Goal: Contribute content: Add original content to the website for others to see

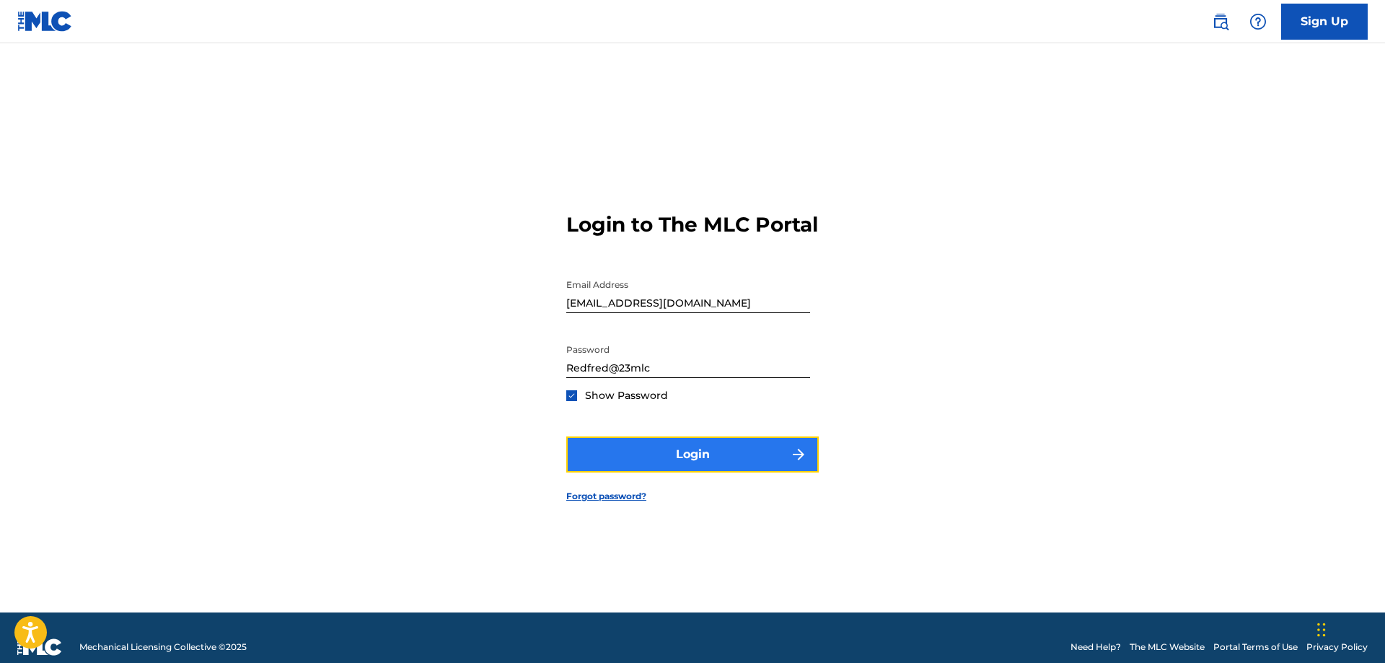
click at [694, 464] on button "Login" at bounding box center [692, 454] width 252 height 36
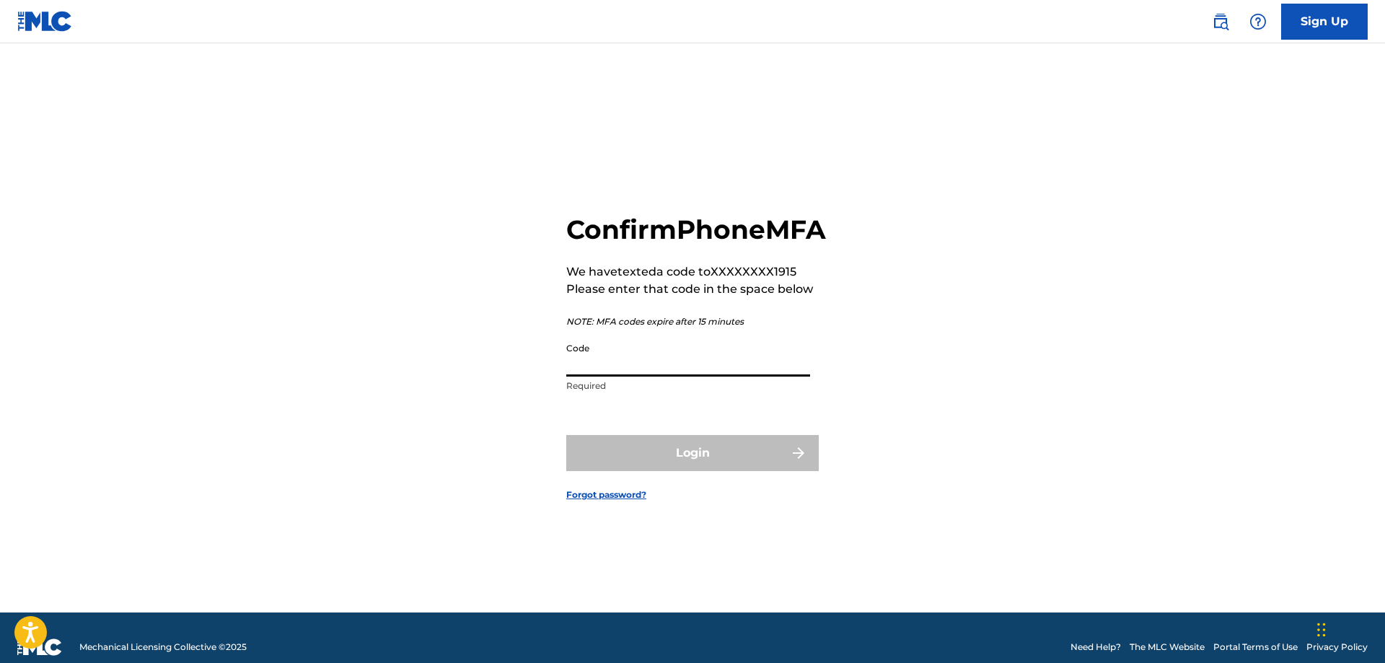
click at [656, 377] on input "Code" at bounding box center [688, 355] width 244 height 41
type input "879576"
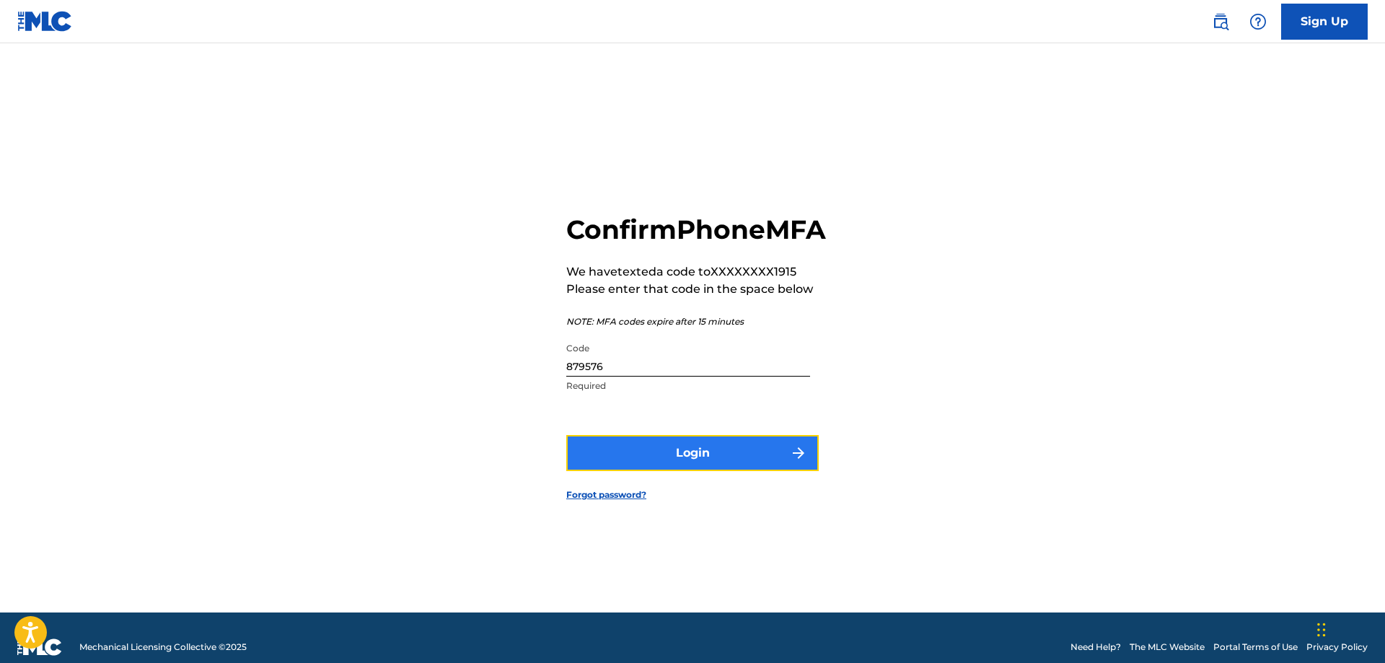
click at [737, 471] on button "Login" at bounding box center [692, 453] width 252 height 36
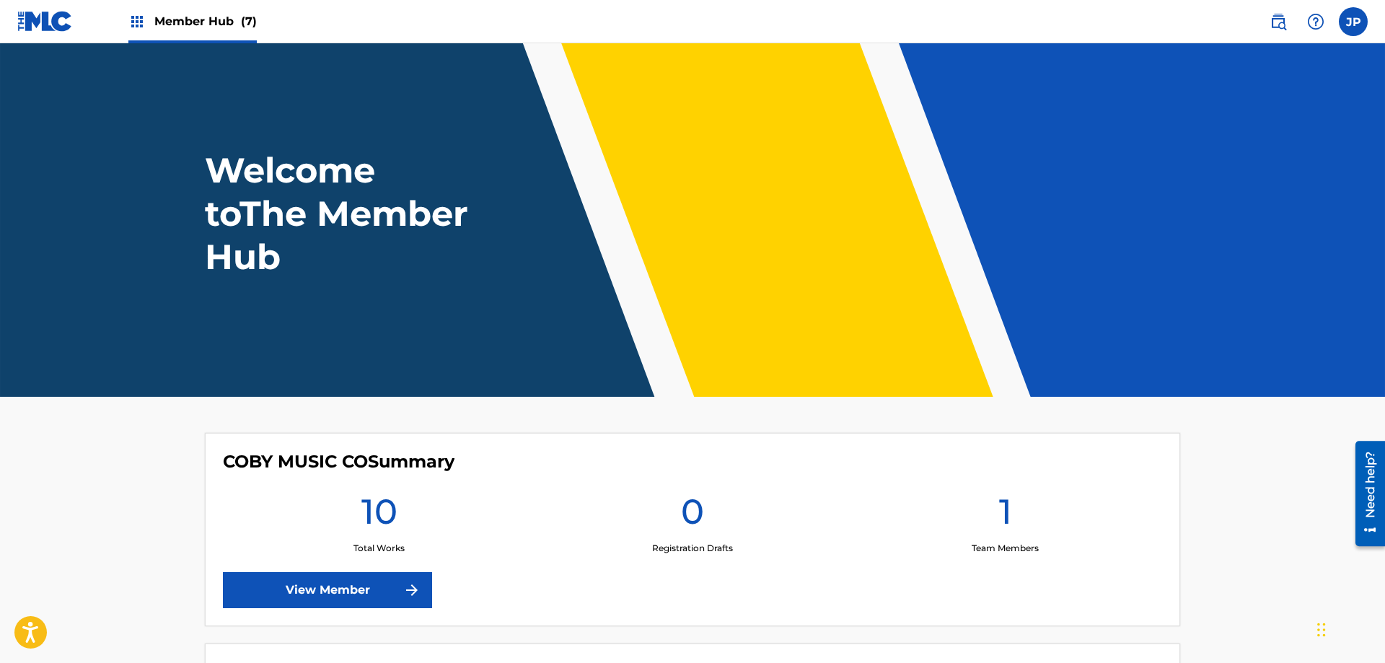
click at [198, 21] on span "Member Hub (7)" at bounding box center [205, 21] width 102 height 17
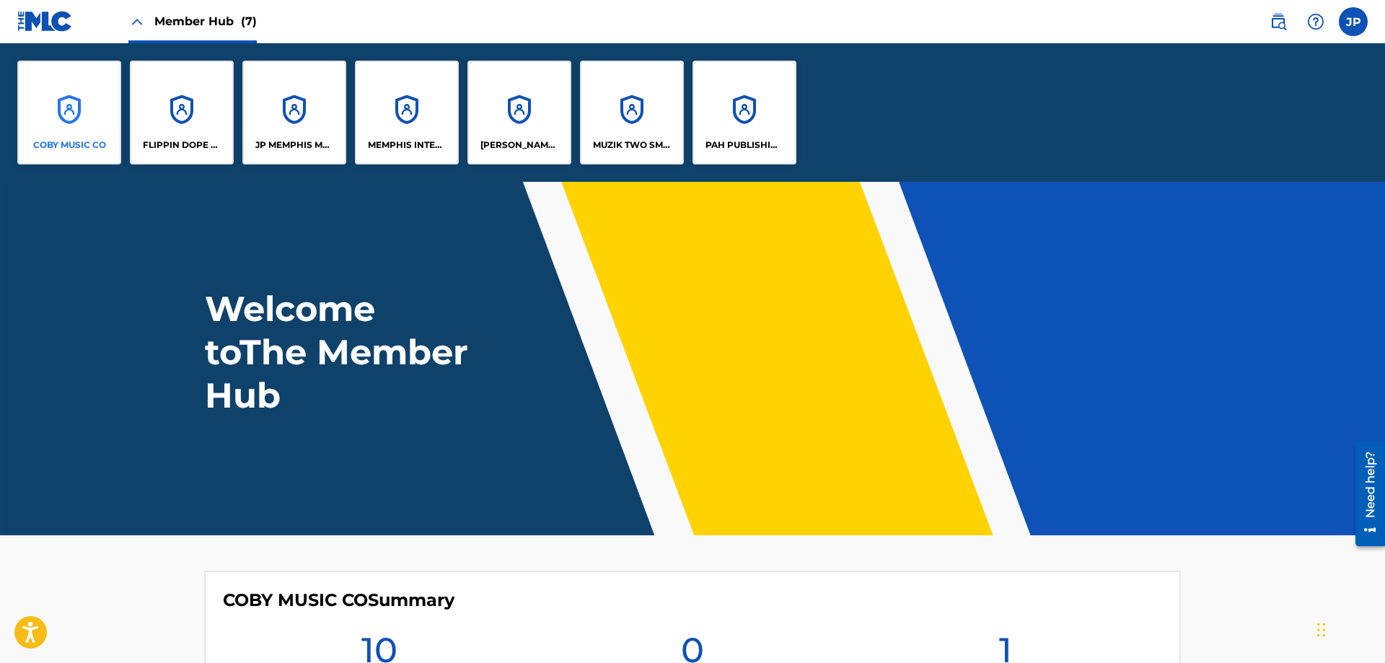
click at [71, 107] on div "COBY MUSIC CO" at bounding box center [69, 113] width 104 height 104
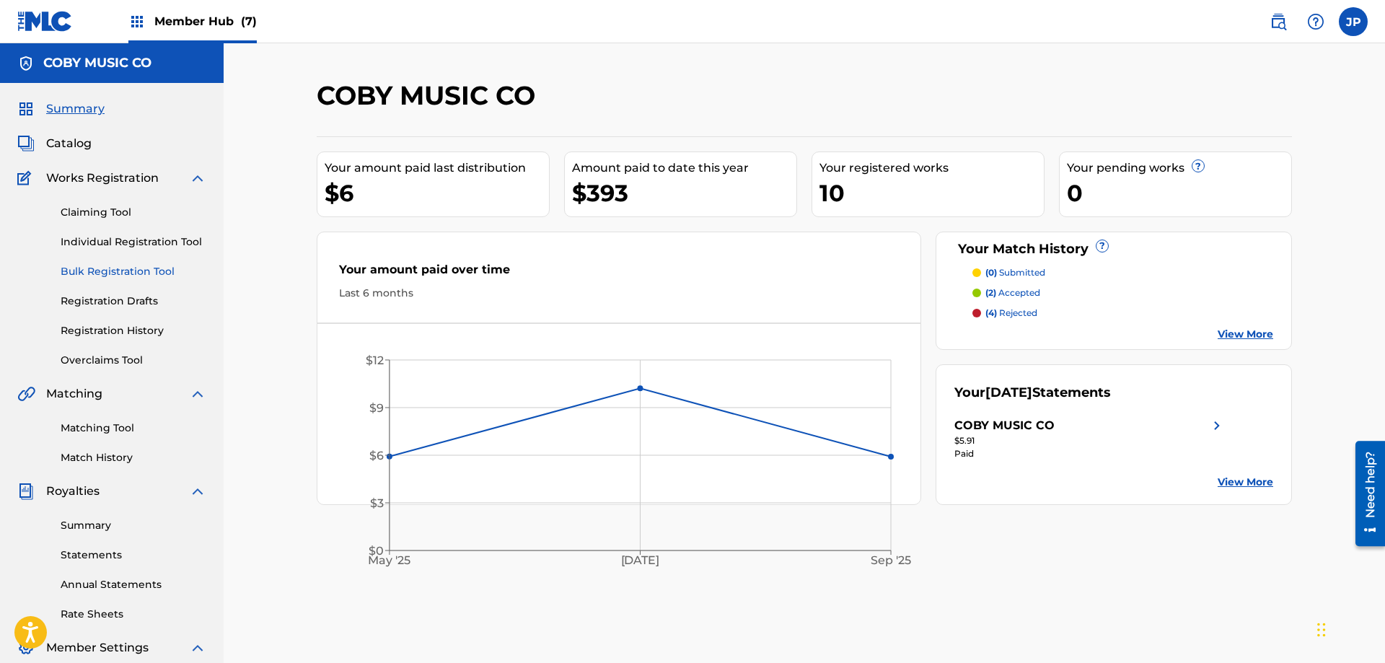
click at [136, 266] on link "Bulk Registration Tool" at bounding box center [134, 271] width 146 height 15
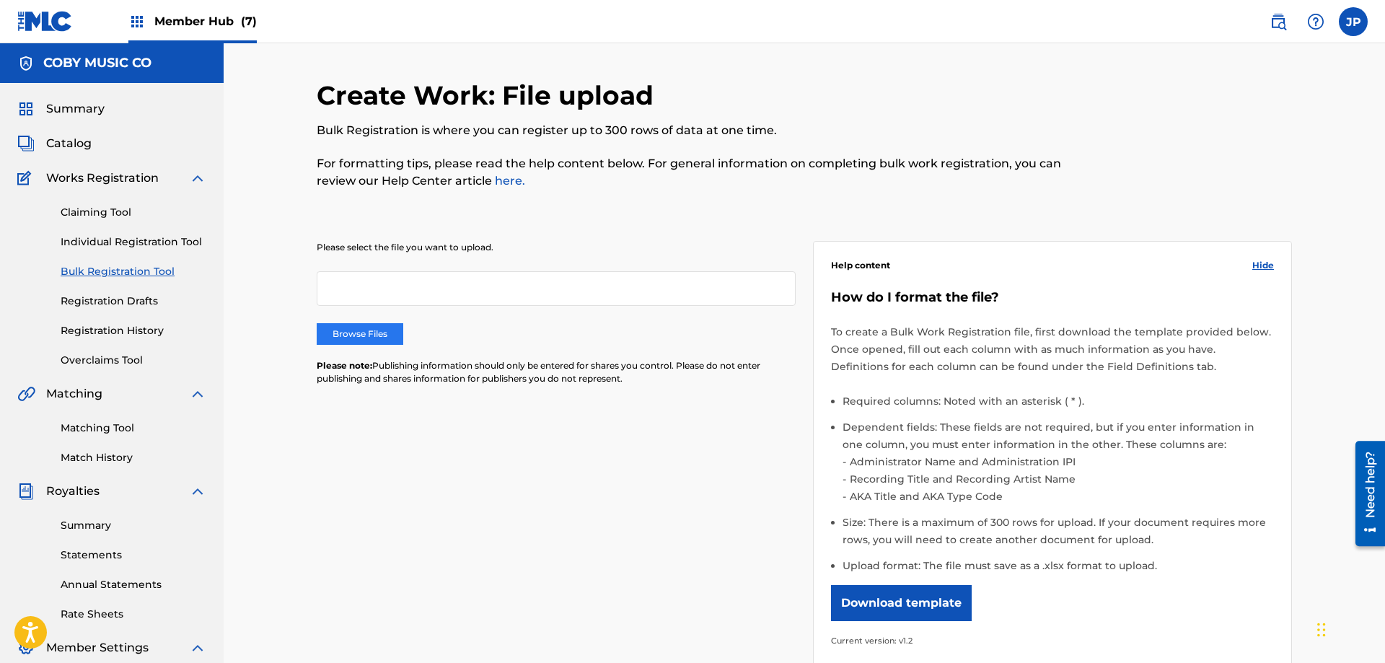
click at [353, 335] on label "Browse Files" at bounding box center [360, 334] width 87 height 22
click at [0, 0] on input "Browse Files" at bounding box center [0, 0] width 0 height 0
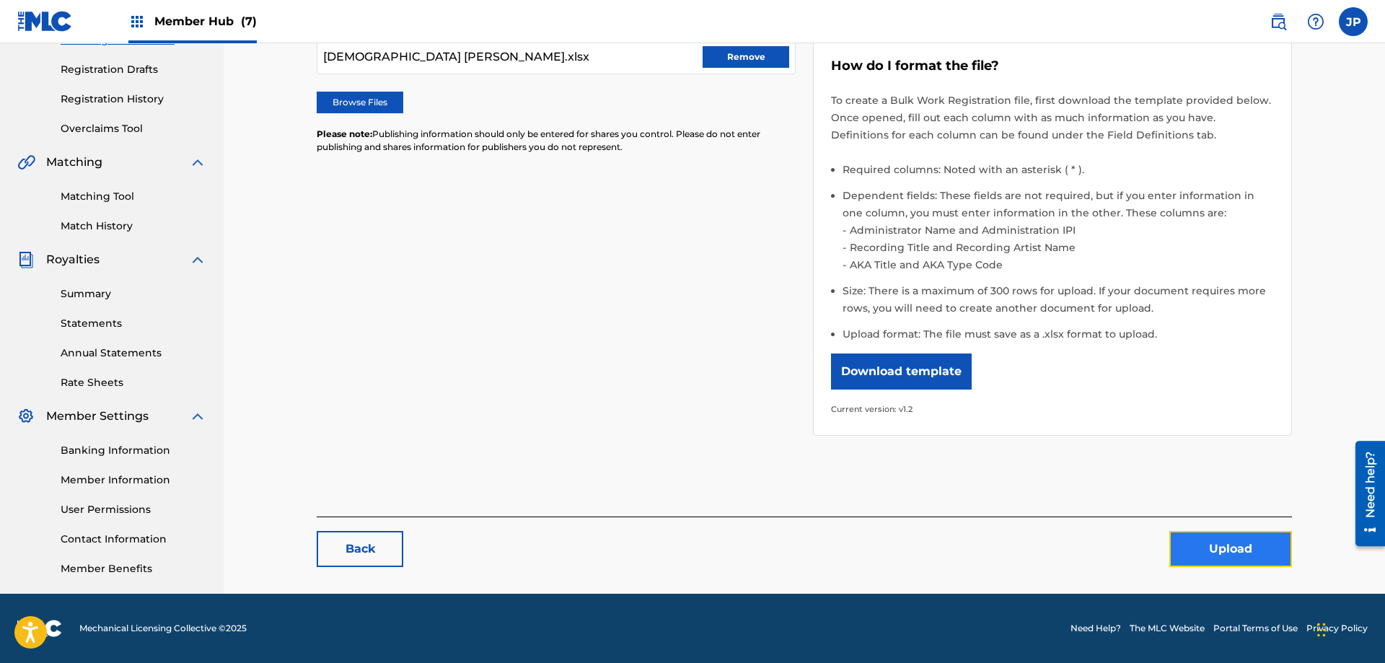
click at [1288, 532] on button "Upload" at bounding box center [1230, 549] width 123 height 36
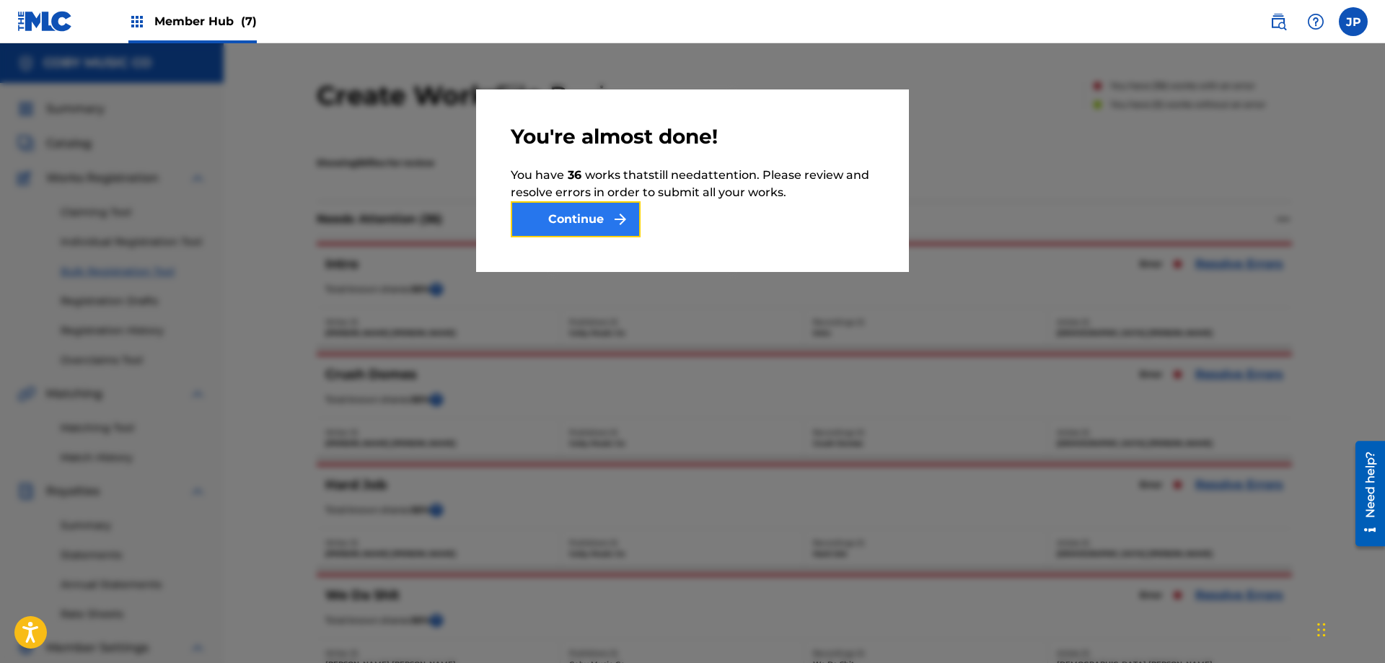
click at [582, 225] on button "Continue" at bounding box center [576, 219] width 130 height 36
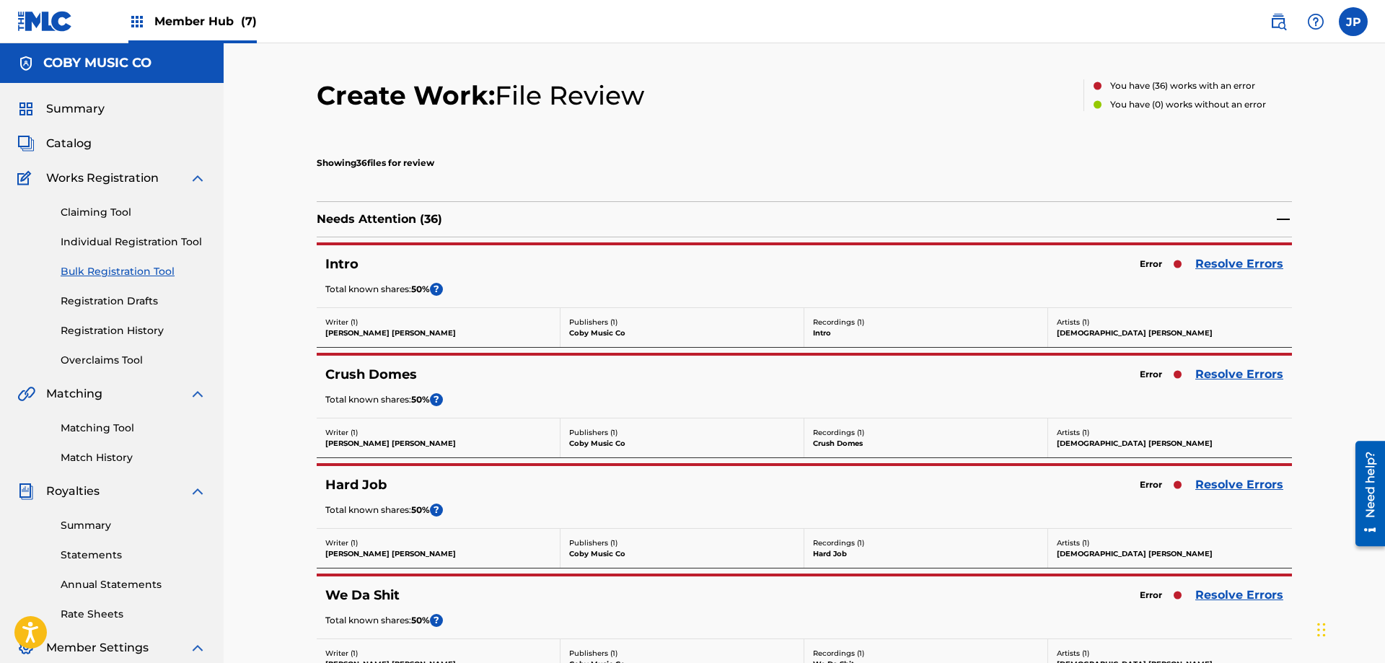
click at [639, 158] on div "Showing 36 files for review" at bounding box center [804, 161] width 975 height 65
click at [1238, 260] on link "Resolve Errors" at bounding box center [1239, 263] width 88 height 17
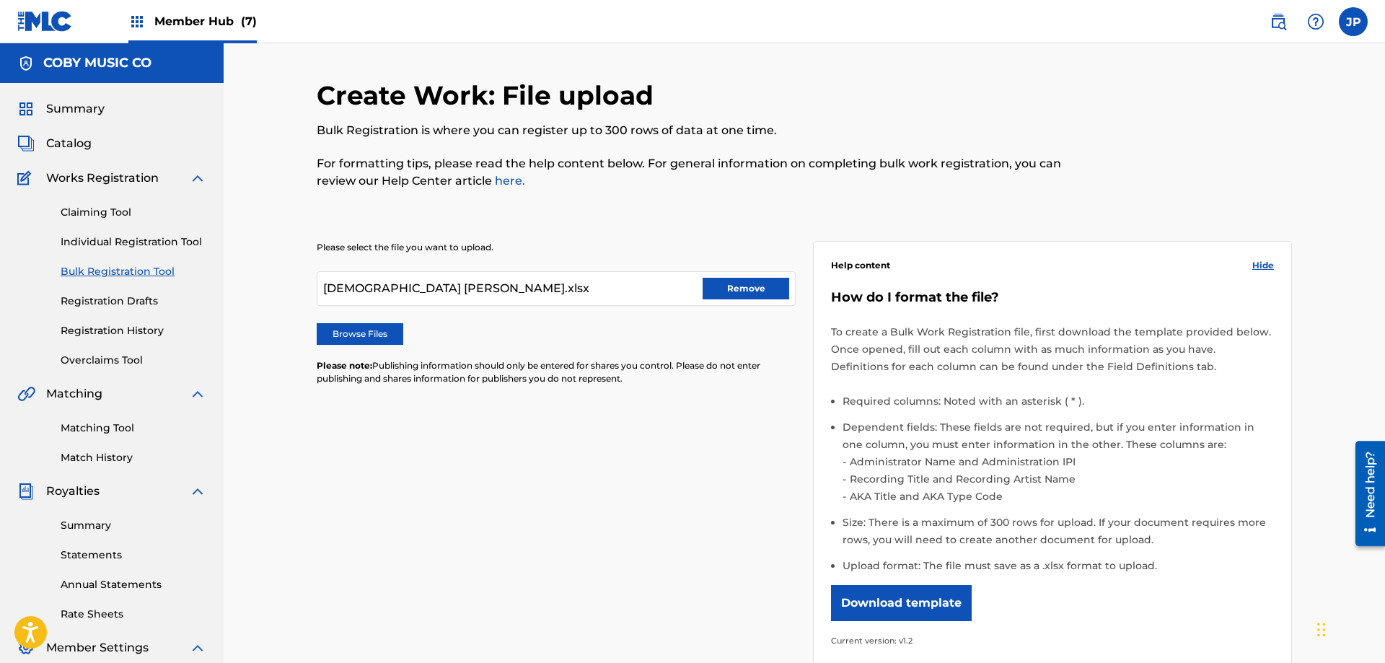
click at [113, 273] on link "Bulk Registration Tool" at bounding box center [134, 271] width 146 height 15
click at [907, 605] on button "Download template" at bounding box center [901, 603] width 141 height 36
click at [737, 290] on button "Remove" at bounding box center [746, 289] width 87 height 22
click at [361, 340] on label "Browse Files" at bounding box center [360, 334] width 87 height 22
click at [0, 0] on input "Browse Files" at bounding box center [0, 0] width 0 height 0
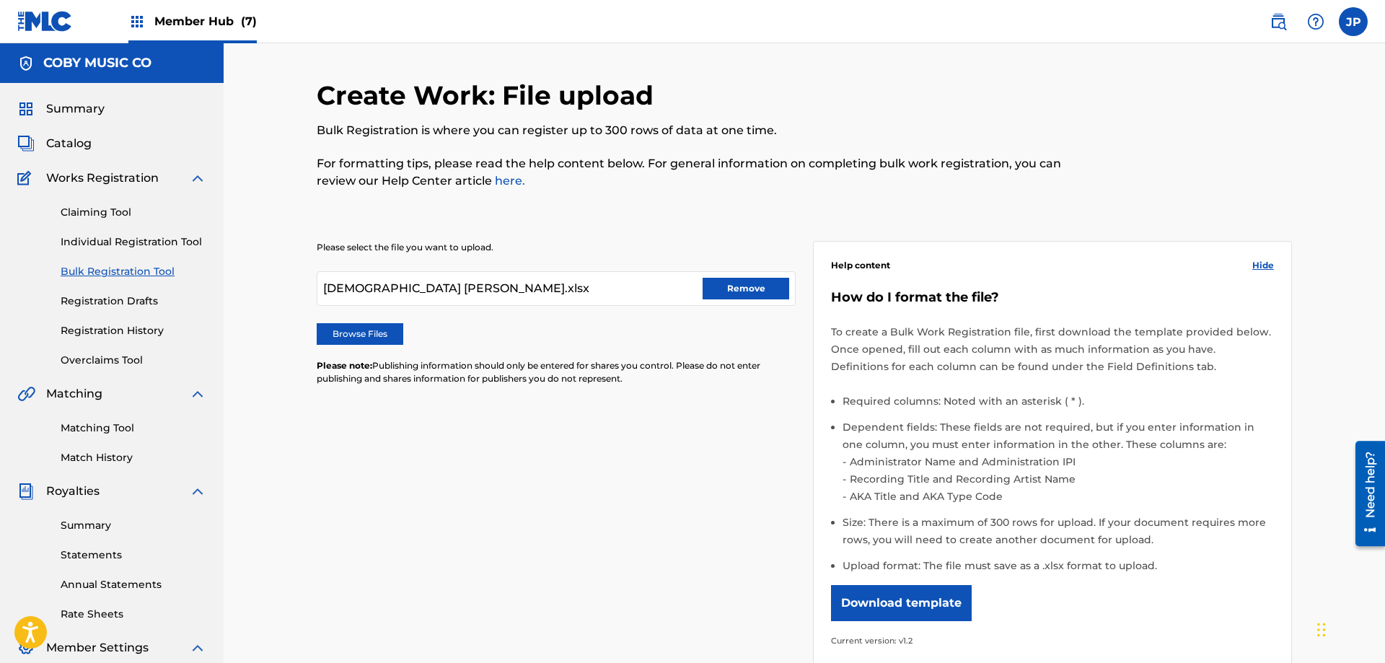
scroll to position [232, 0]
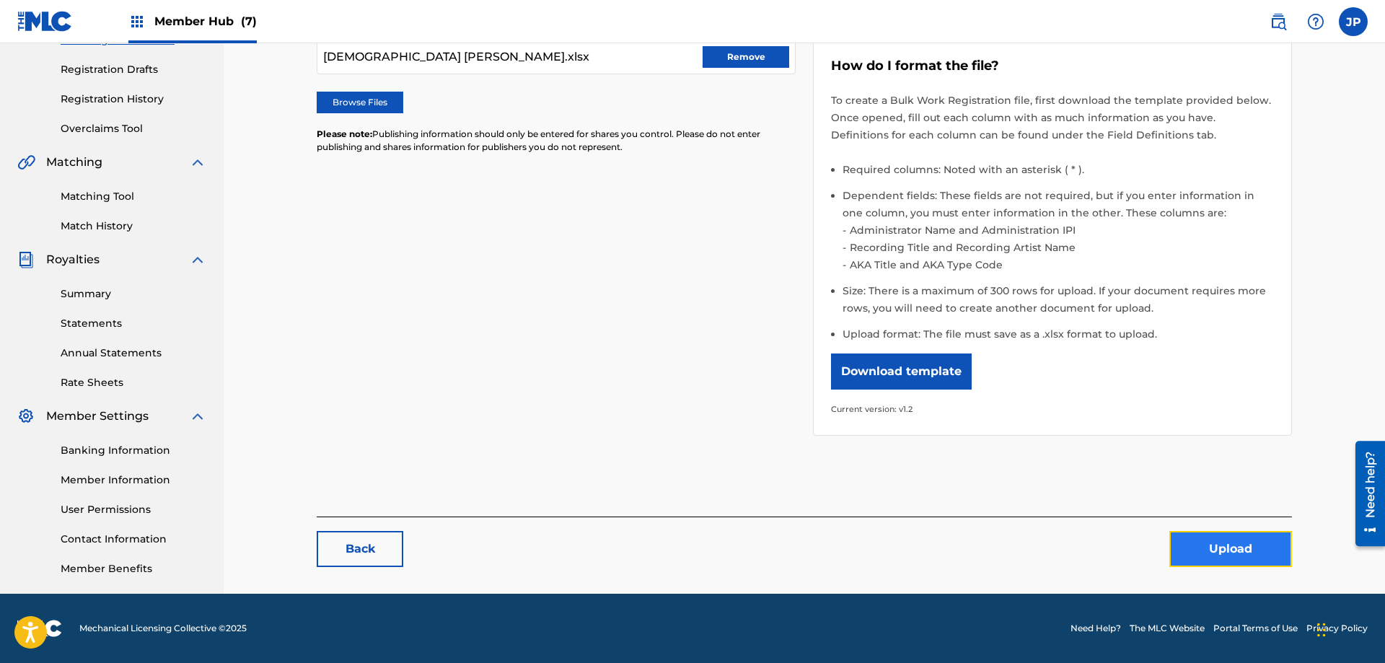
click at [1207, 549] on button "Upload" at bounding box center [1230, 549] width 123 height 36
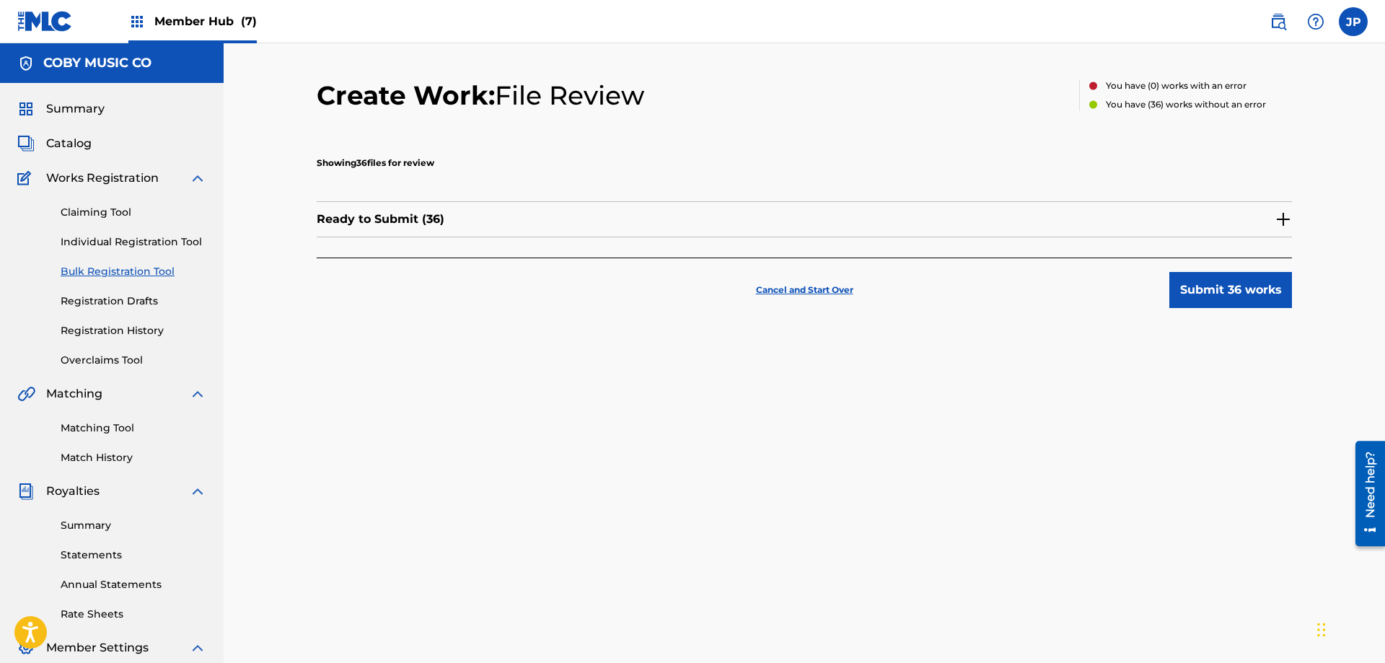
click at [1278, 217] on img at bounding box center [1283, 219] width 17 height 17
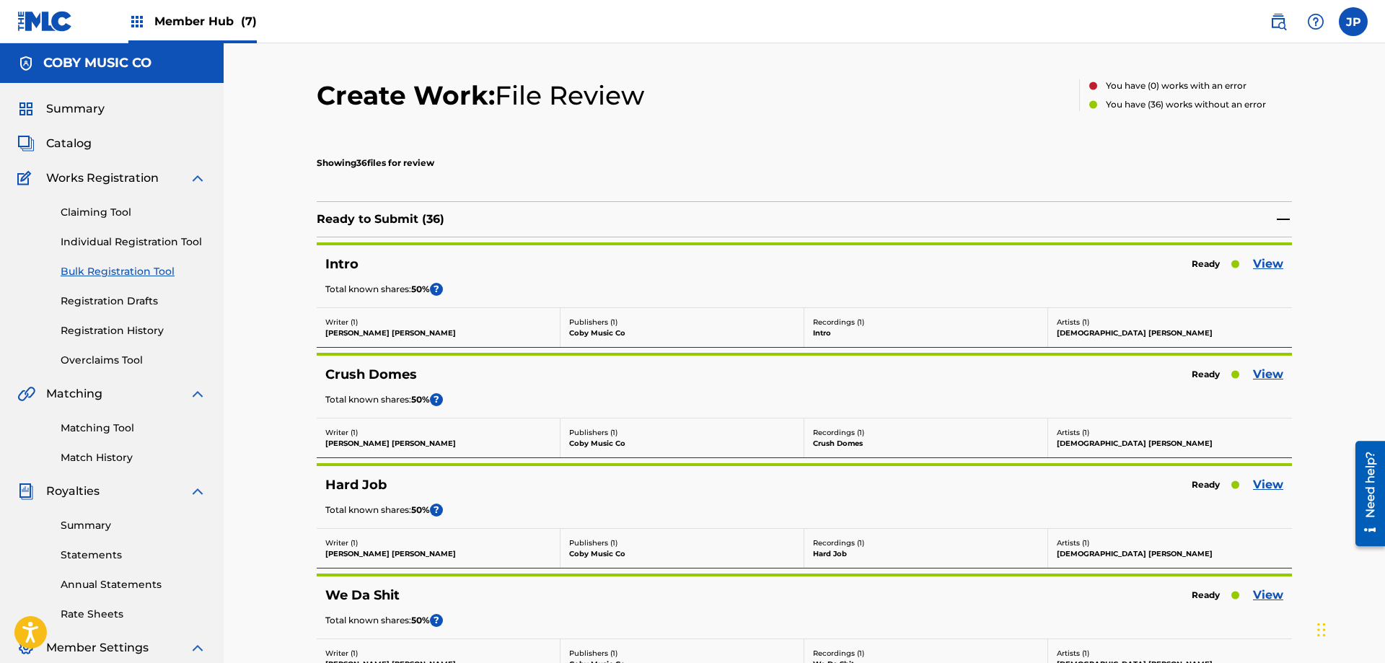
click at [1282, 219] on img at bounding box center [1283, 219] width 17 height 17
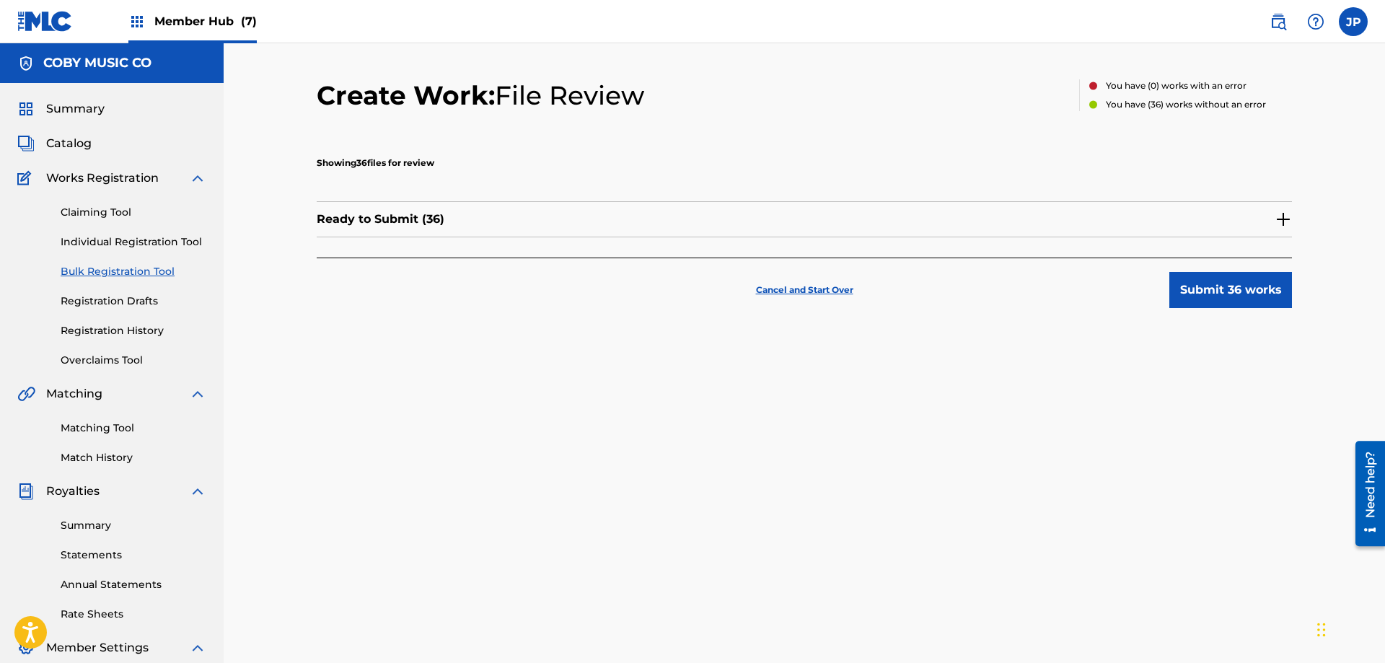
click at [1282, 219] on img at bounding box center [1283, 219] width 17 height 17
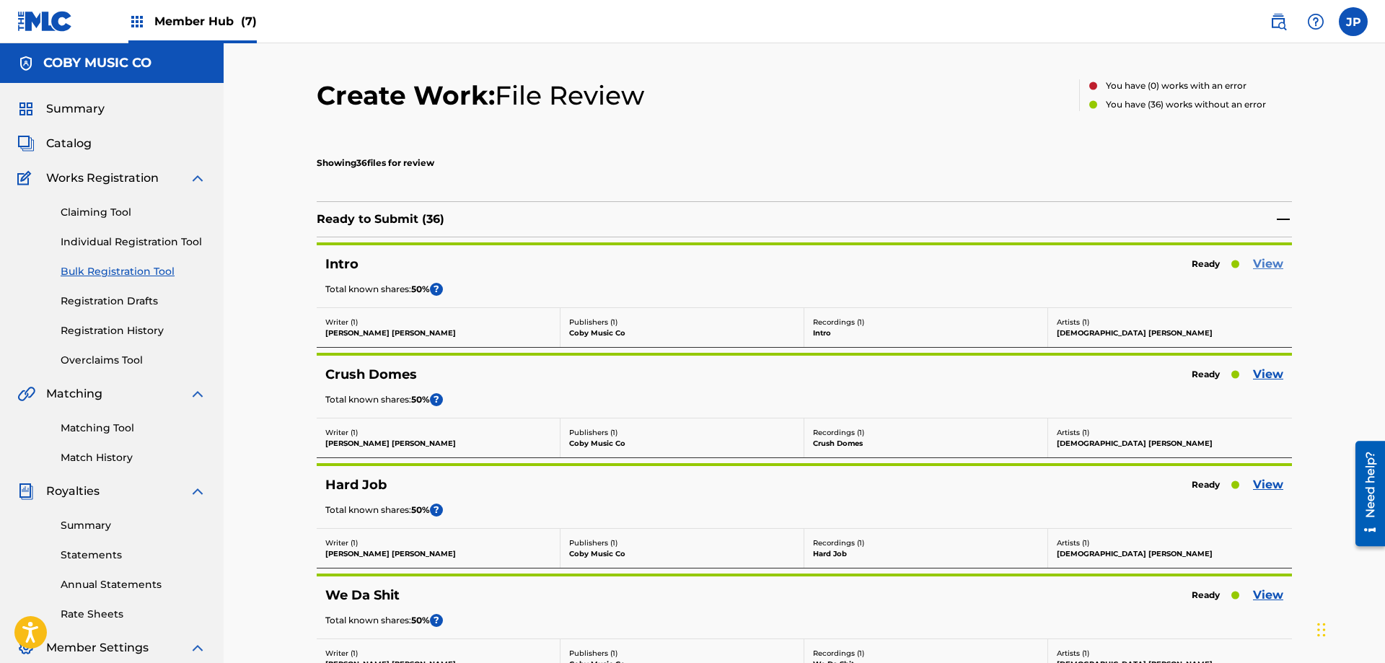
click at [1270, 267] on link "View" at bounding box center [1268, 263] width 30 height 17
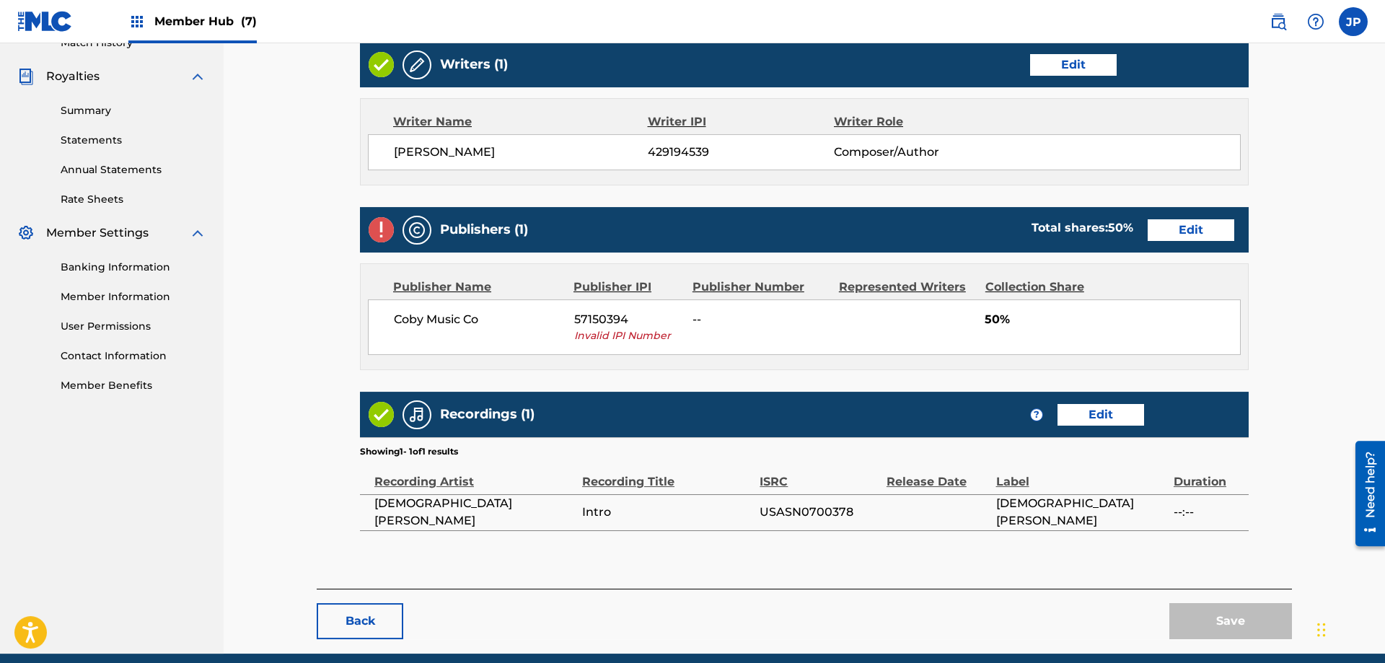
scroll to position [475, 0]
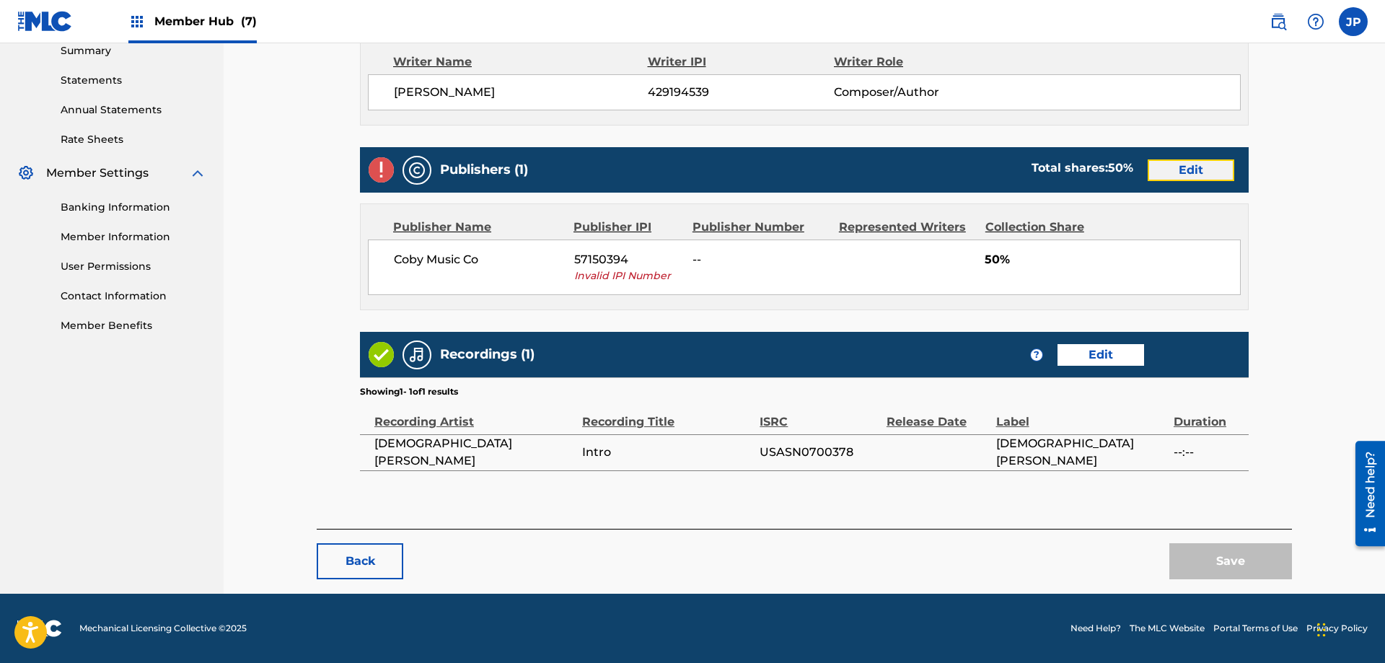
click at [1202, 175] on link "Edit" at bounding box center [1191, 170] width 87 height 22
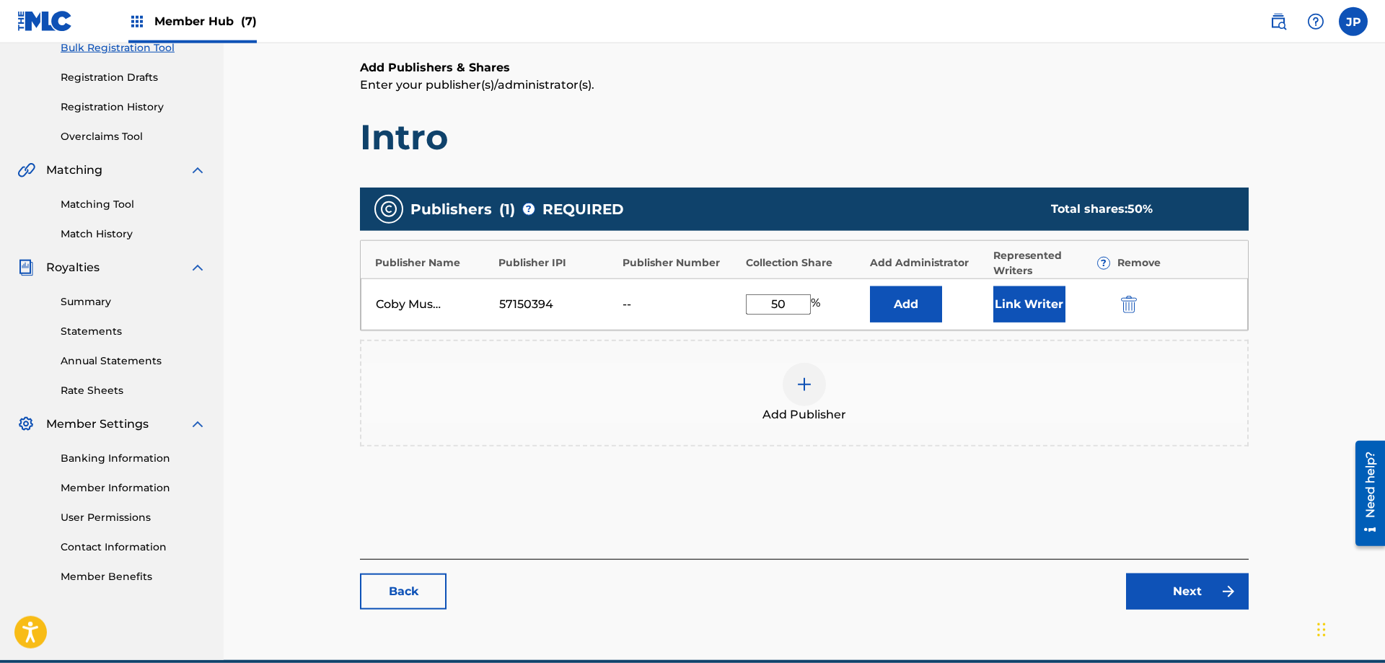
scroll to position [290, 0]
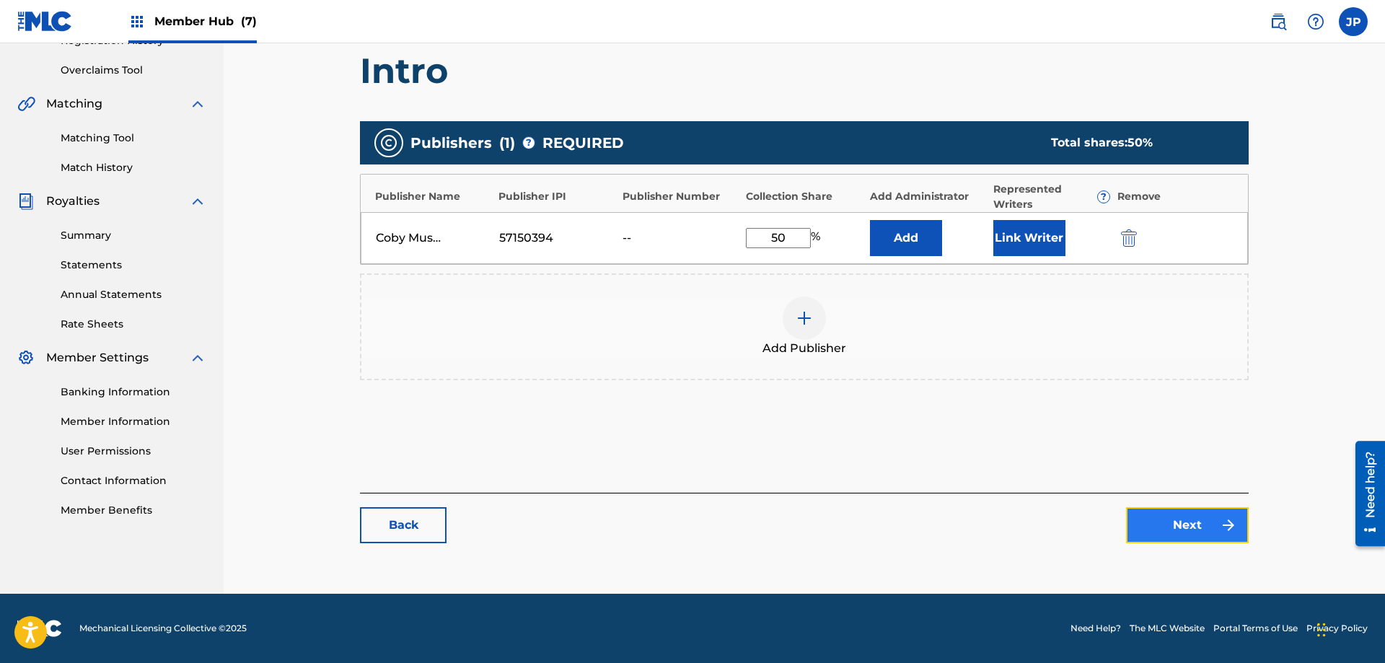
click at [1163, 529] on link "Next" at bounding box center [1187, 525] width 123 height 36
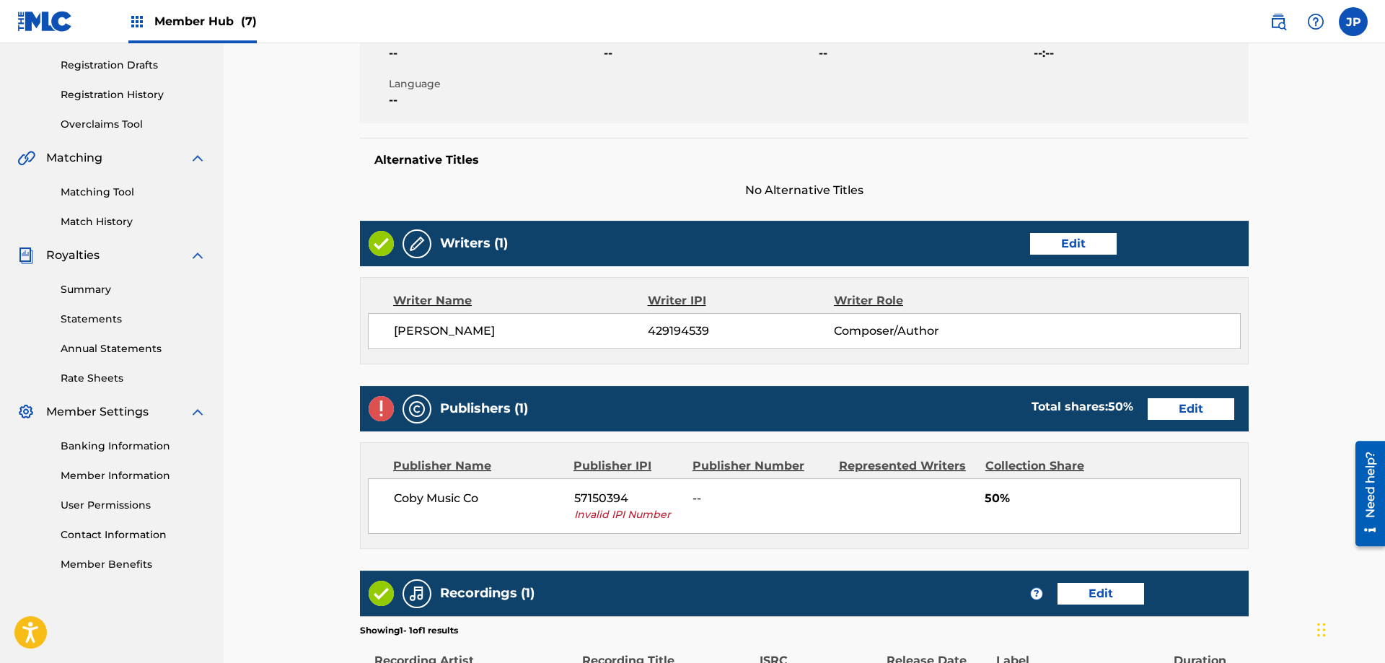
scroll to position [294, 0]
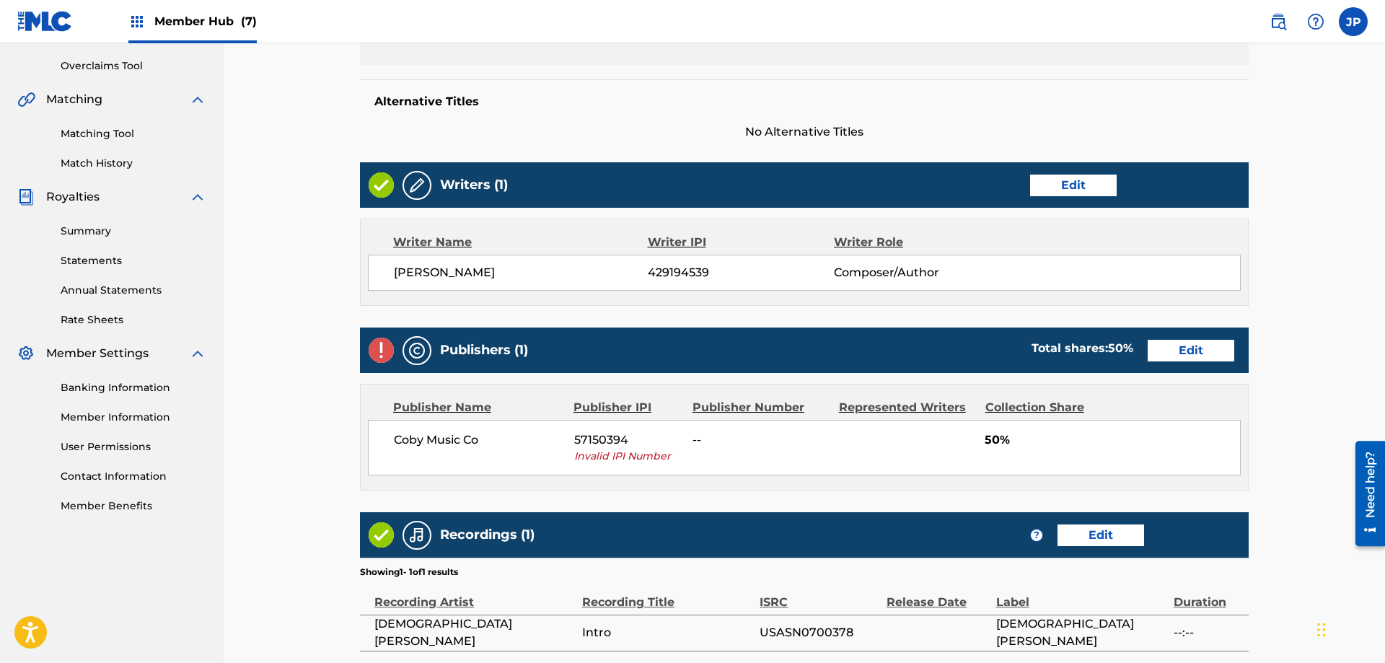
click at [594, 455] on span "Invalid IPI Number" at bounding box center [628, 456] width 108 height 15
click at [1175, 357] on link "Edit" at bounding box center [1191, 351] width 87 height 22
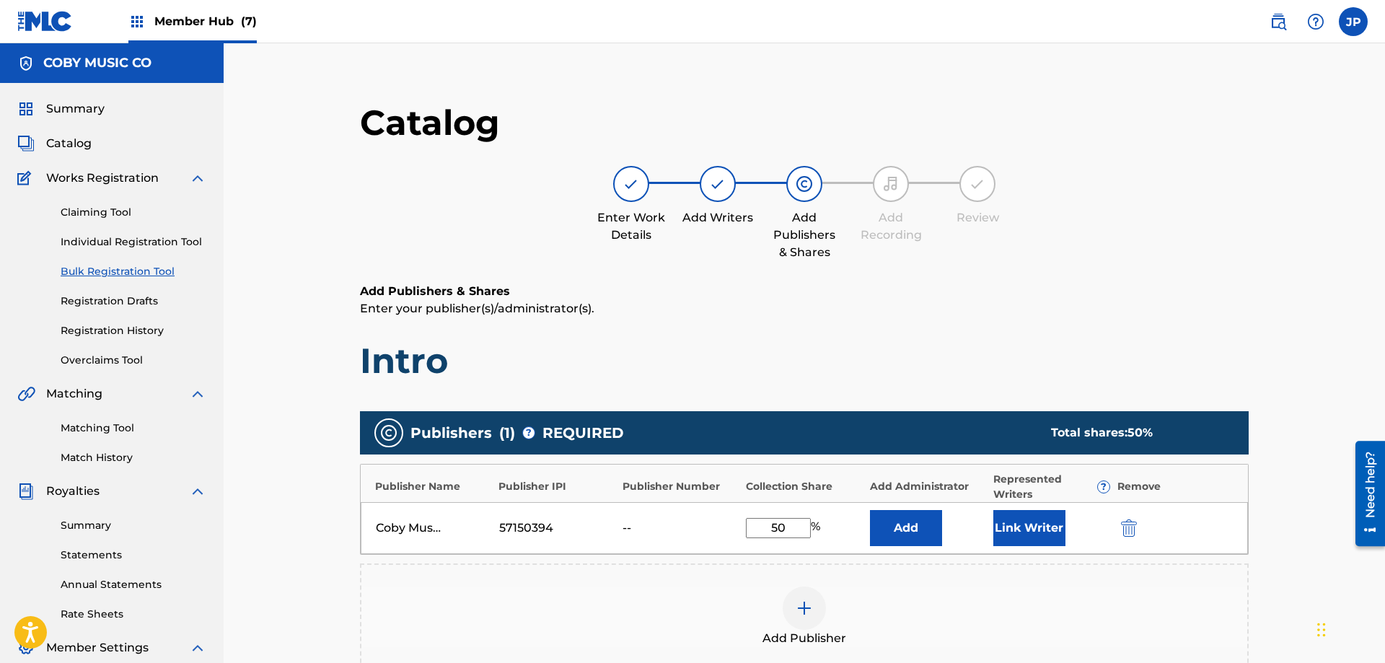
click at [604, 526] on div "57150394" at bounding box center [557, 527] width 116 height 17
click at [562, 523] on div "57150394" at bounding box center [531, 527] width 65 height 17
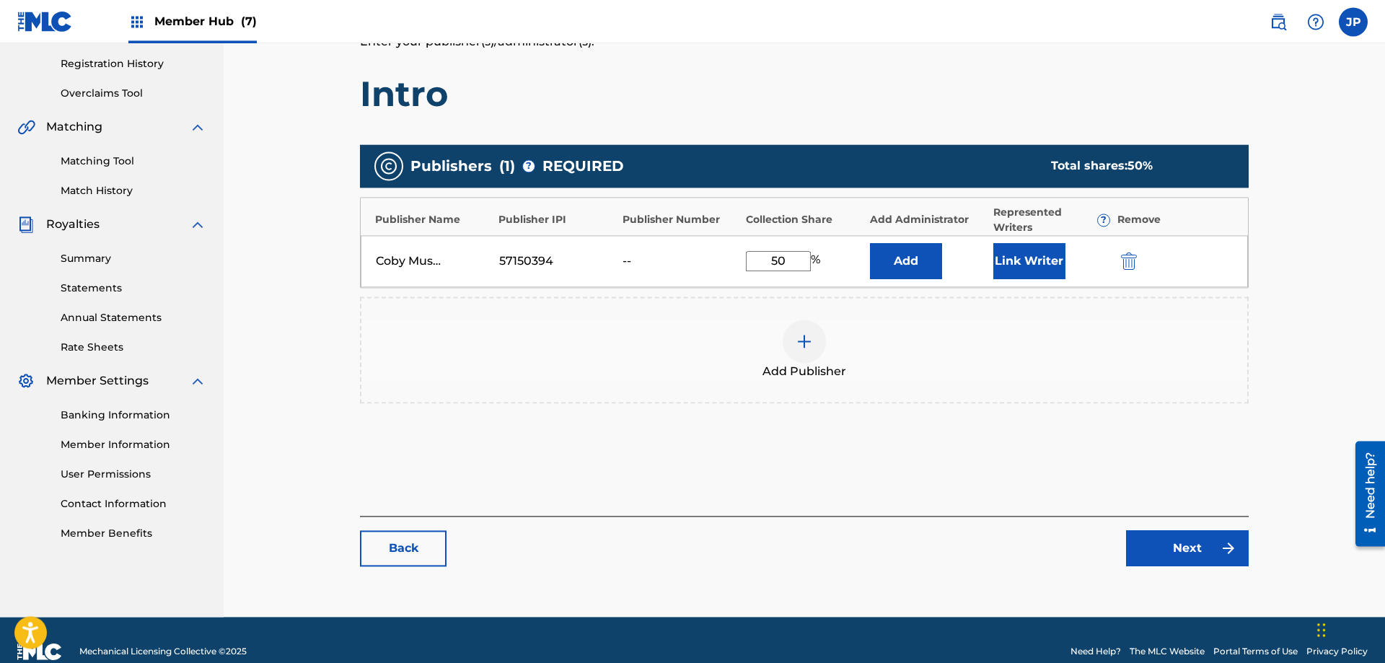
scroll to position [290, 0]
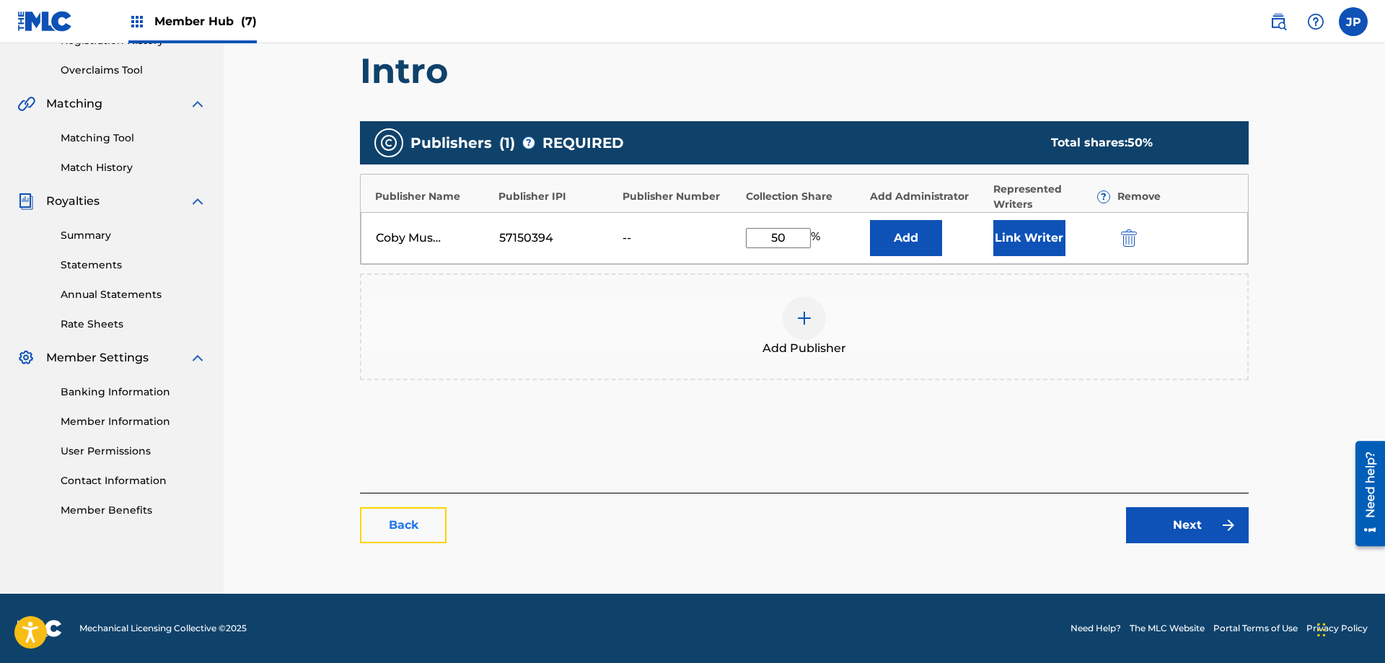
click at [373, 515] on link "Back" at bounding box center [403, 525] width 87 height 36
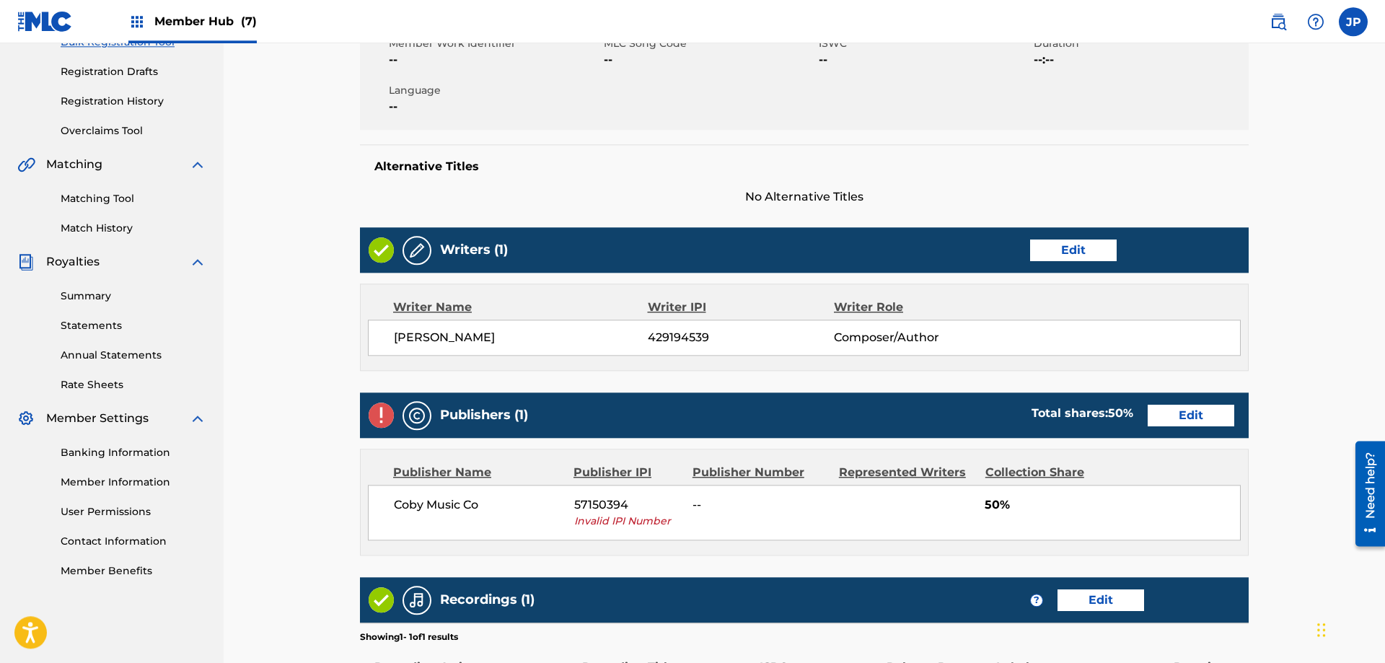
scroll to position [475, 0]
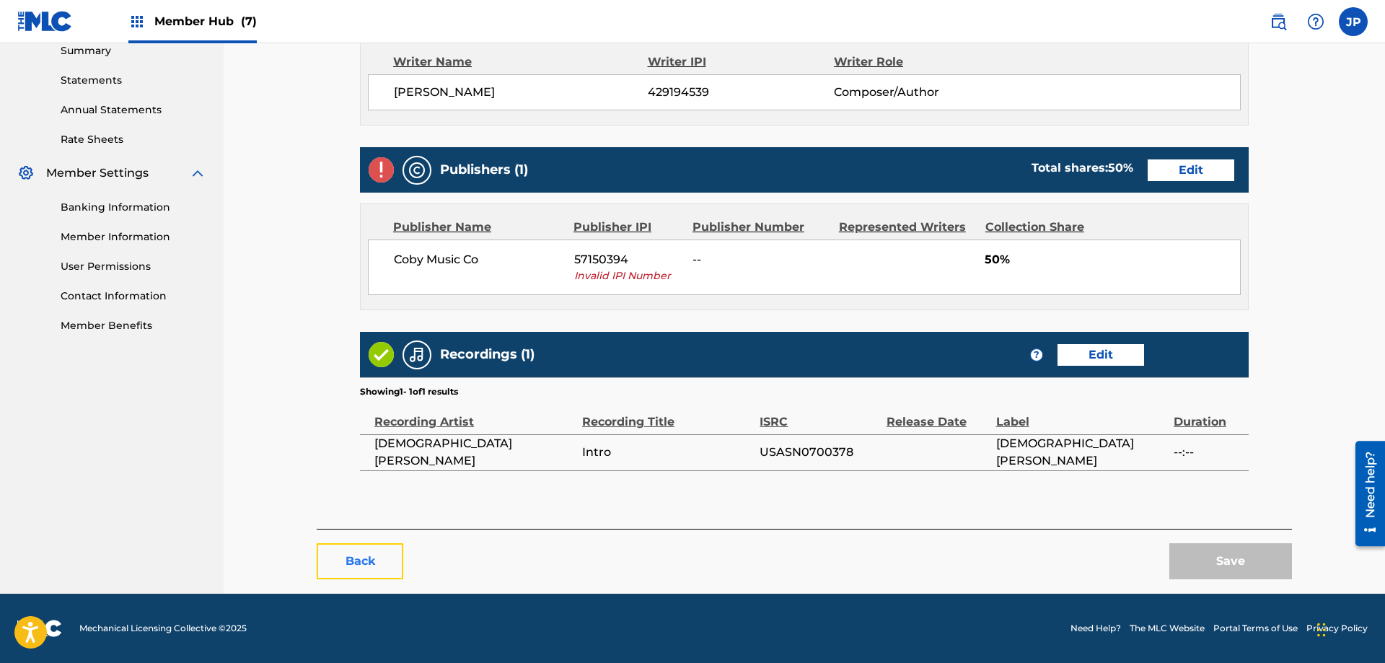
click at [372, 555] on button "Back" at bounding box center [360, 561] width 87 height 36
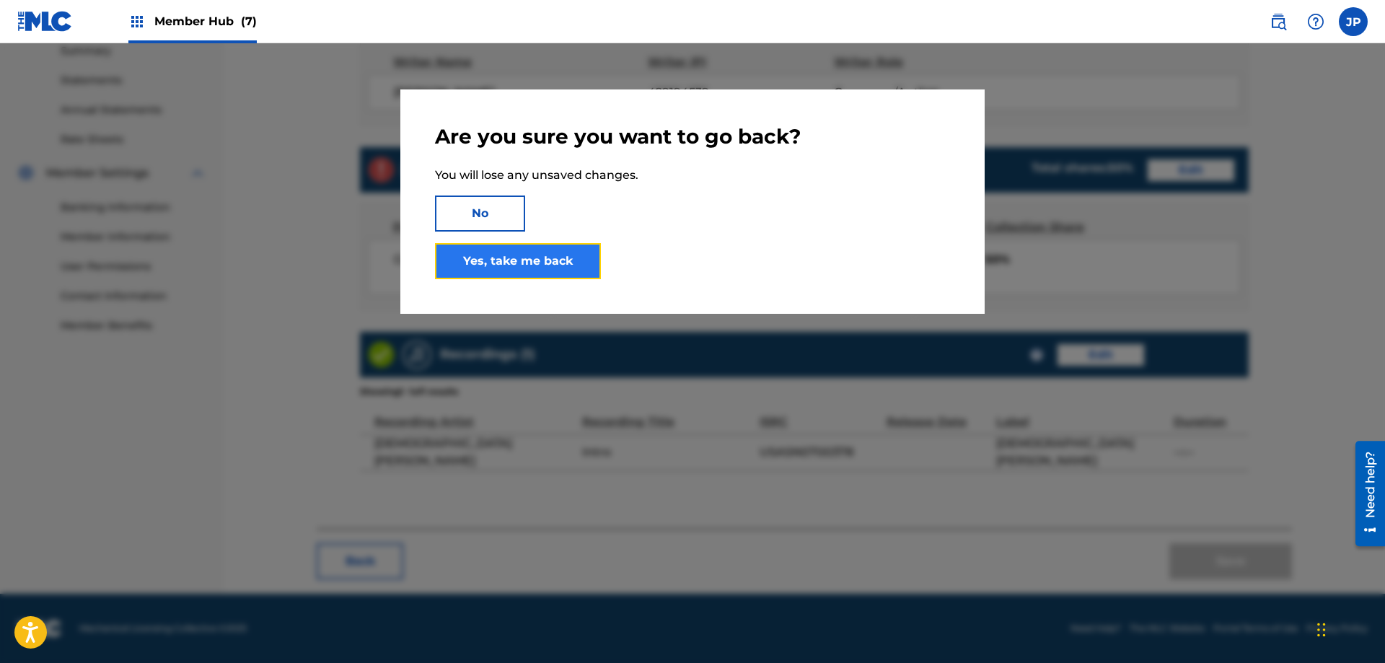
click at [518, 268] on link "Yes, take me back" at bounding box center [518, 261] width 166 height 36
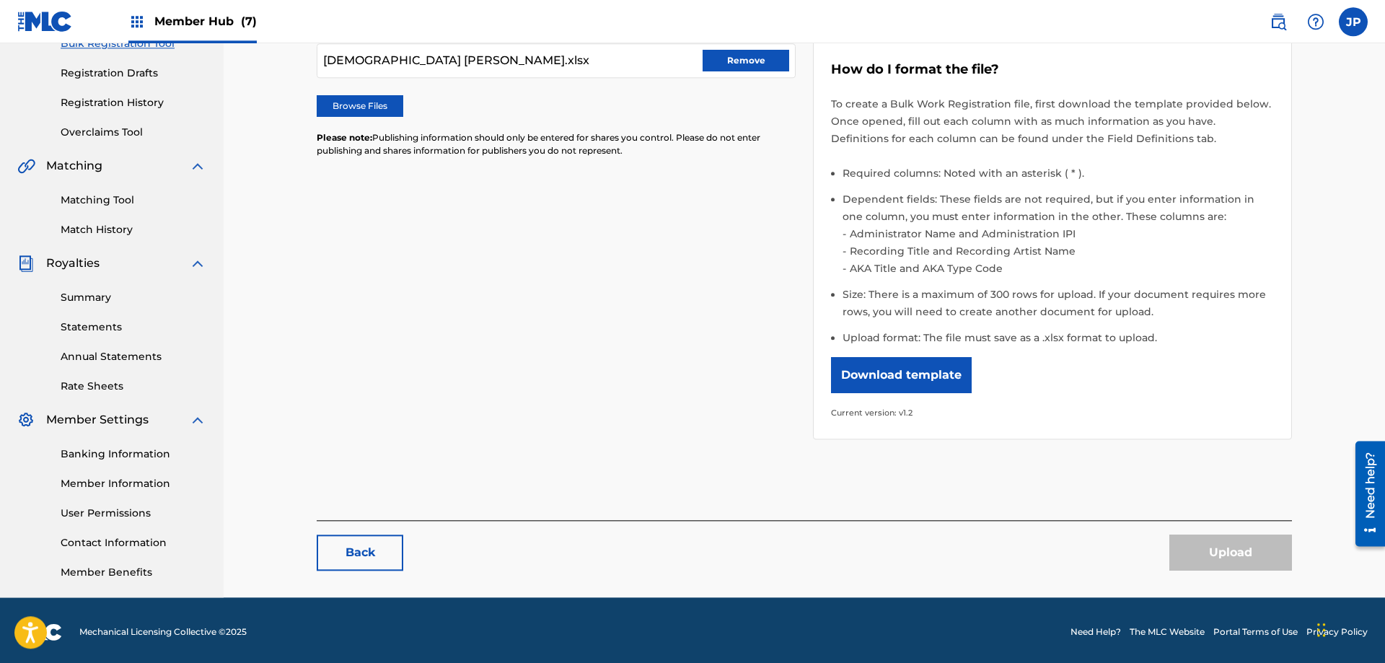
scroll to position [232, 0]
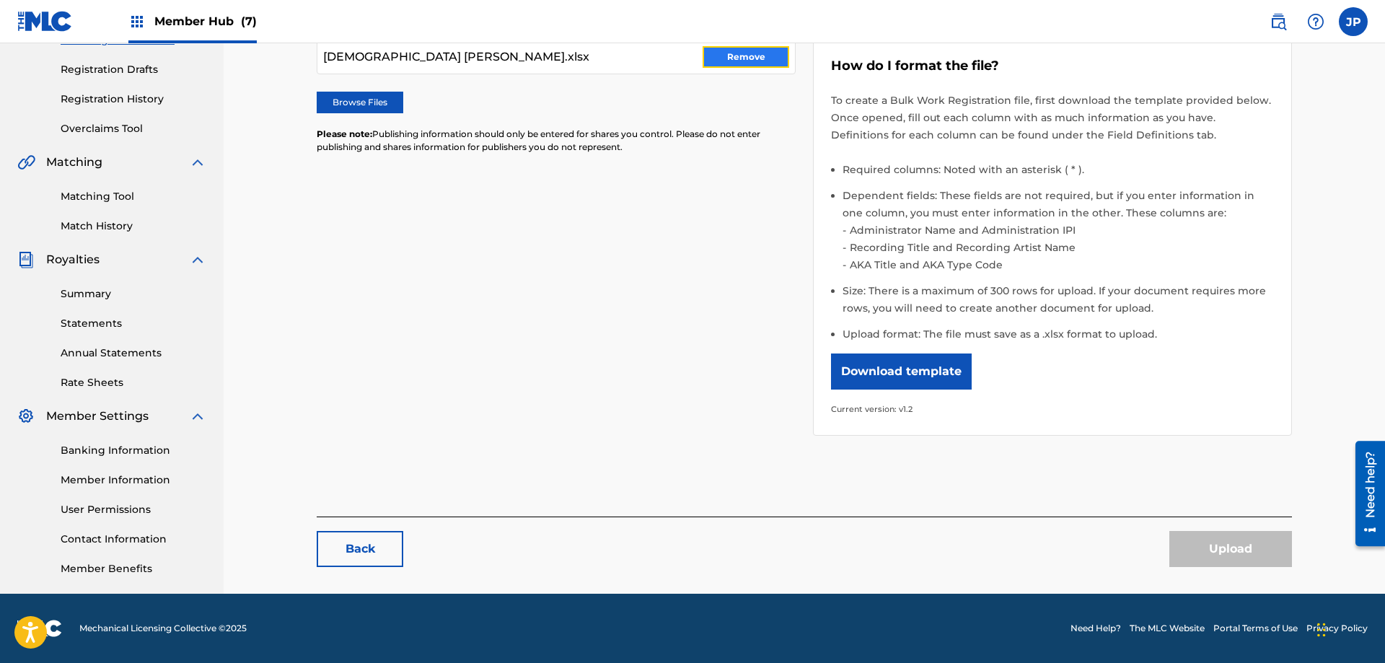
click at [755, 59] on button "Remove" at bounding box center [746, 57] width 87 height 22
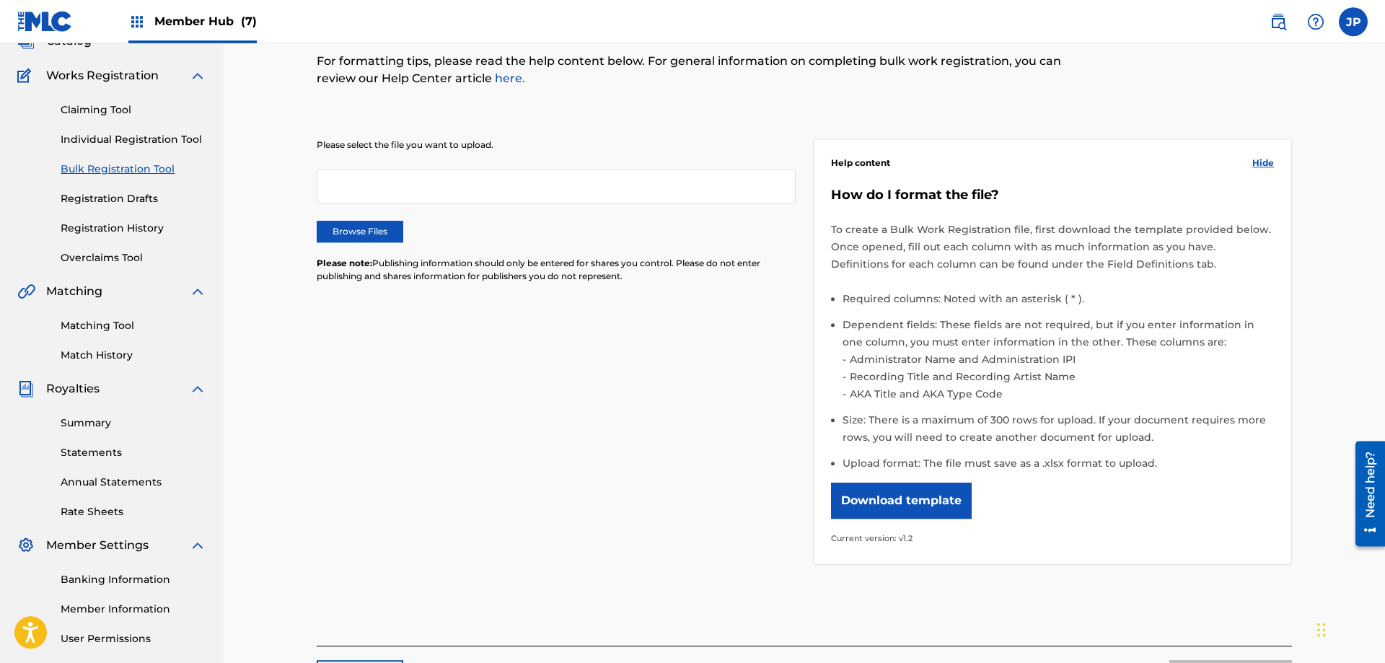
scroll to position [11, 0]
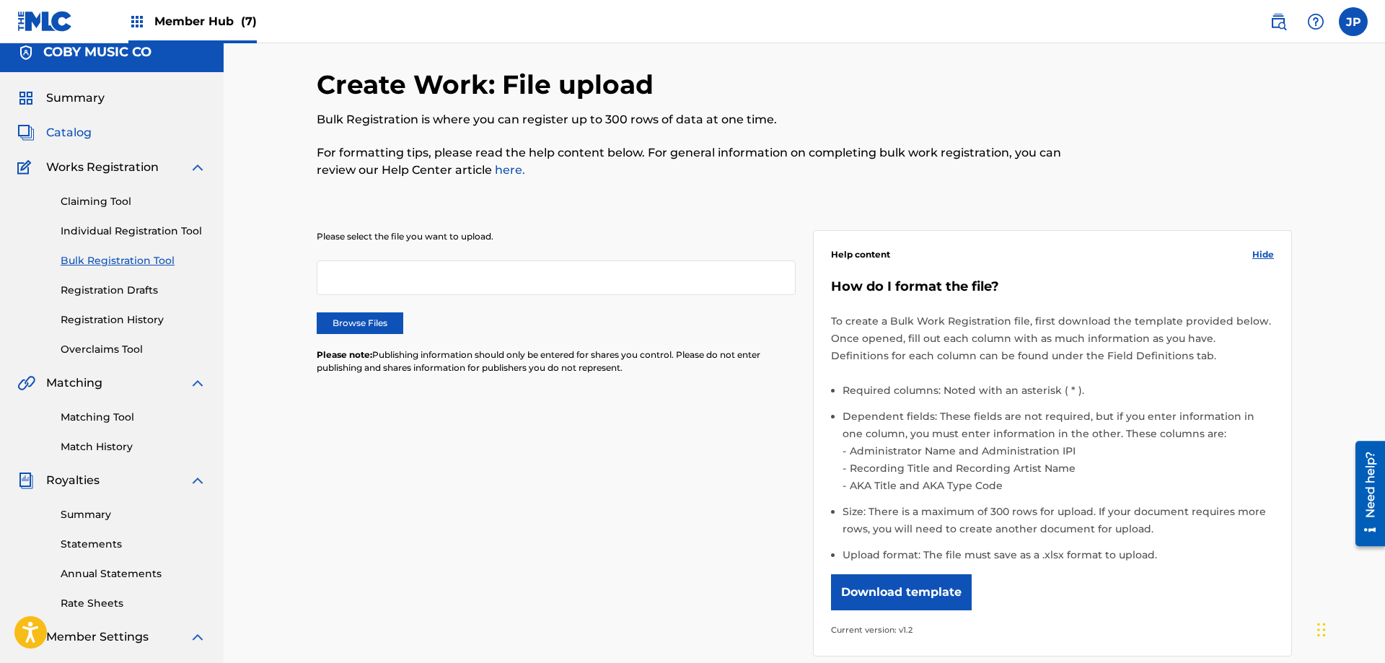
click at [62, 139] on span "Catalog" at bounding box center [68, 132] width 45 height 17
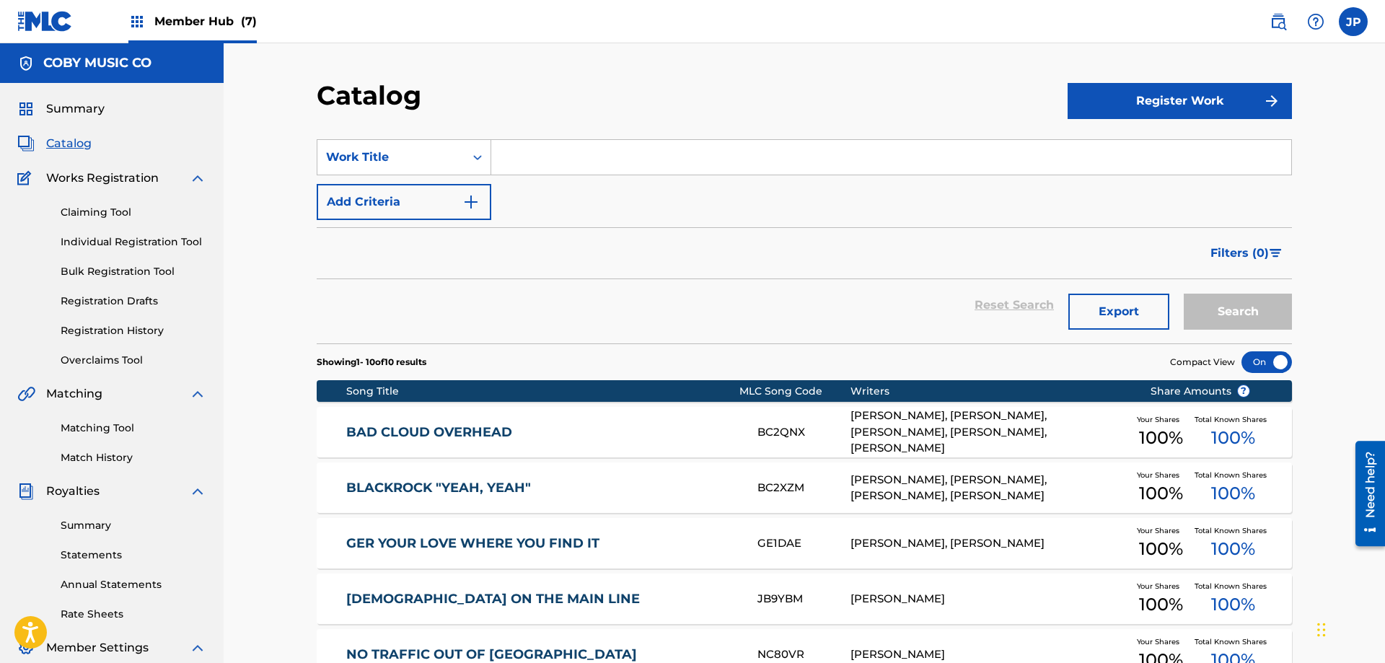
click at [1203, 435] on div "Total Known Shares 100 %" at bounding box center [1234, 432] width 78 height 44
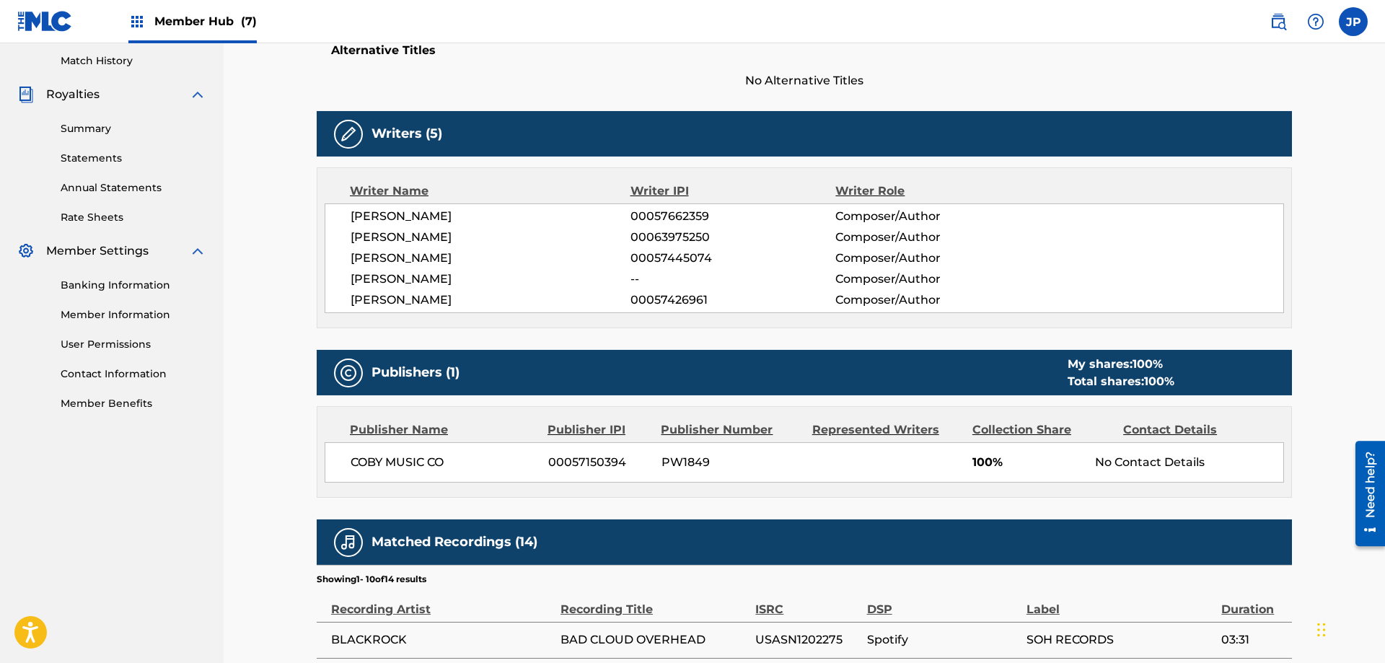
scroll to position [515, 0]
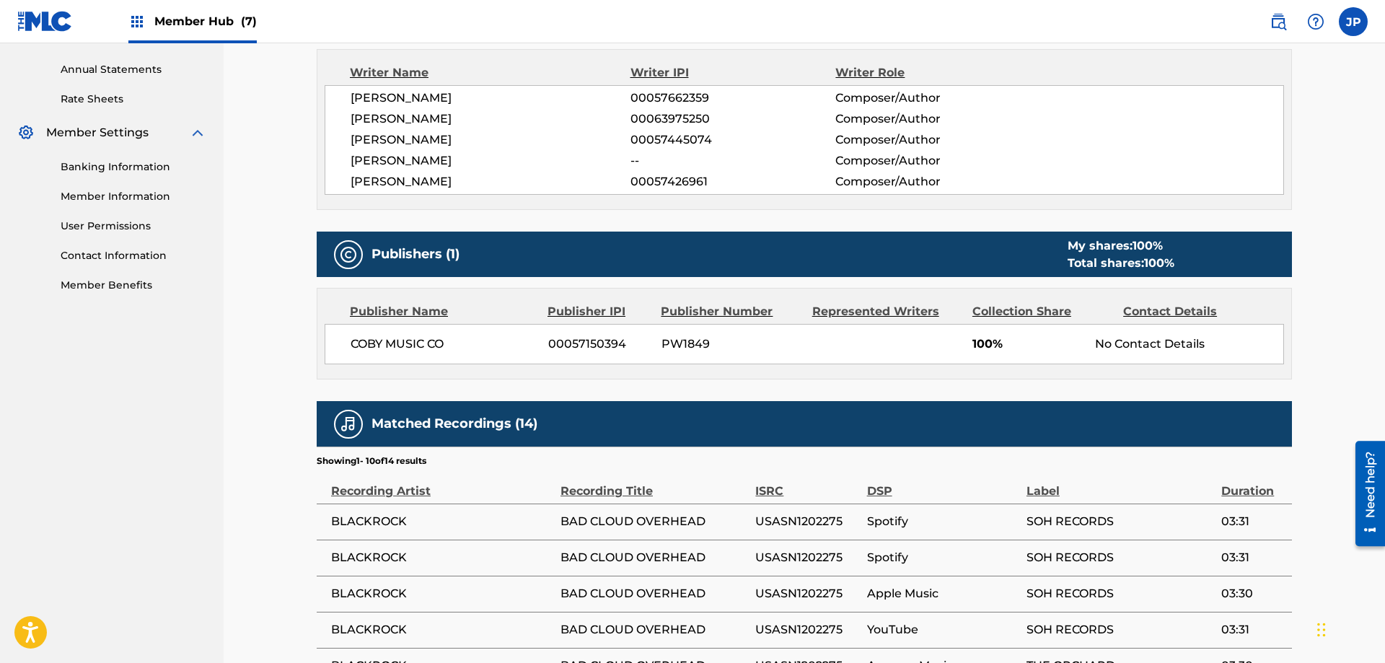
click at [584, 344] on span "00057150394" at bounding box center [599, 343] width 102 height 17
copy span "00057150394"
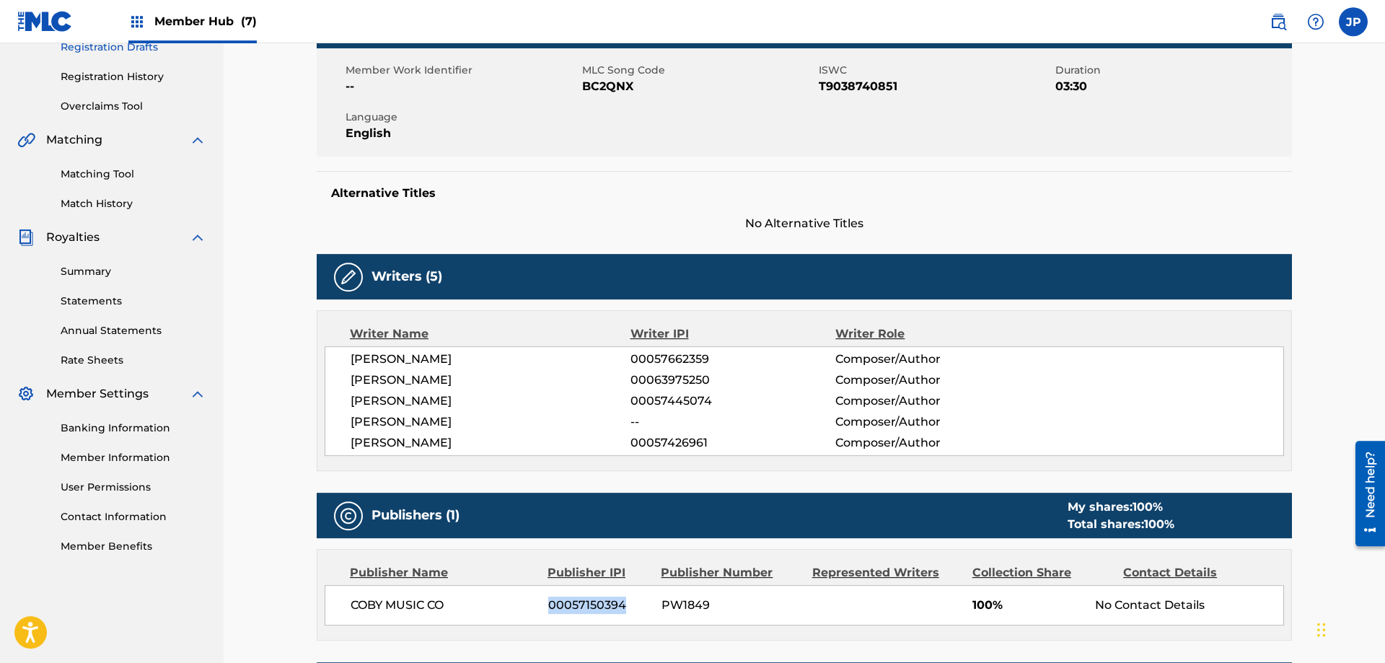
scroll to position [74, 0]
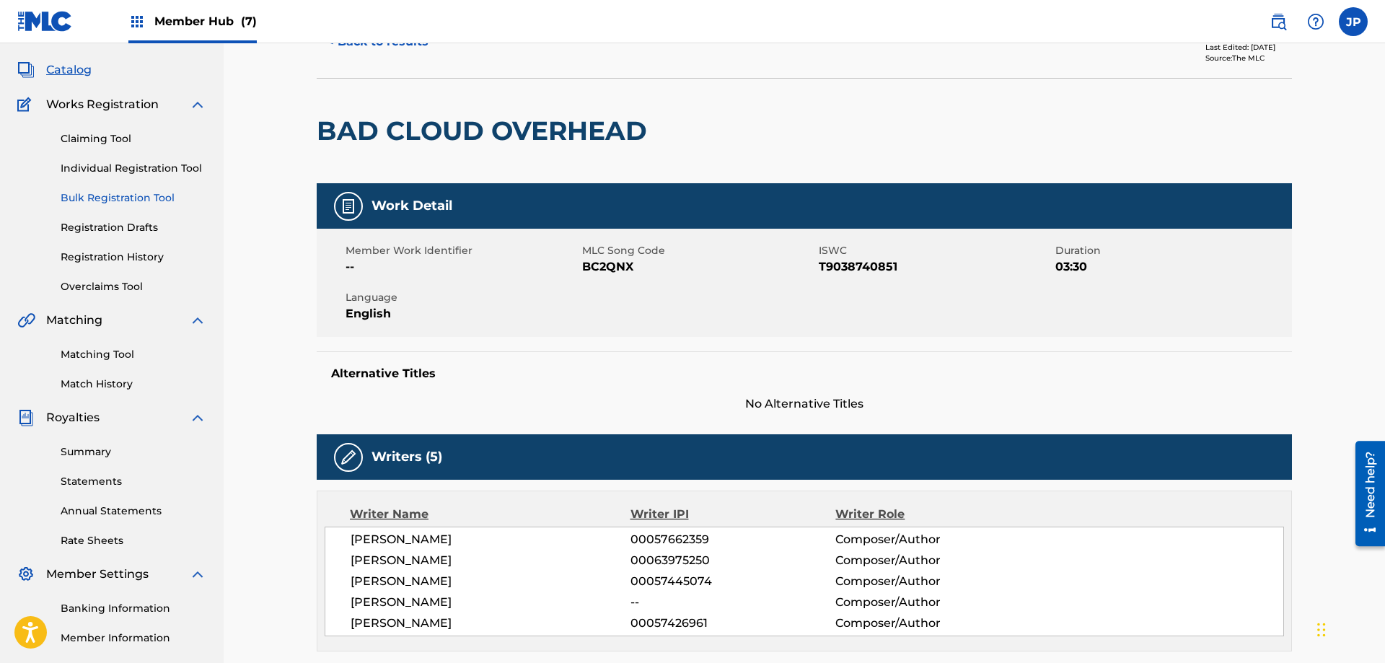
click at [120, 198] on link "Bulk Registration Tool" at bounding box center [134, 197] width 146 height 15
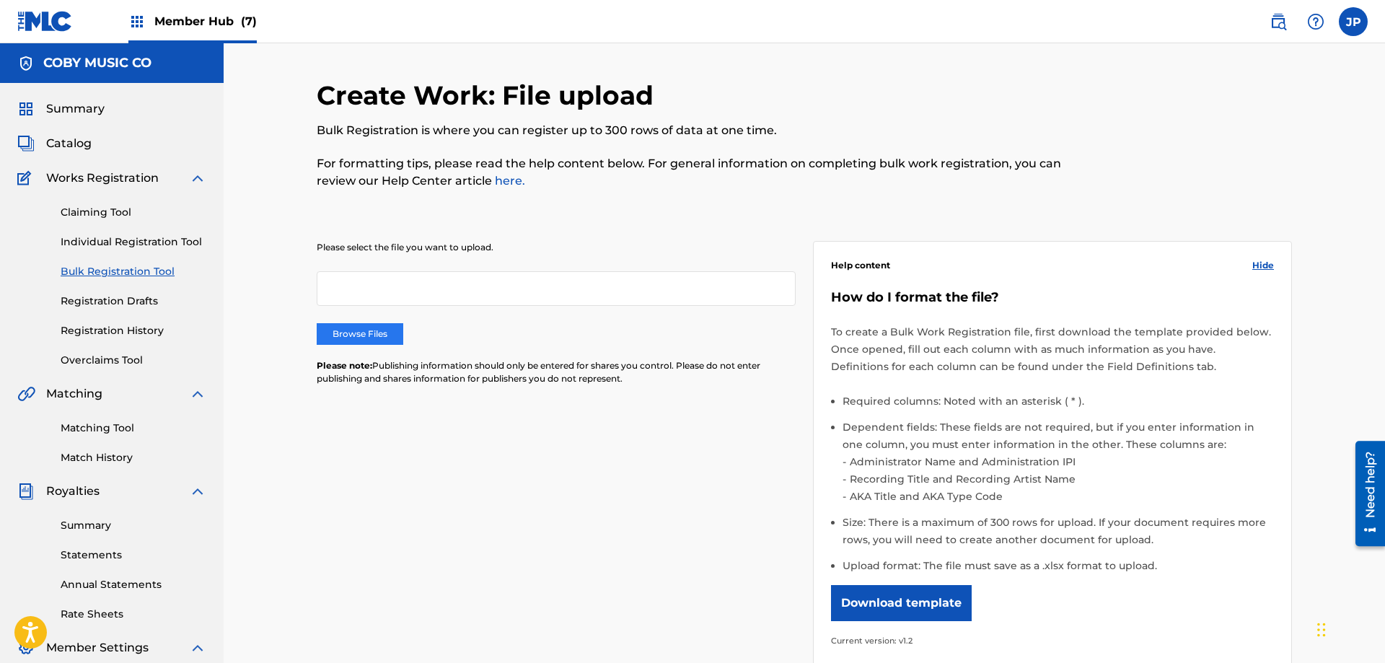
click at [373, 333] on label "Browse Files" at bounding box center [360, 334] width 87 height 22
click at [0, 0] on input "Browse Files" at bounding box center [0, 0] width 0 height 0
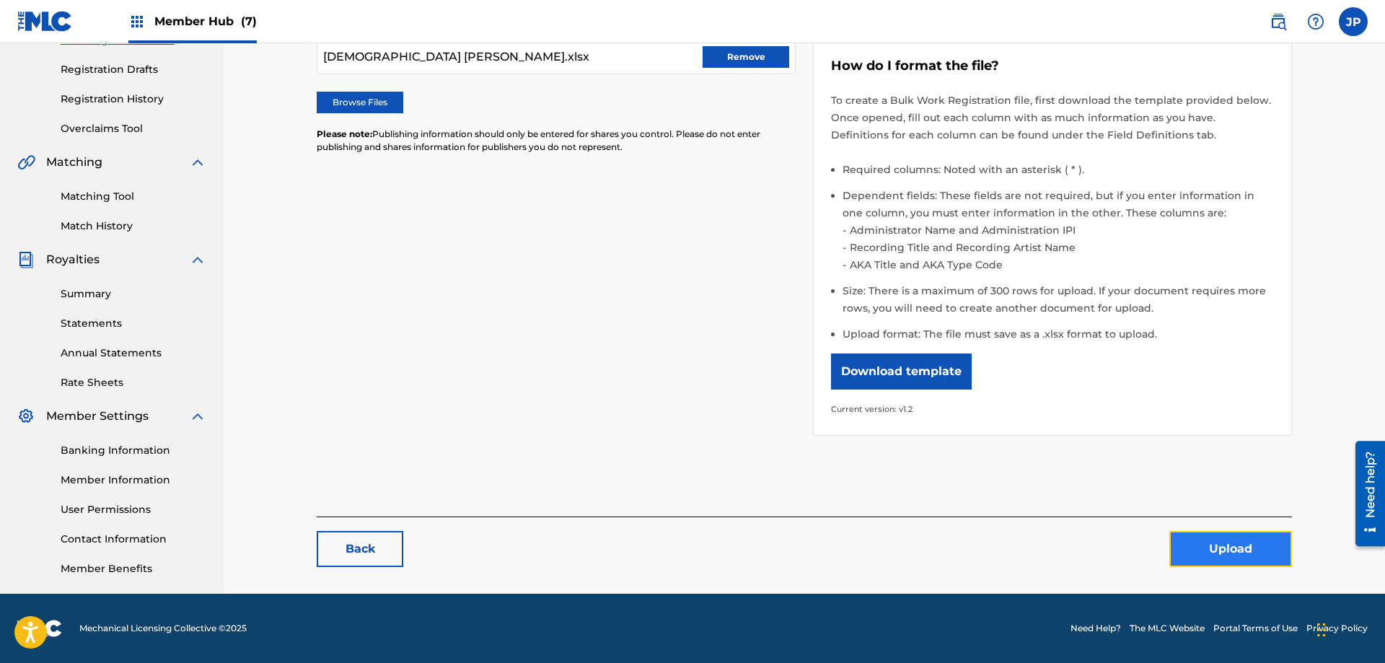
click at [1220, 547] on button "Upload" at bounding box center [1230, 549] width 123 height 36
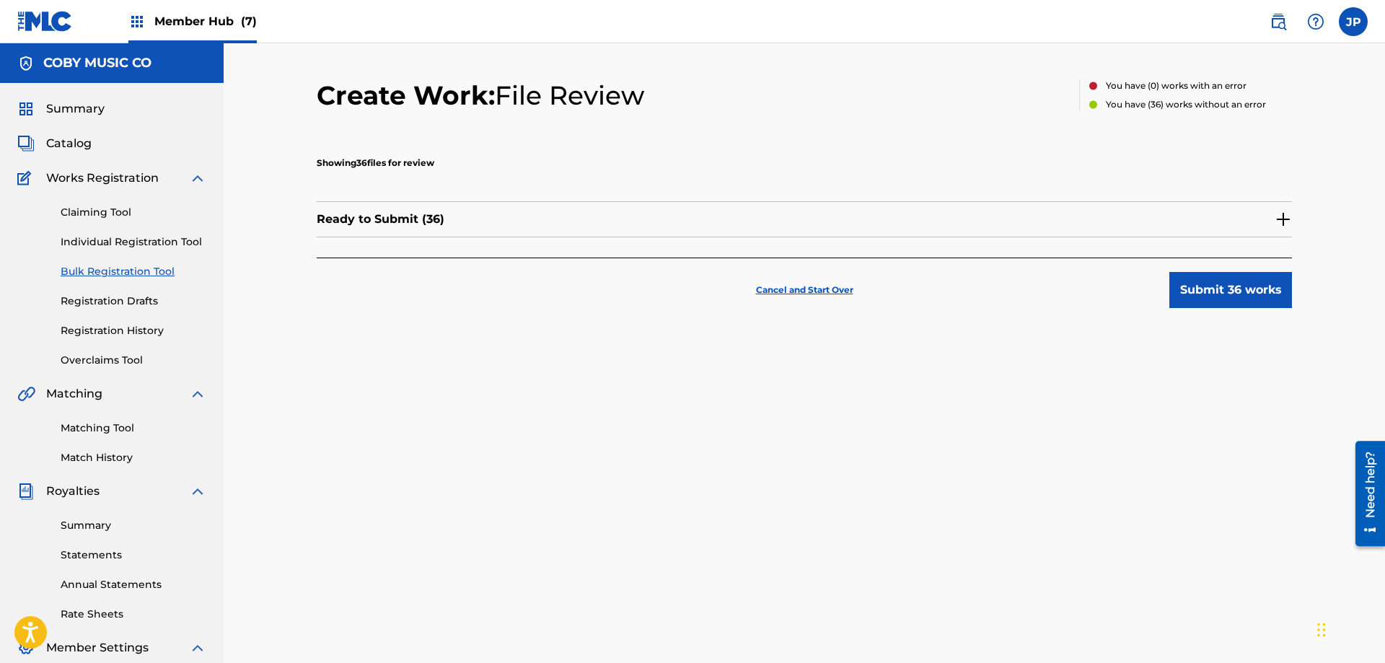
click at [1289, 216] on img at bounding box center [1283, 219] width 17 height 17
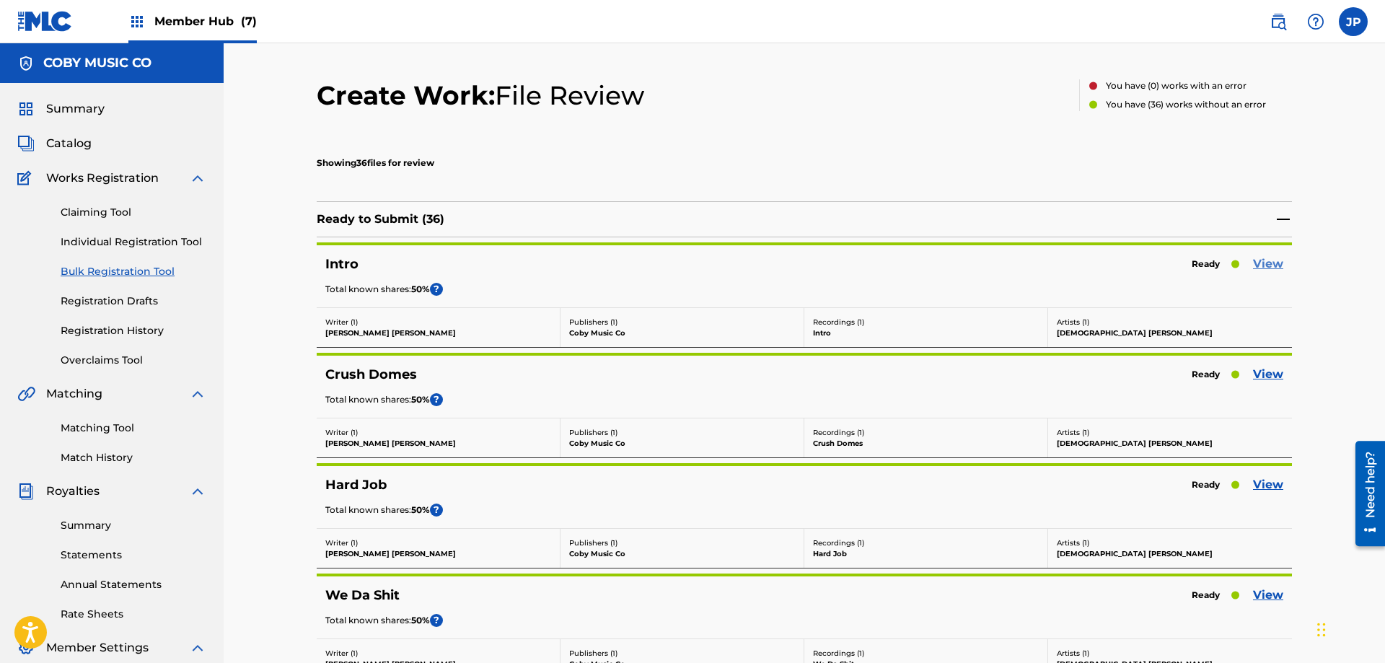
click at [1259, 265] on link "View" at bounding box center [1268, 263] width 30 height 17
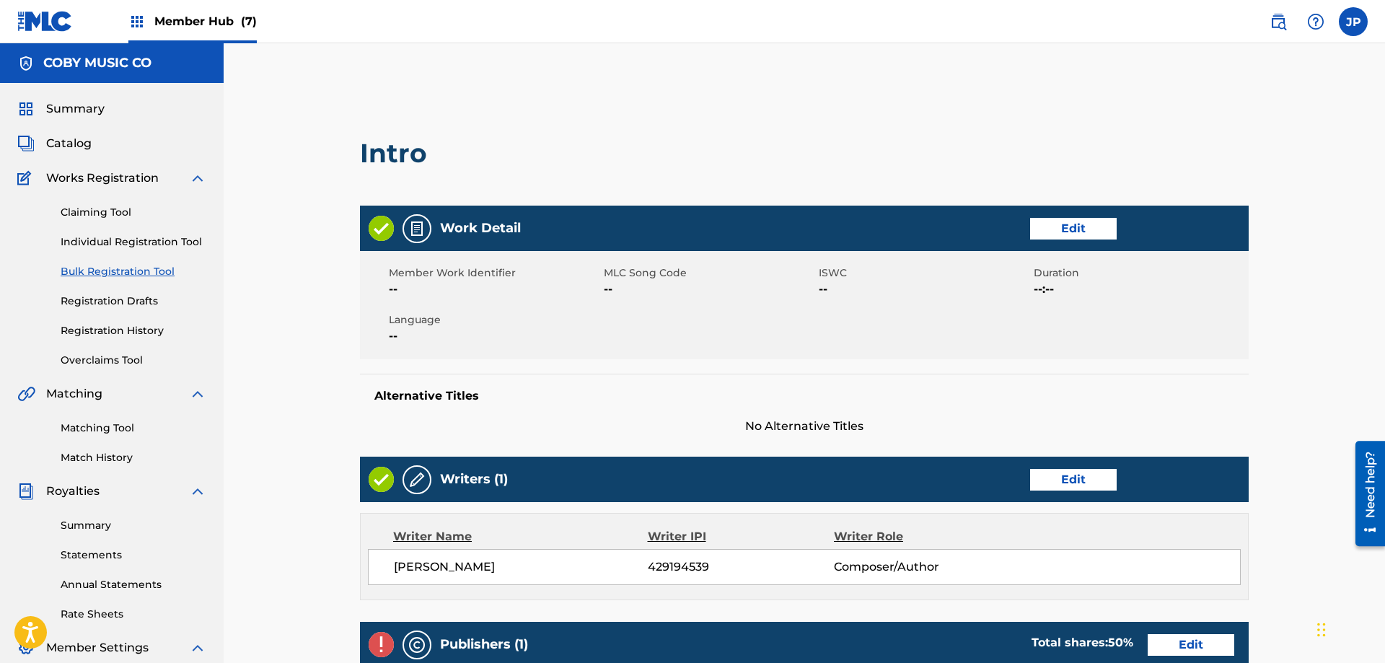
click at [132, 273] on link "Bulk Registration Tool" at bounding box center [134, 271] width 146 height 15
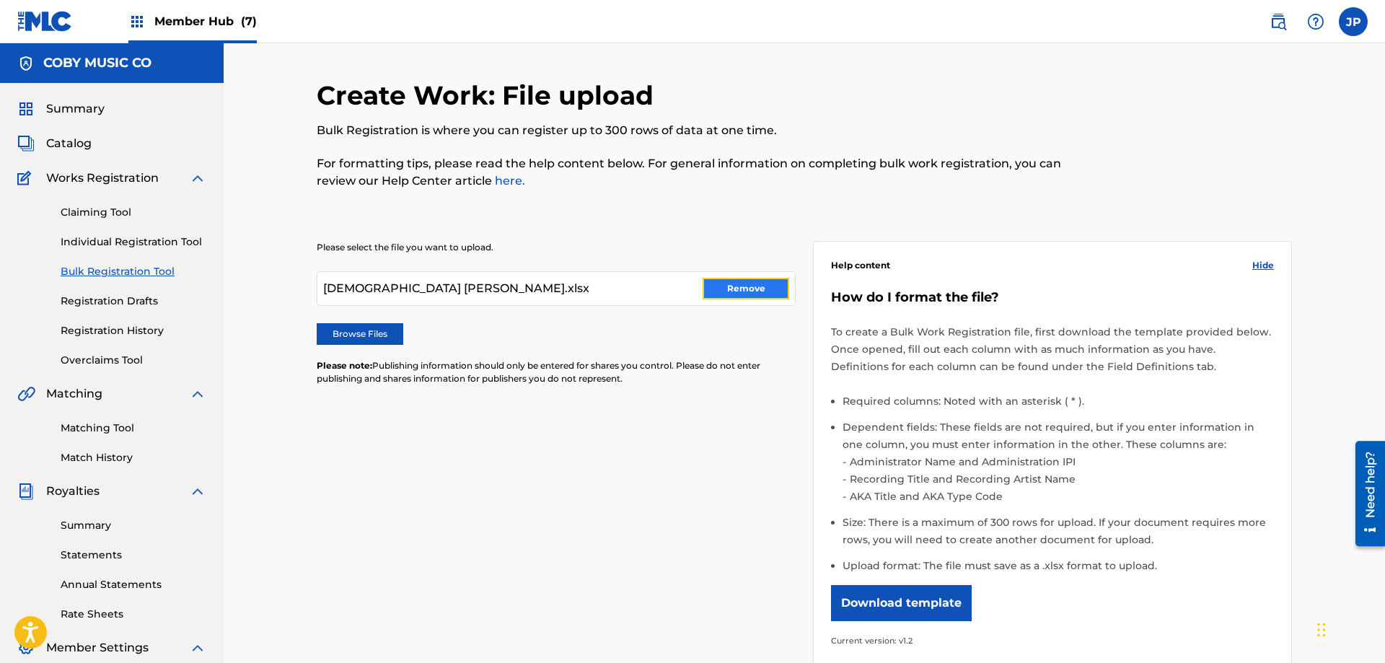
click at [746, 290] on button "Remove" at bounding box center [746, 289] width 87 height 22
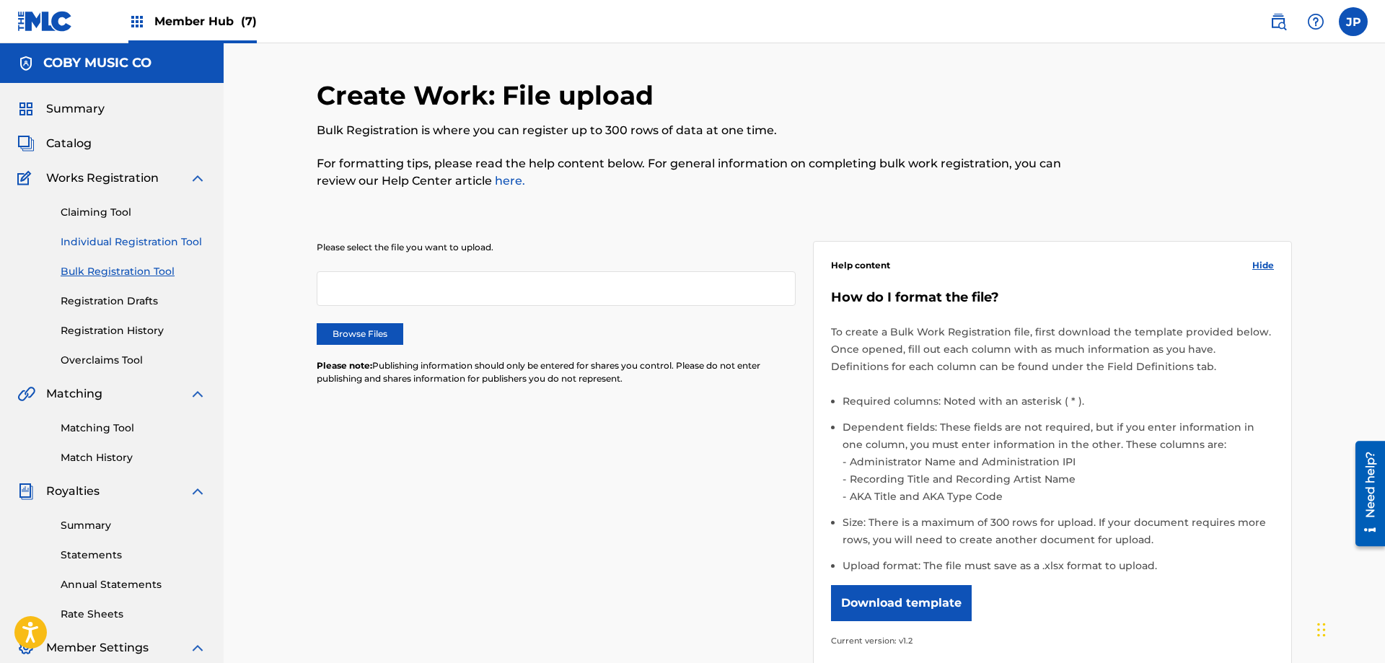
click at [115, 241] on link "Individual Registration Tool" at bounding box center [134, 241] width 146 height 15
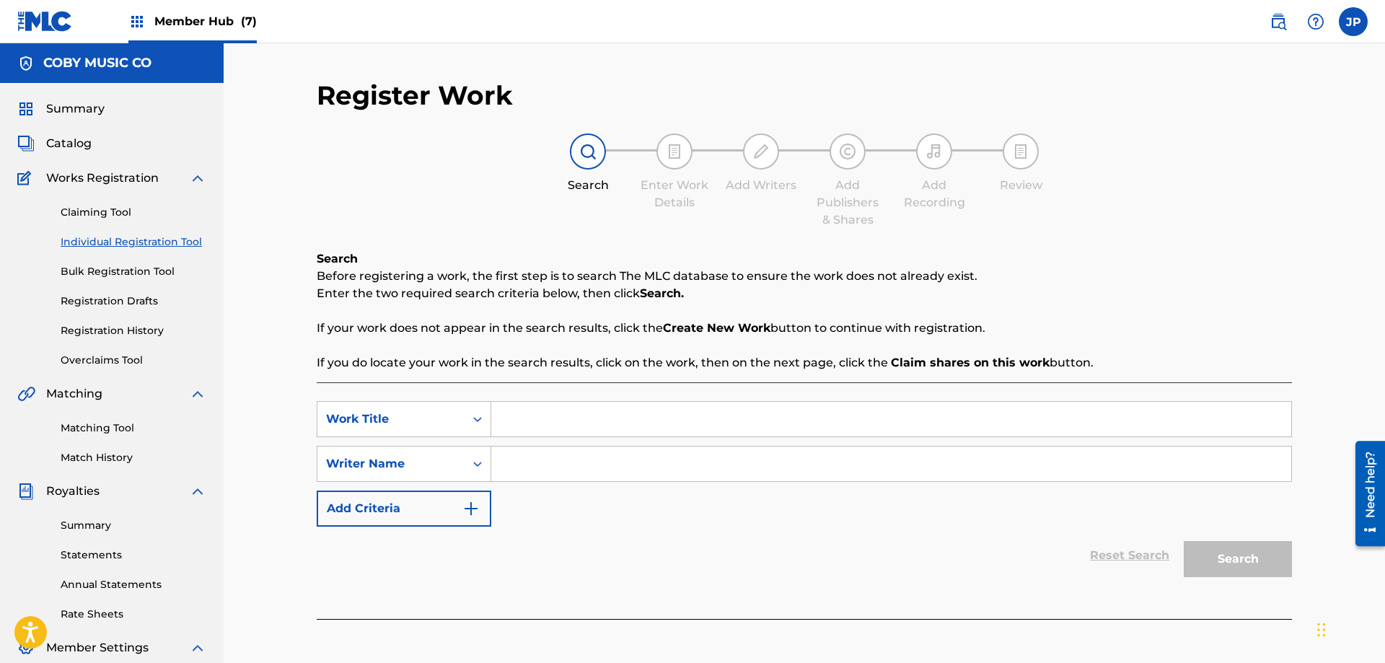
click at [514, 416] on input "Search Form" at bounding box center [891, 419] width 800 height 35
type input "a"
click at [548, 466] on input "Search Form" at bounding box center [891, 464] width 800 height 35
type input "a"
click at [1226, 550] on button "Search" at bounding box center [1238, 559] width 108 height 36
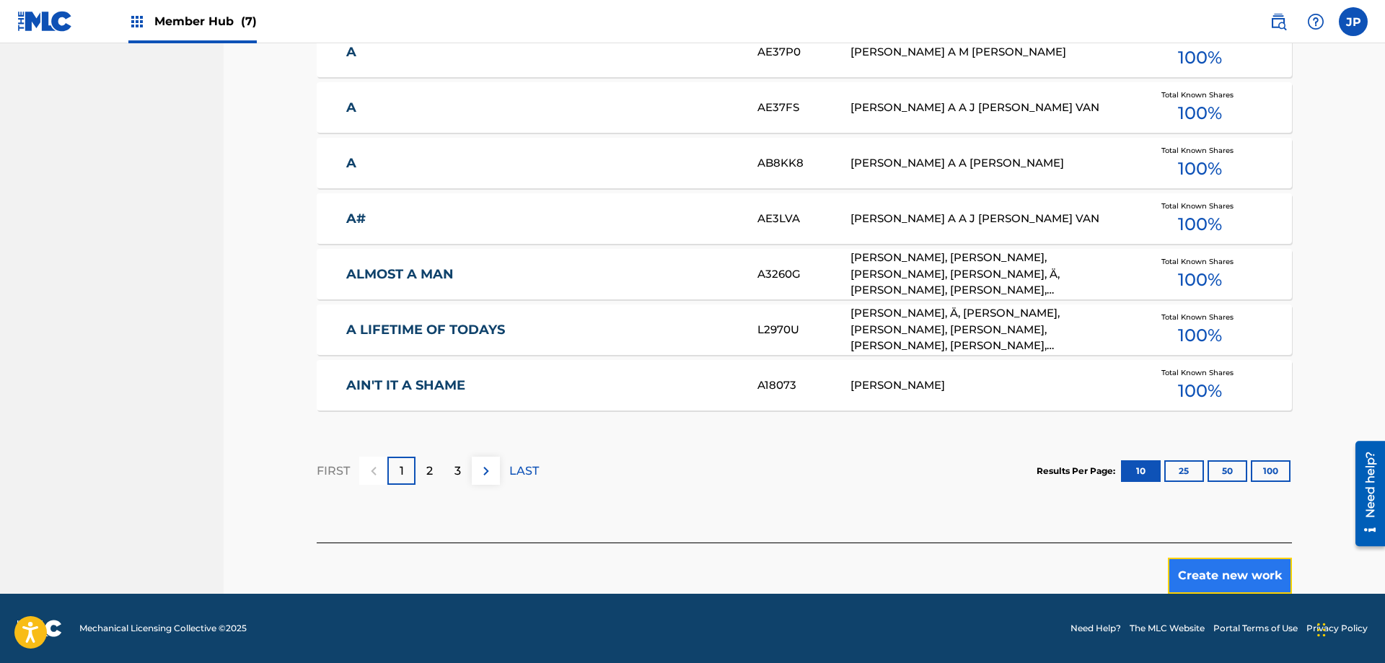
click at [1228, 573] on button "Create new work" at bounding box center [1230, 576] width 124 height 36
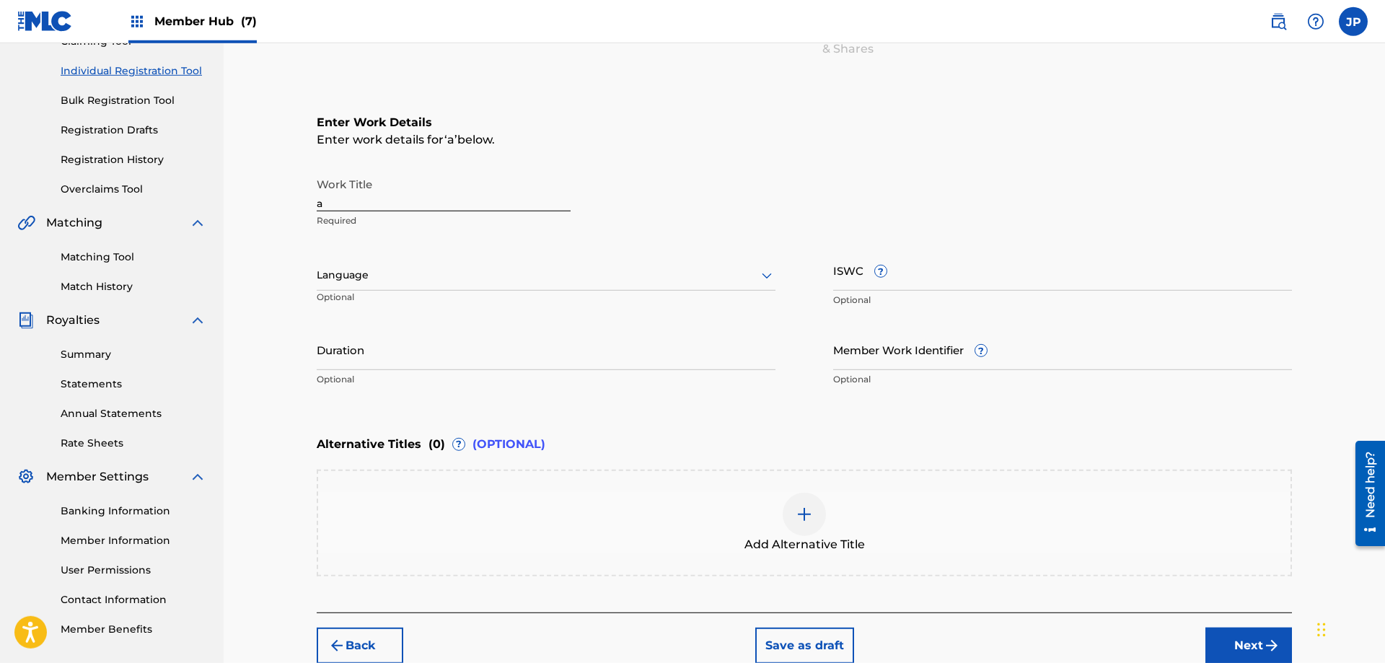
scroll to position [94, 0]
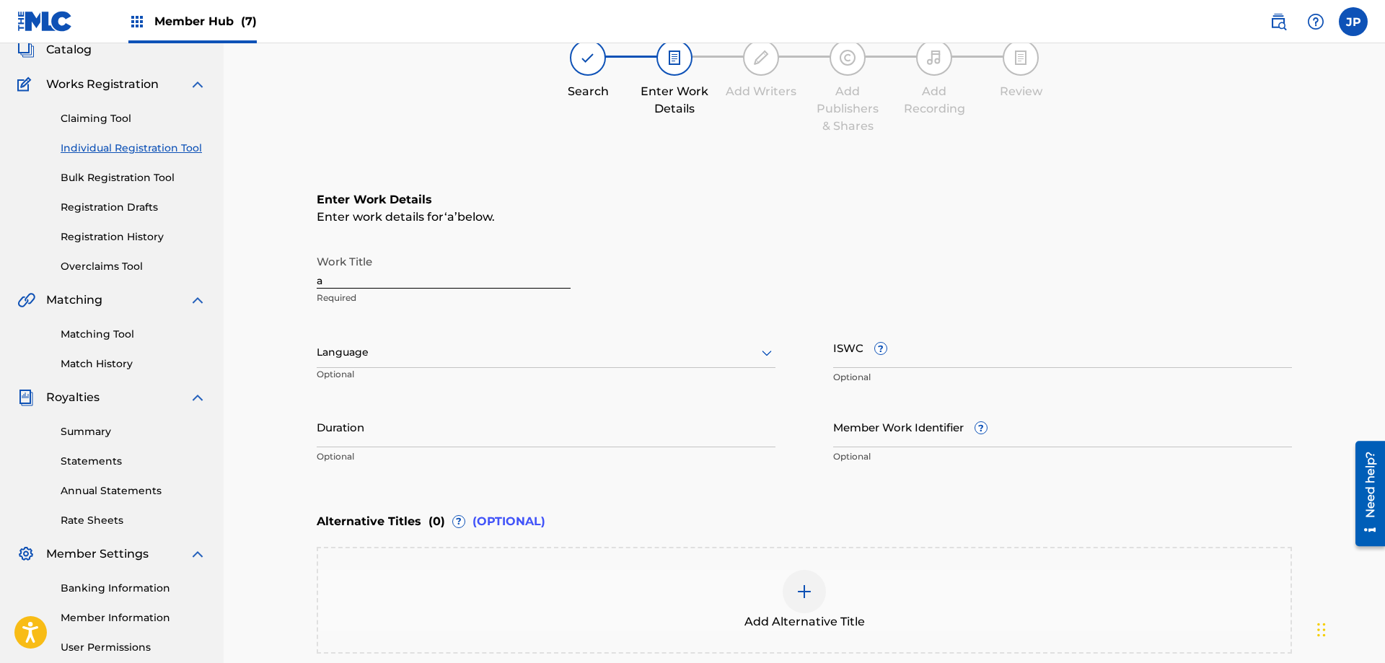
click at [361, 285] on input "a" at bounding box center [444, 267] width 254 height 41
paste input "Intro"
type input "Intro"
drag, startPoint x: 369, startPoint y: 355, endPoint x: 361, endPoint y: 366, distance: 14.4
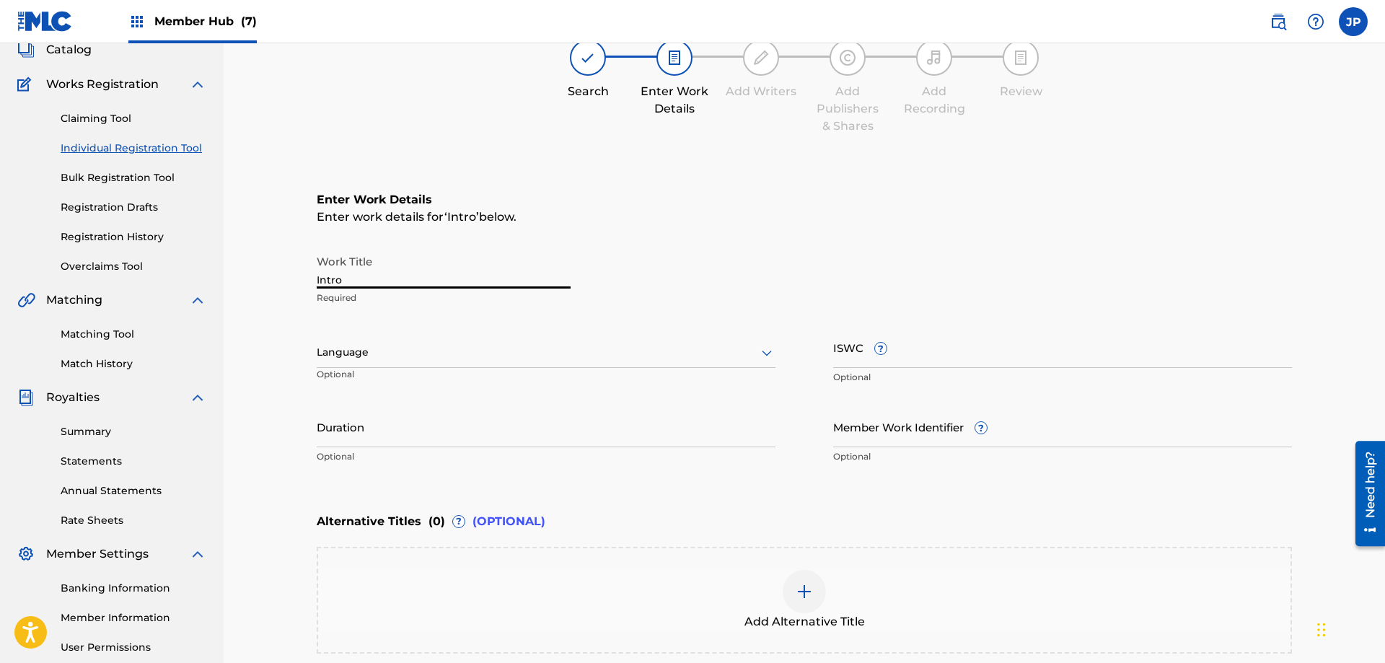
click at [369, 355] on div at bounding box center [546, 352] width 459 height 18
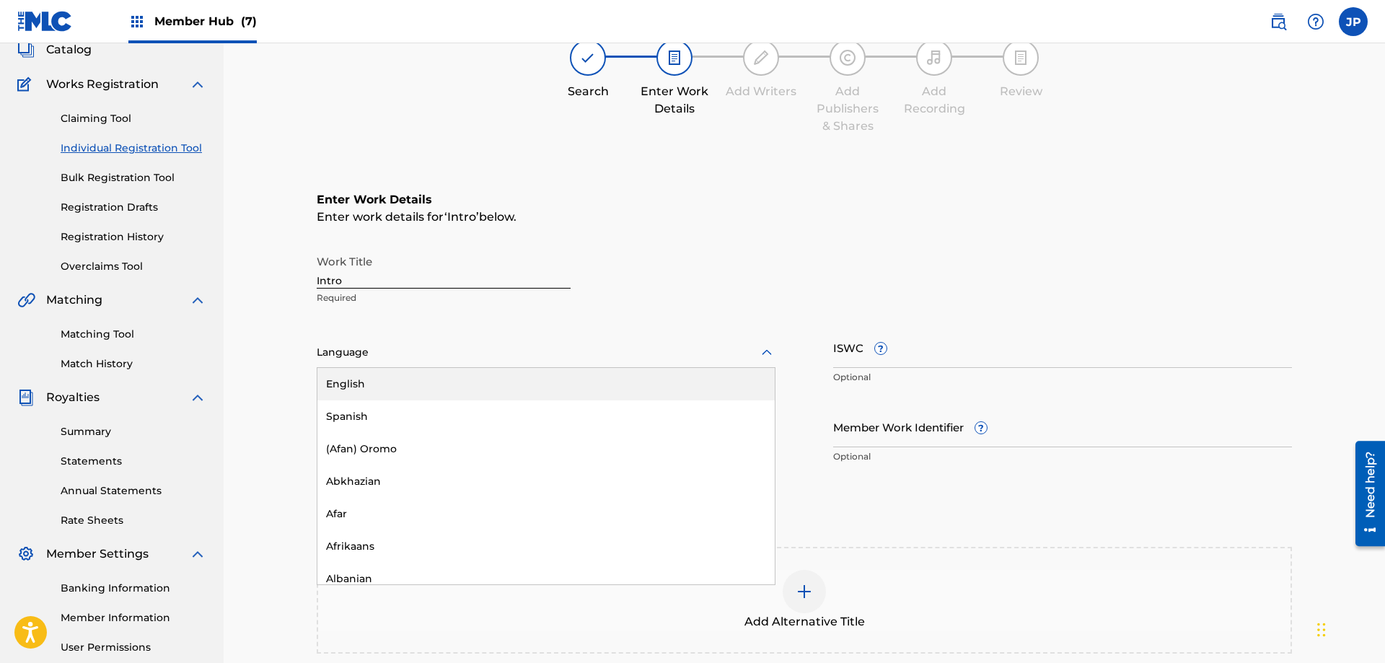
click at [358, 397] on div "English" at bounding box center [545, 384] width 457 height 32
click at [775, 269] on div "Work Title Intro Required" at bounding box center [804, 279] width 975 height 65
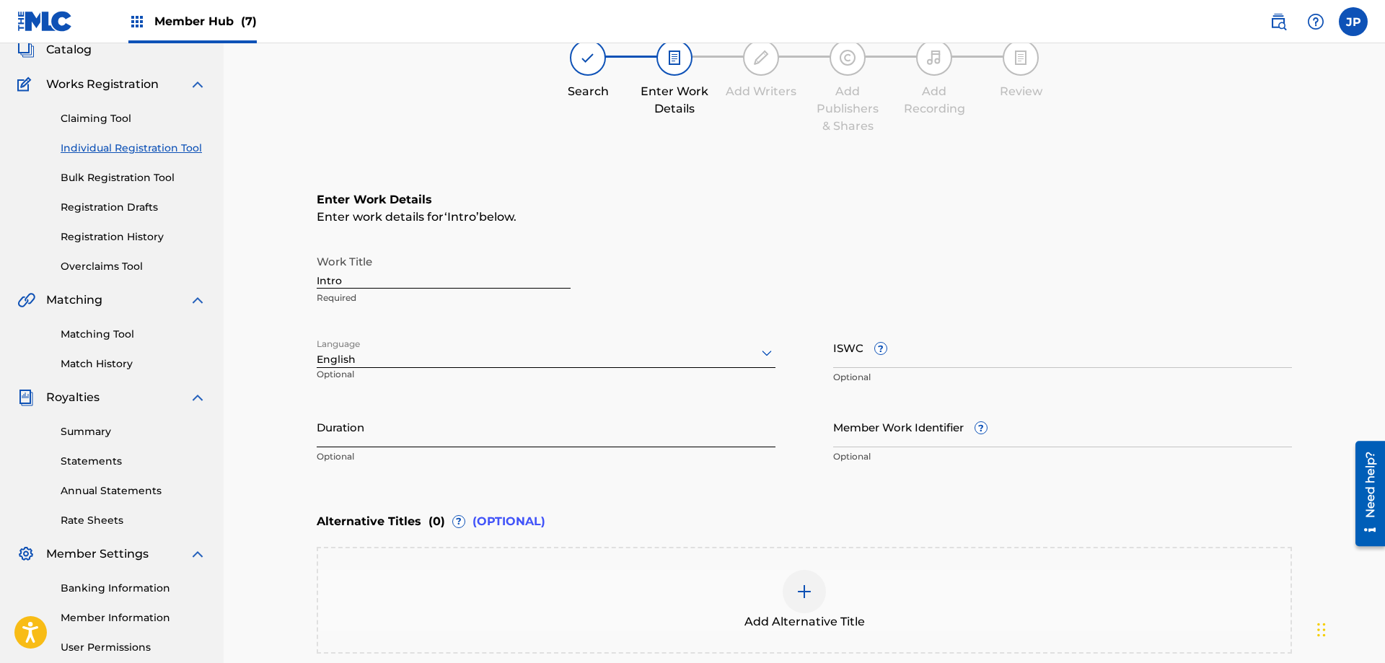
click at [447, 434] on input "Duration" at bounding box center [546, 426] width 459 height 41
paste input "00:22"
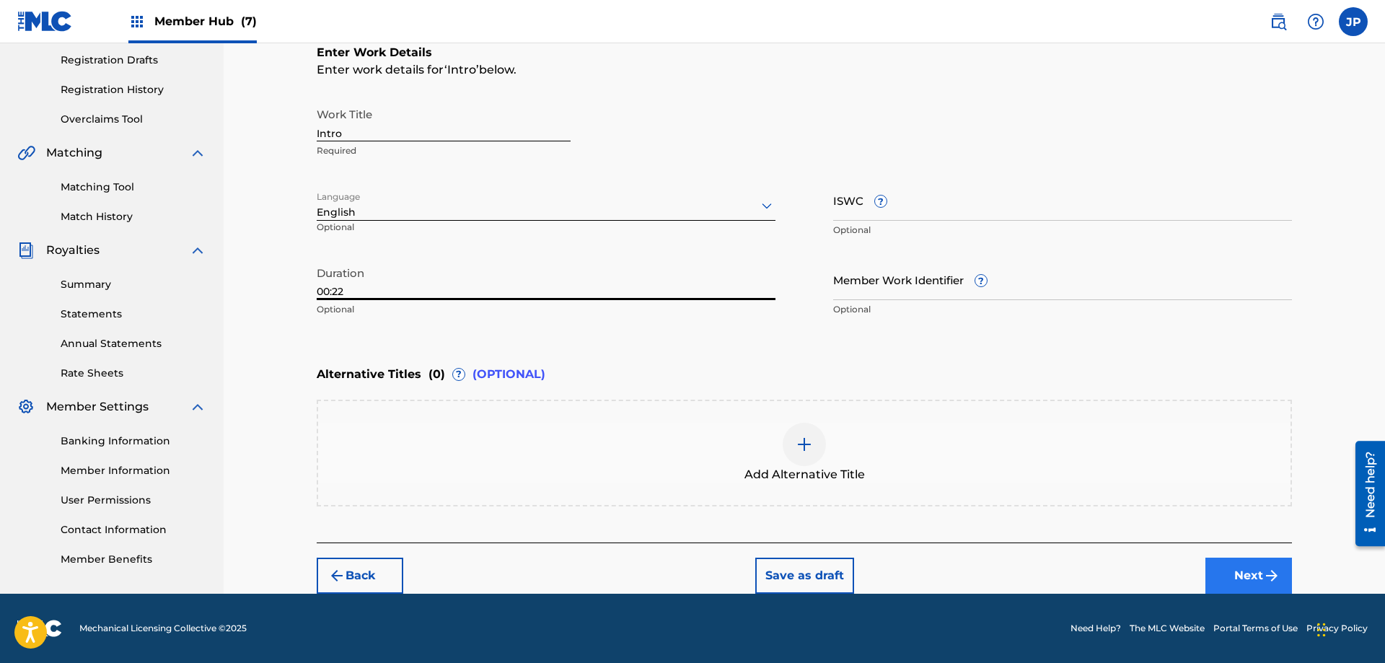
type input "00:22"
click at [1247, 575] on button "Next" at bounding box center [1248, 576] width 87 height 36
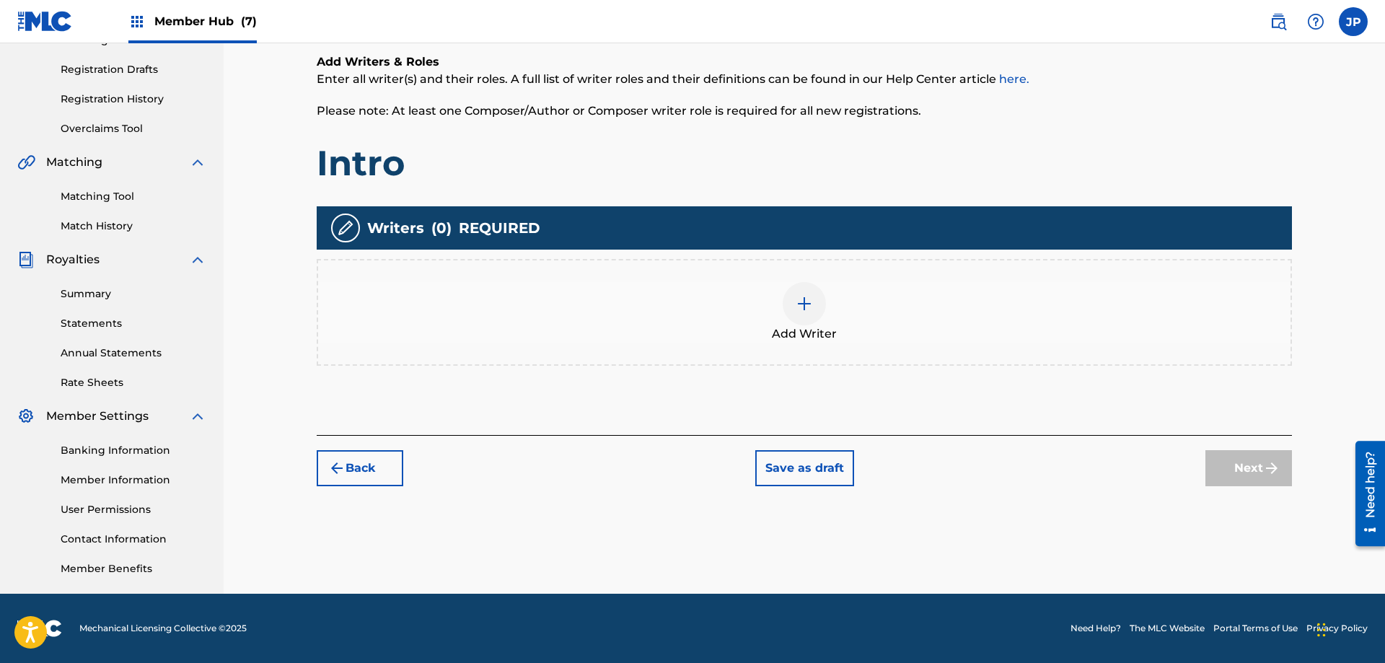
scroll to position [232, 0]
click at [801, 304] on img at bounding box center [804, 303] width 17 height 17
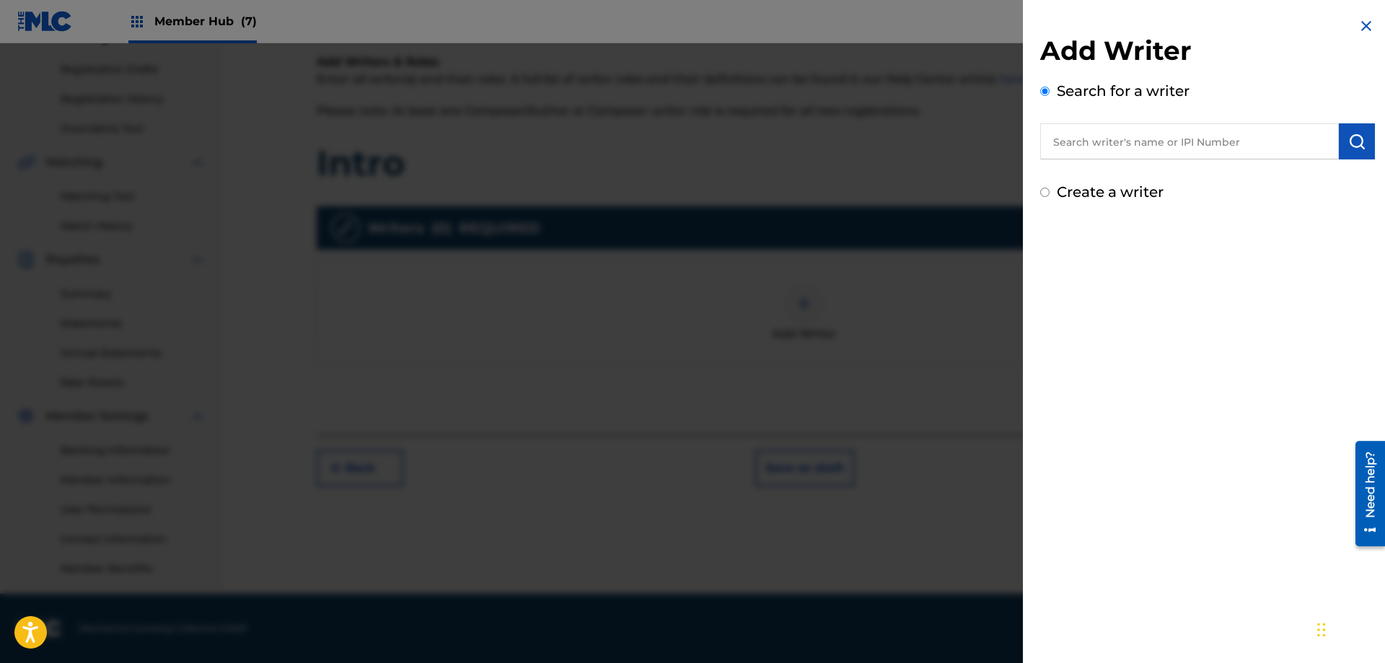
click at [1118, 141] on input "text" at bounding box center [1189, 141] width 299 height 36
paste input "[PERSON_NAME]"
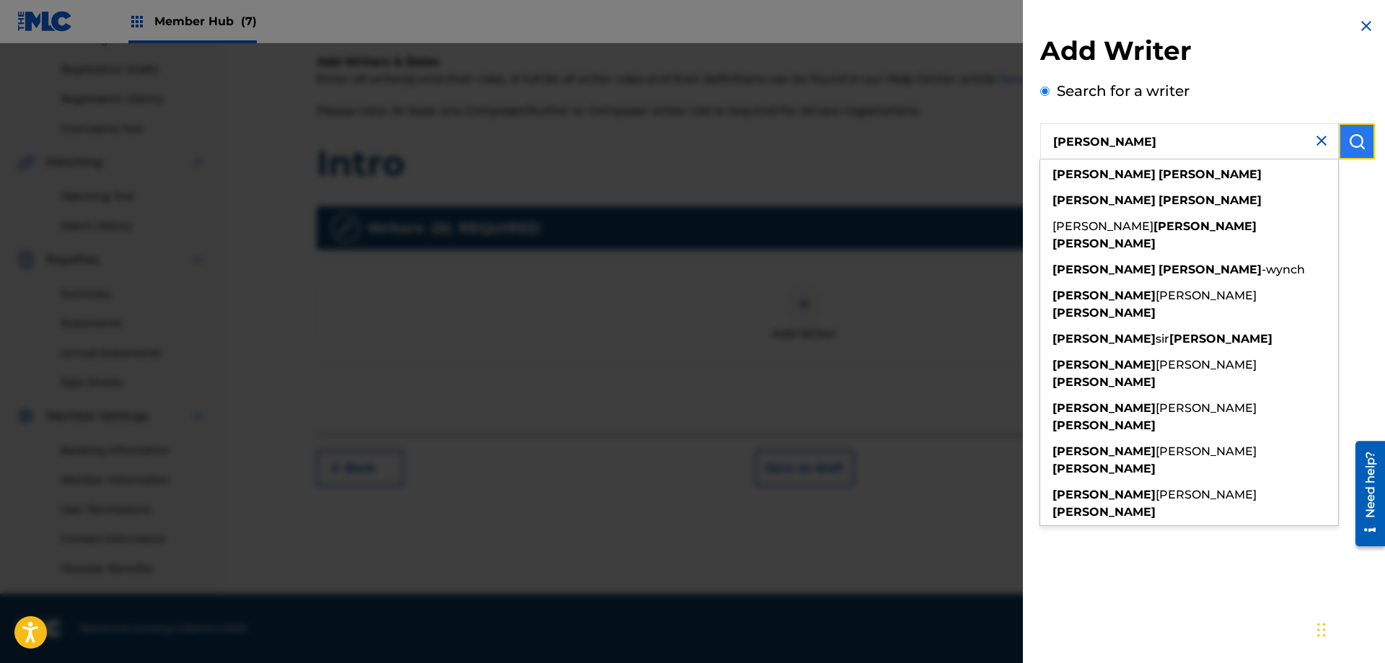
click at [1353, 144] on img "submit" at bounding box center [1356, 141] width 17 height 17
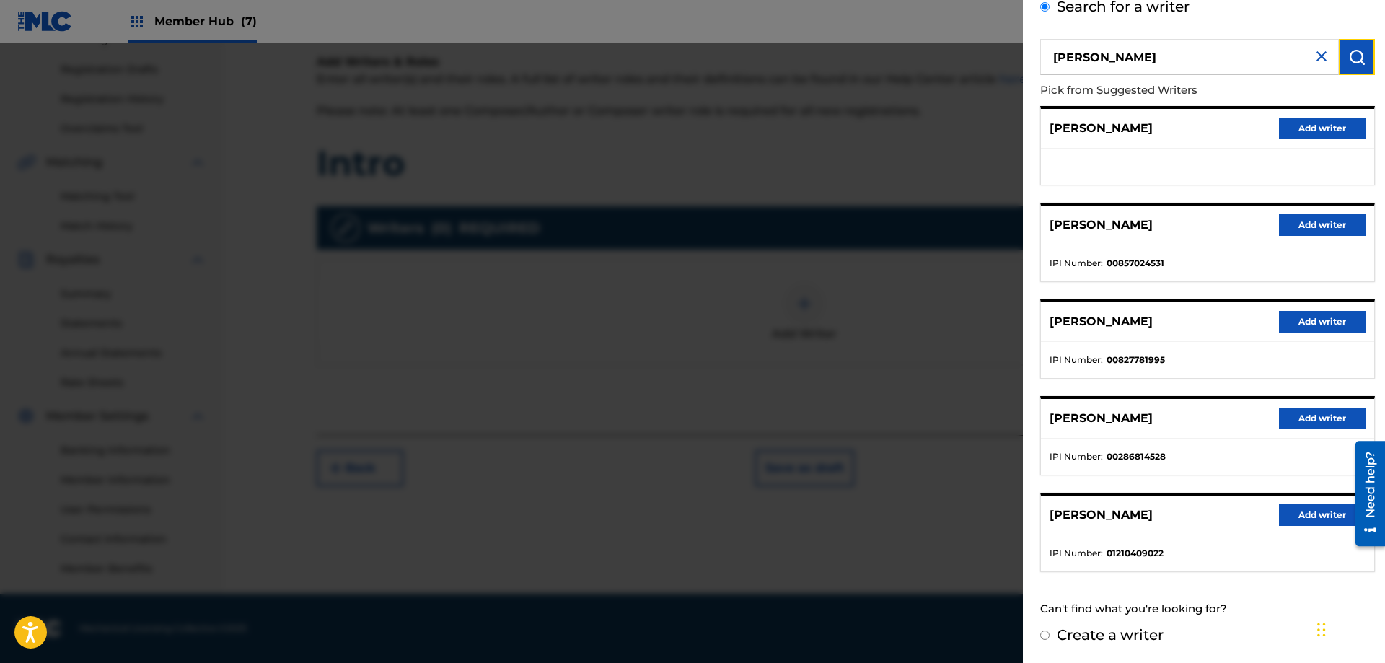
scroll to position [0, 0]
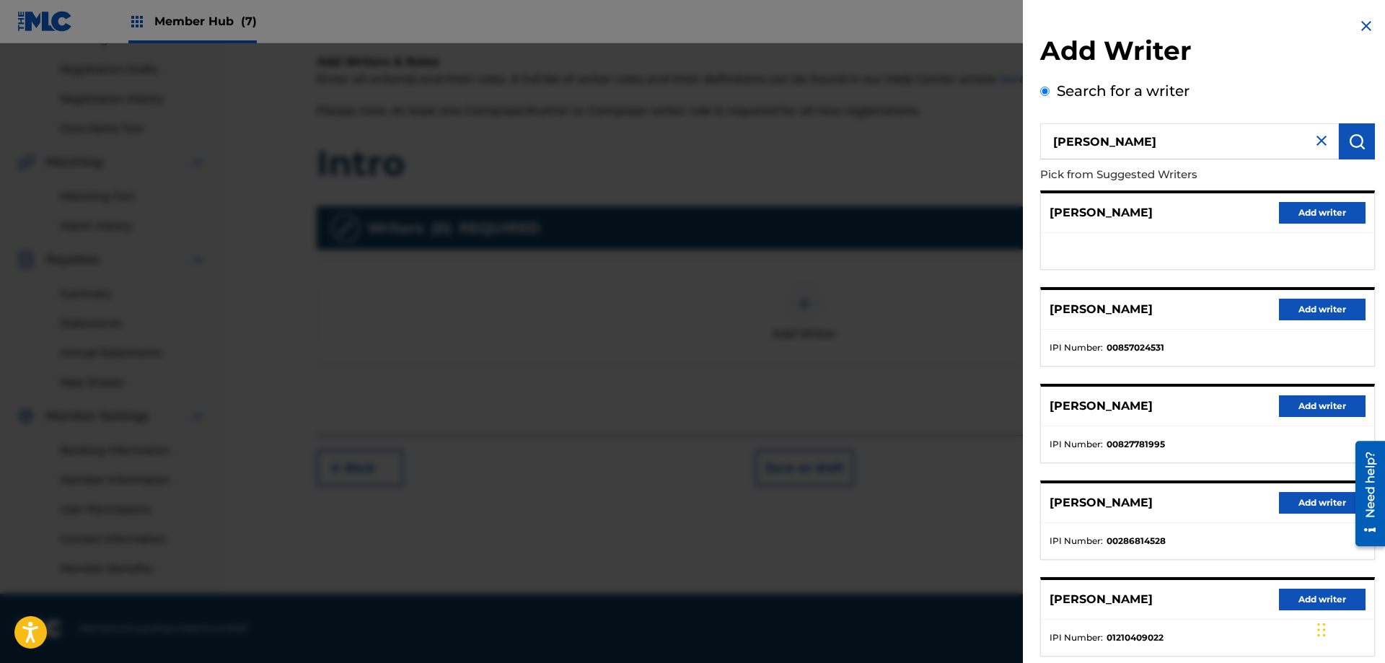
click at [1125, 139] on input "[PERSON_NAME]" at bounding box center [1189, 141] width 299 height 36
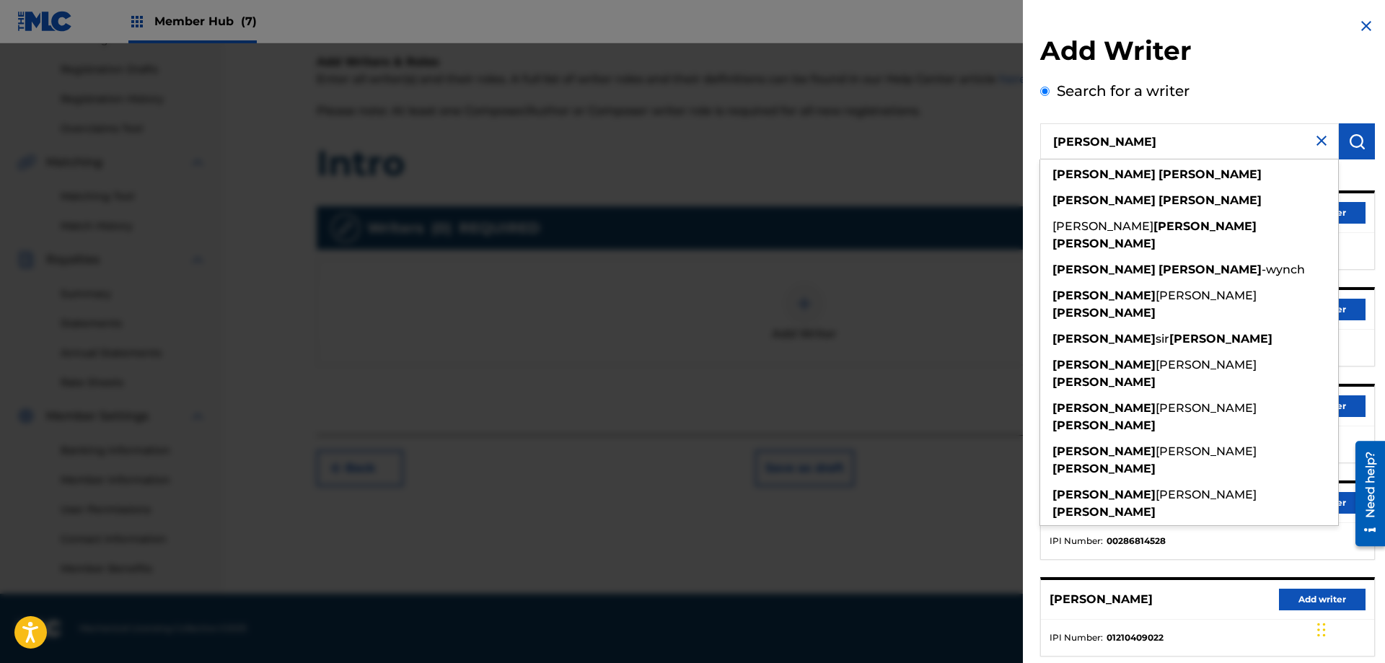
click at [1125, 139] on input "[PERSON_NAME]" at bounding box center [1189, 141] width 299 height 36
paste input "429194539"
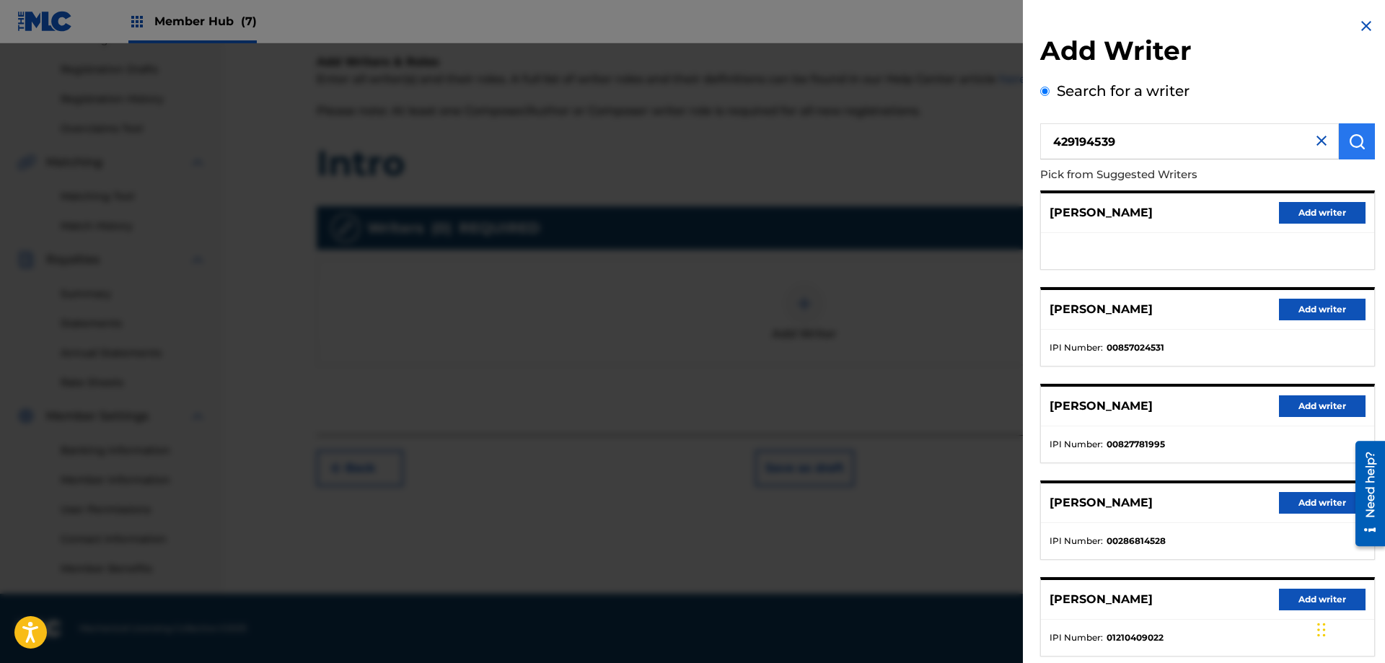
type input "429194539"
click at [1360, 135] on img "submit" at bounding box center [1356, 141] width 17 height 17
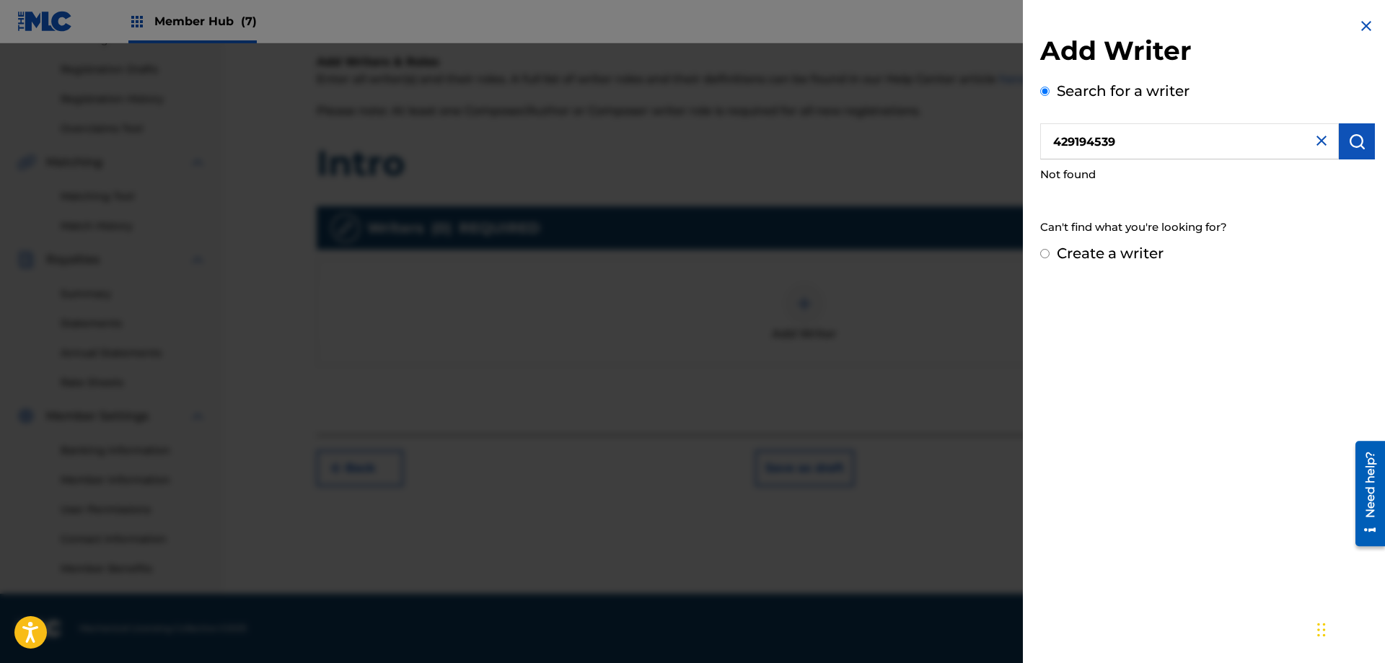
click at [1073, 258] on label "Create a writer" at bounding box center [1110, 253] width 107 height 17
click at [1050, 258] on input "Create a writer" at bounding box center [1044, 253] width 9 height 9
radio input "false"
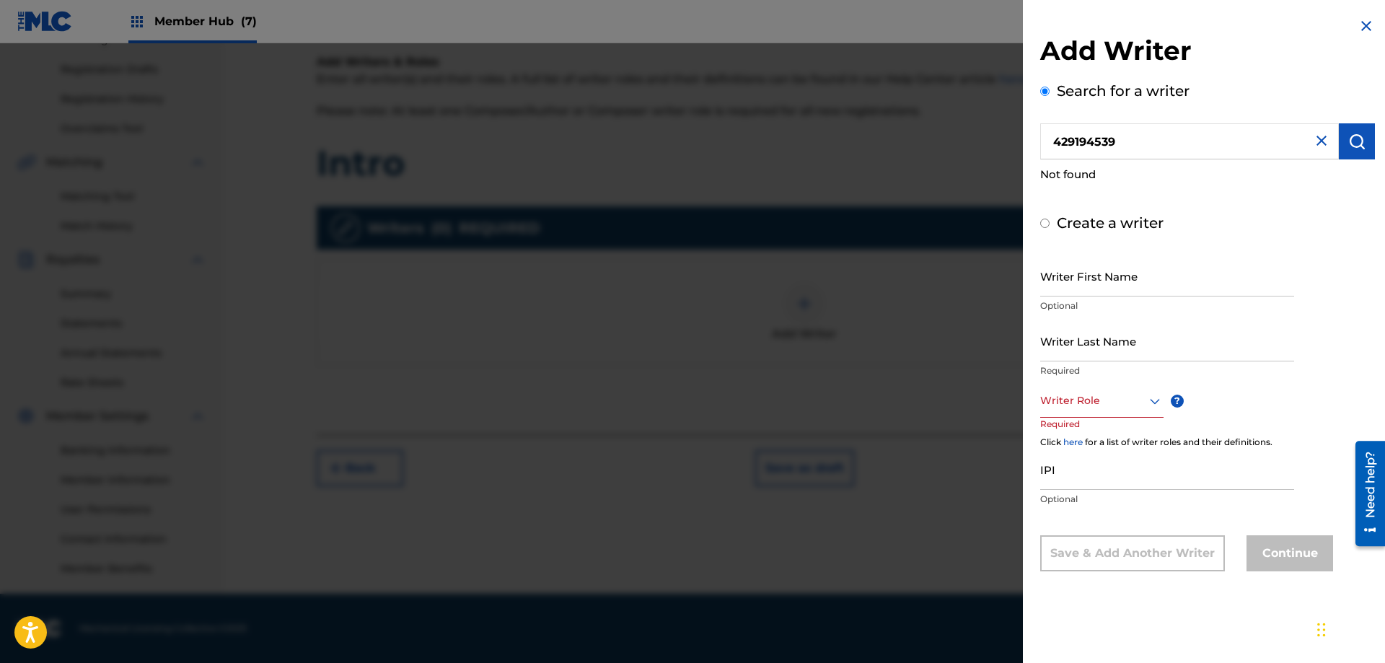
radio input "false"
radio input "true"
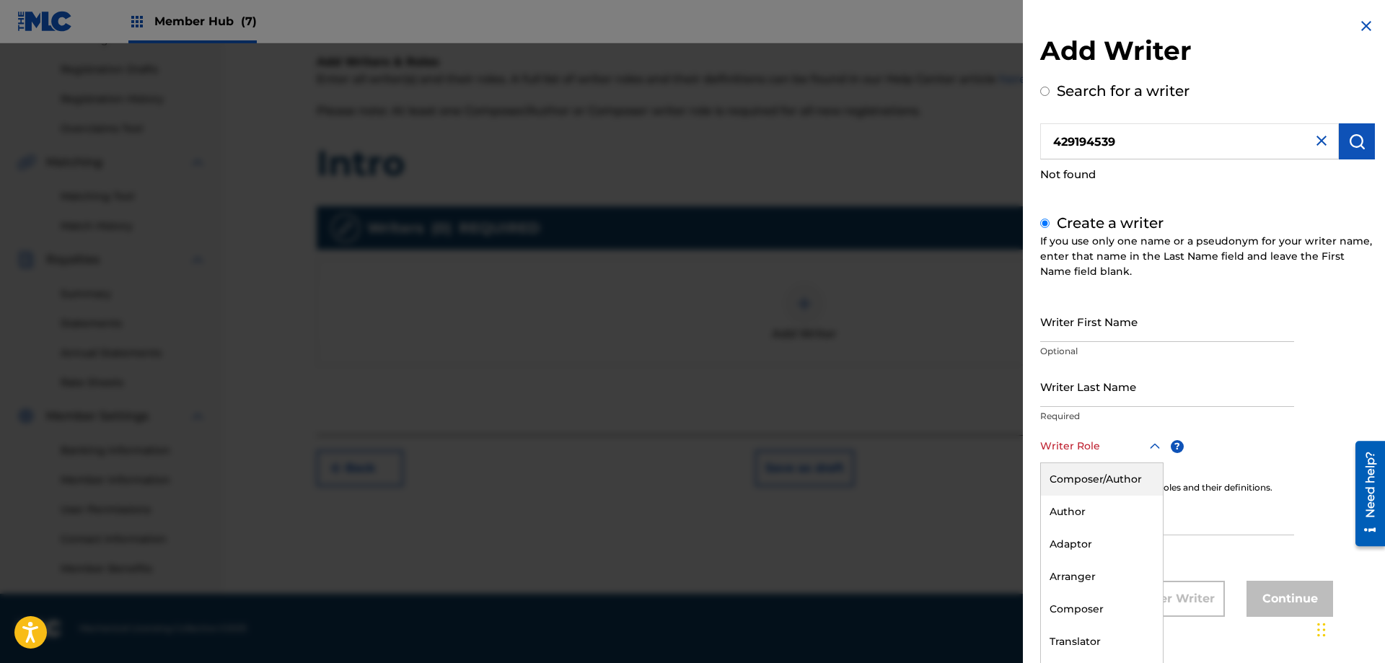
scroll to position [1, 0]
click at [1057, 452] on div at bounding box center [1101, 445] width 123 height 18
click at [1078, 475] on div "Composer/Author" at bounding box center [1102, 478] width 122 height 32
click at [1098, 522] on input "IPI" at bounding box center [1167, 516] width 254 height 41
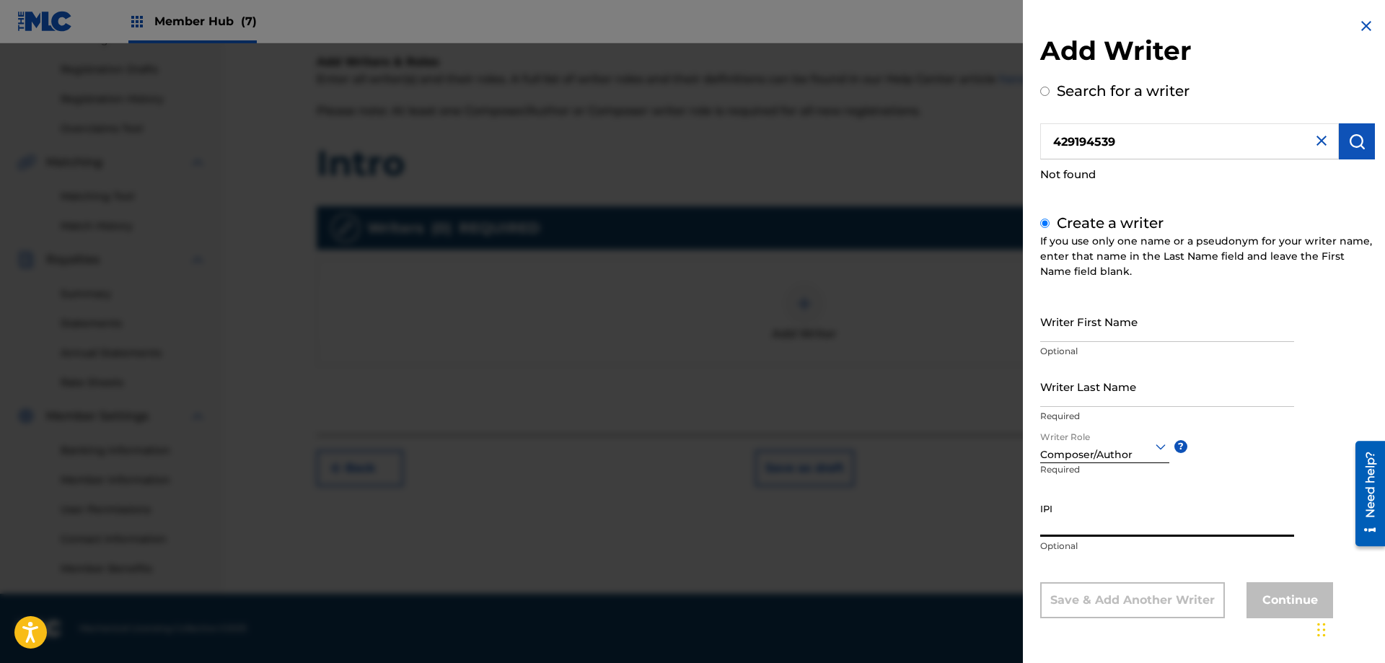
paste input "429194539"
type input "429194539"
click at [1078, 327] on input "Writer First Name" at bounding box center [1167, 321] width 254 height 41
paste input "[PERSON_NAME]"
type input "[PERSON_NAME]"
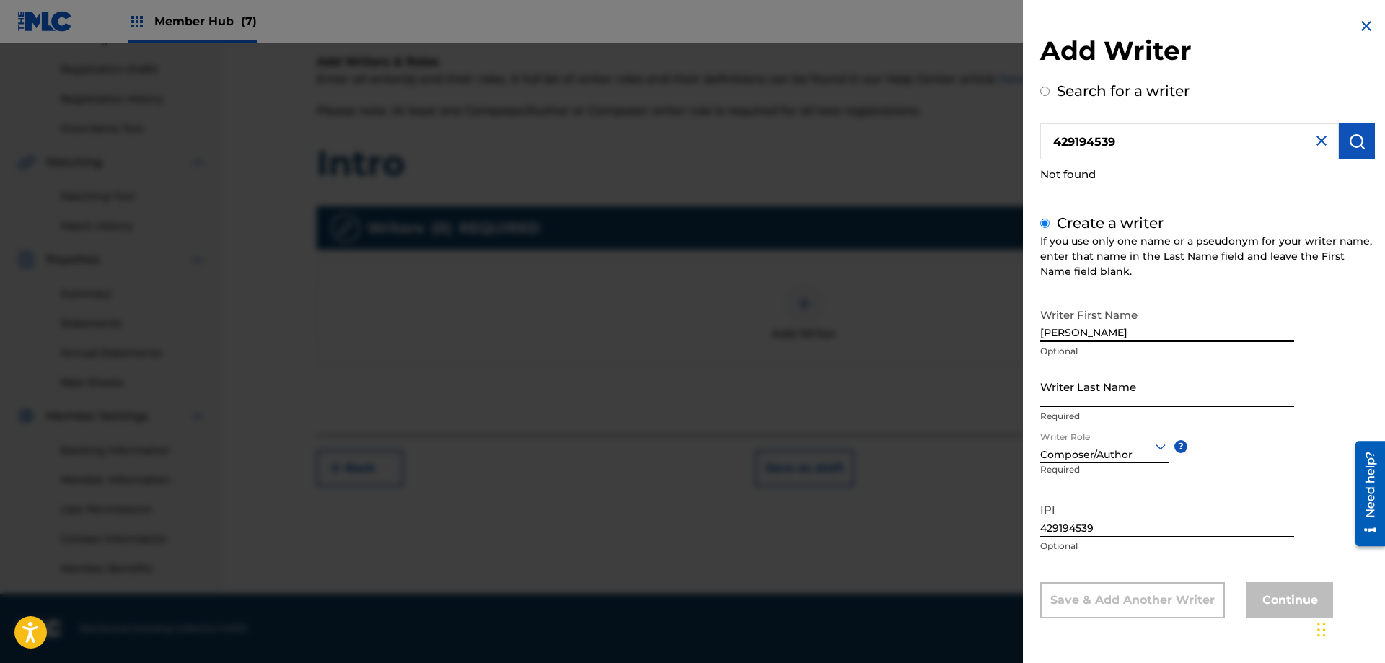
click at [1079, 384] on input "Writer Last Name" at bounding box center [1167, 386] width 254 height 41
paste input "[PERSON_NAME]"
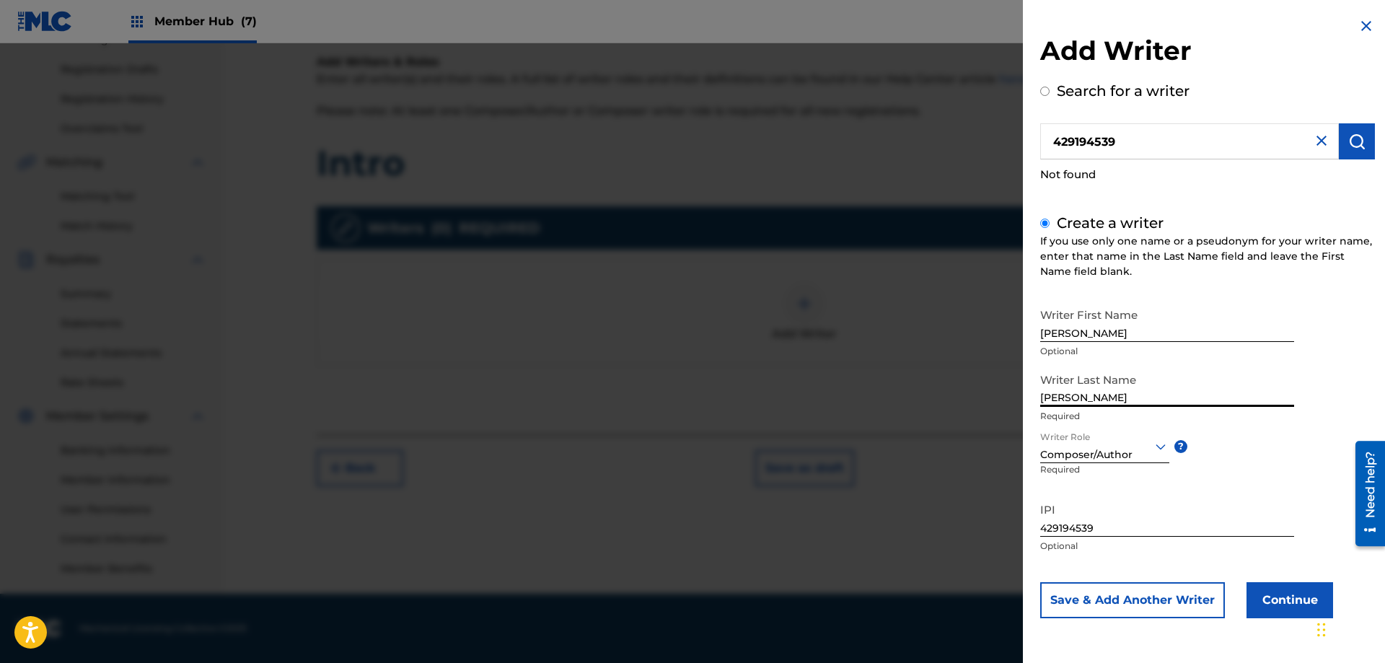
click at [1070, 393] on input "[PERSON_NAME]" at bounding box center [1167, 386] width 254 height 41
type input "[PERSON_NAME]"
click at [1104, 331] on input "[PERSON_NAME]" at bounding box center [1167, 321] width 254 height 41
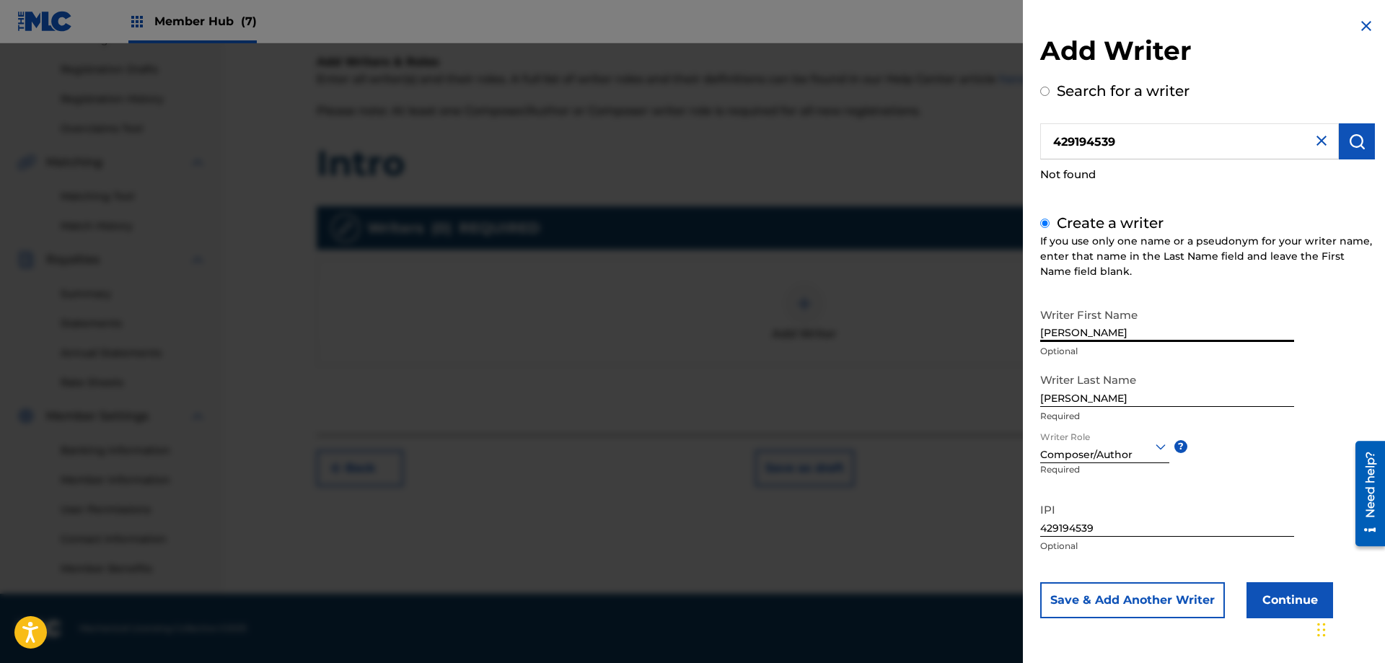
type input "[PERSON_NAME]"
click at [1119, 395] on input "[PERSON_NAME]" at bounding box center [1167, 386] width 254 height 41
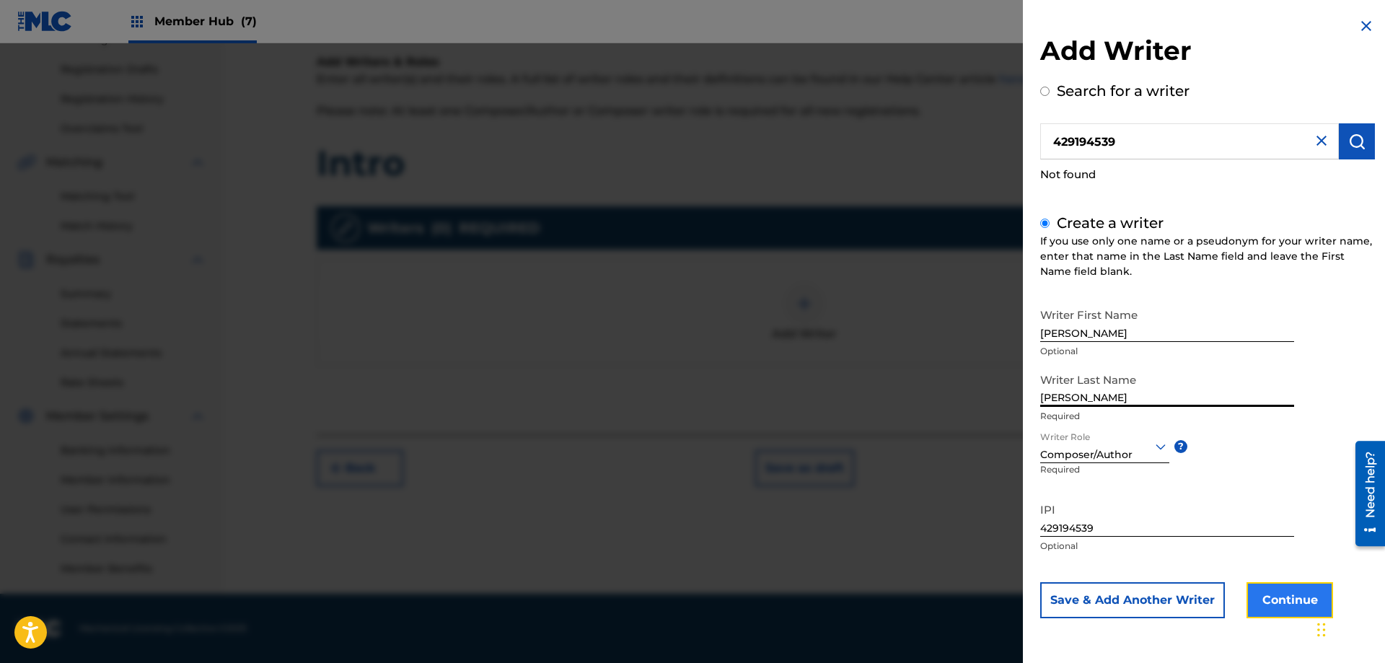
click at [1289, 598] on button "Continue" at bounding box center [1289, 600] width 87 height 36
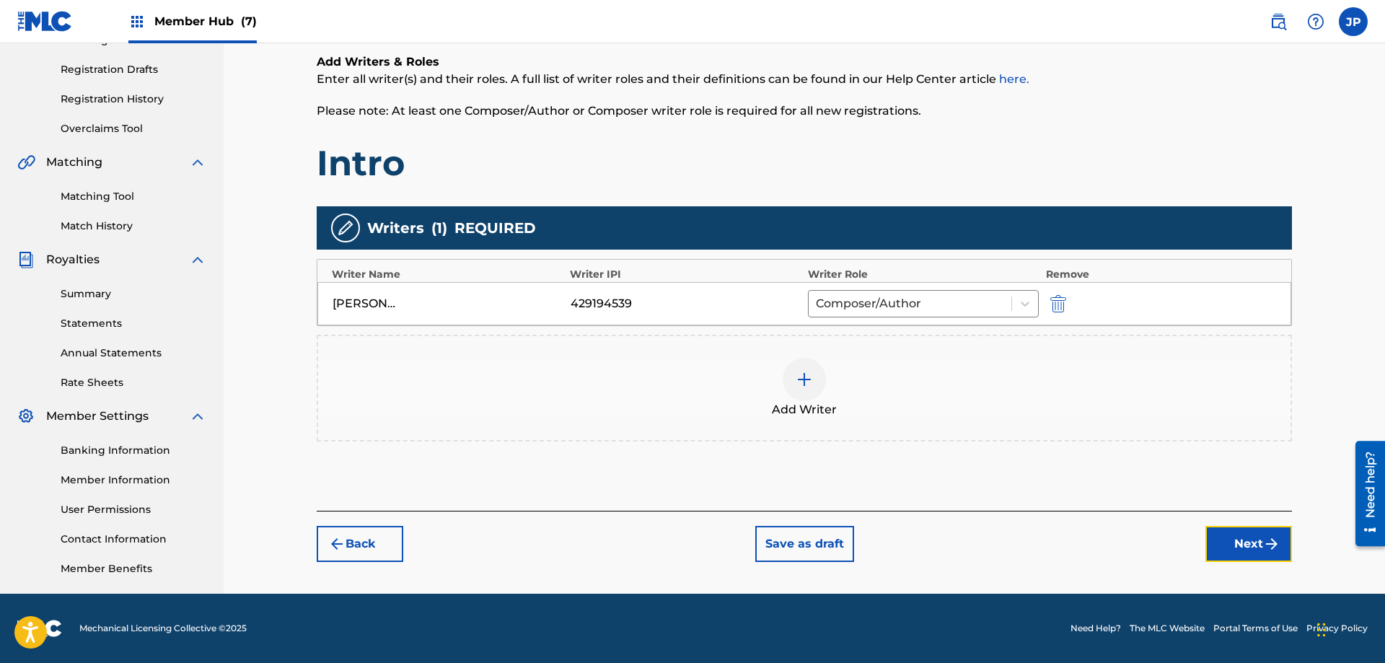
click at [1239, 545] on button "Next" at bounding box center [1248, 544] width 87 height 36
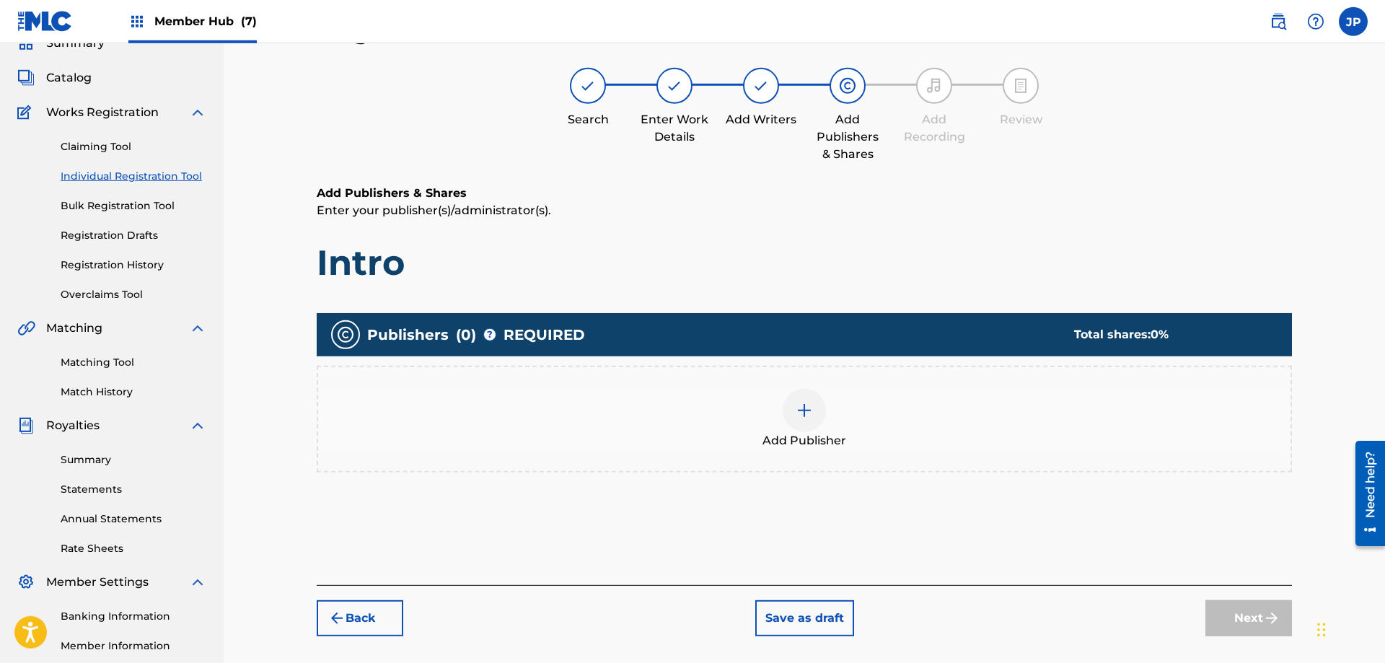
scroll to position [65, 0]
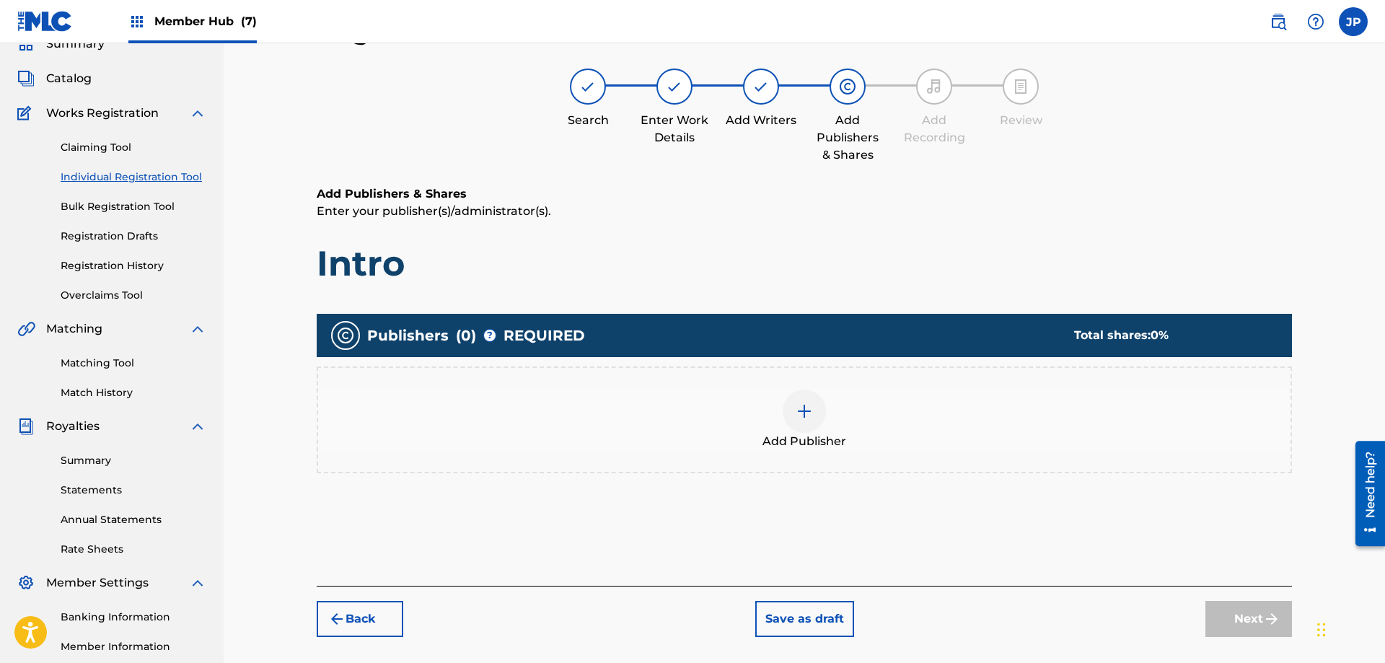
click at [810, 415] on img at bounding box center [804, 410] width 17 height 17
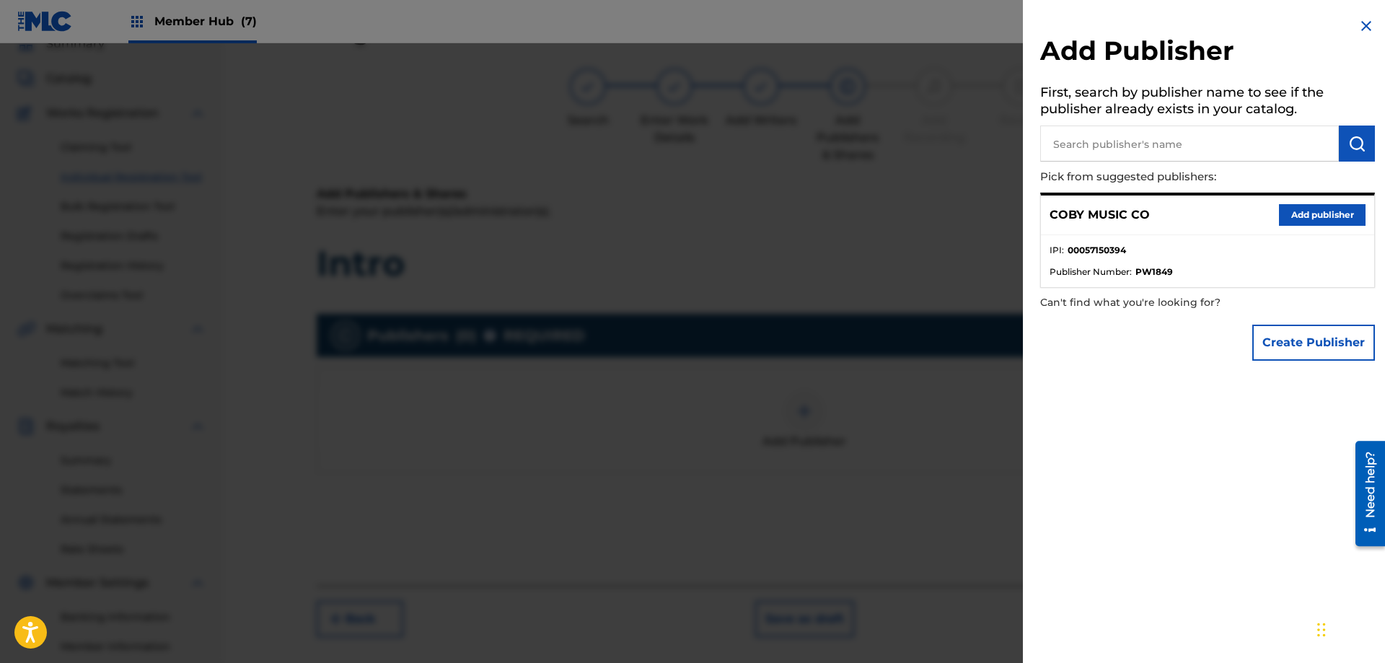
click at [1116, 249] on strong "00057150394" at bounding box center [1097, 250] width 58 height 13
click at [1185, 402] on div "Add Publisher First, search by publisher name to see if the publisher already e…" at bounding box center [1207, 331] width 369 height 663
click at [1308, 217] on button "Add publisher" at bounding box center [1322, 215] width 87 height 22
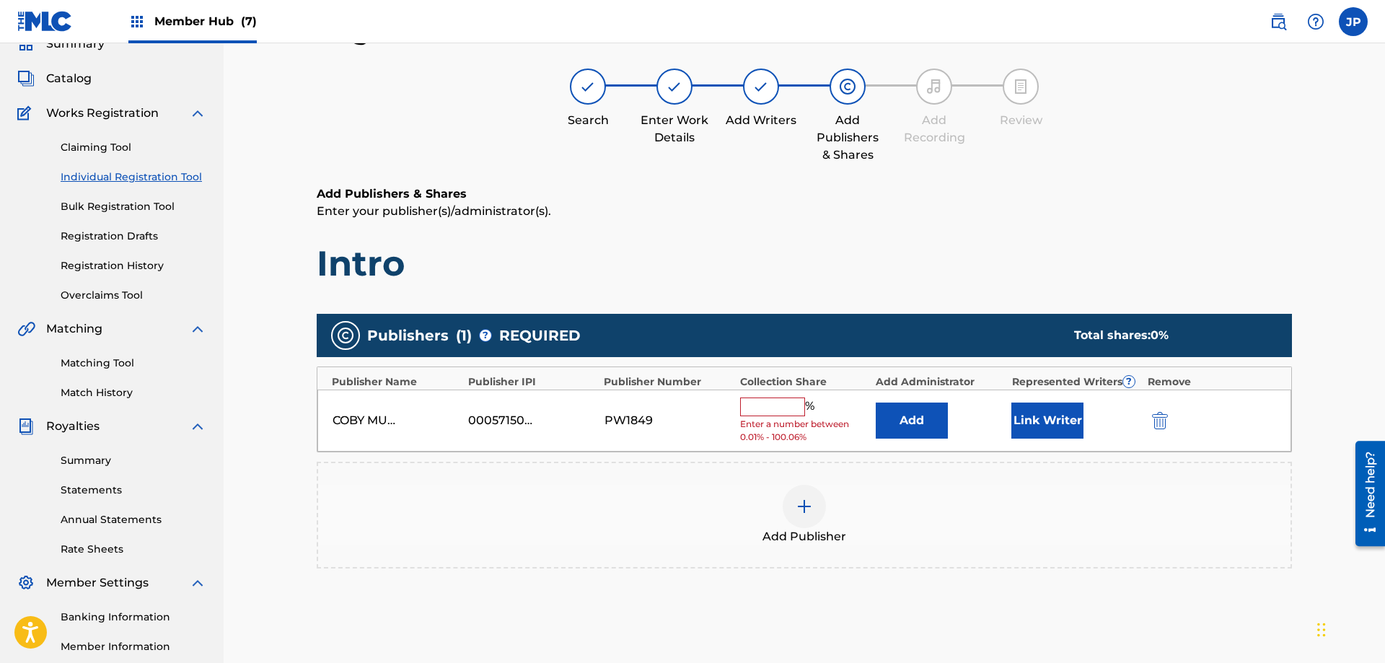
click at [767, 410] on input "text" at bounding box center [772, 406] width 65 height 19
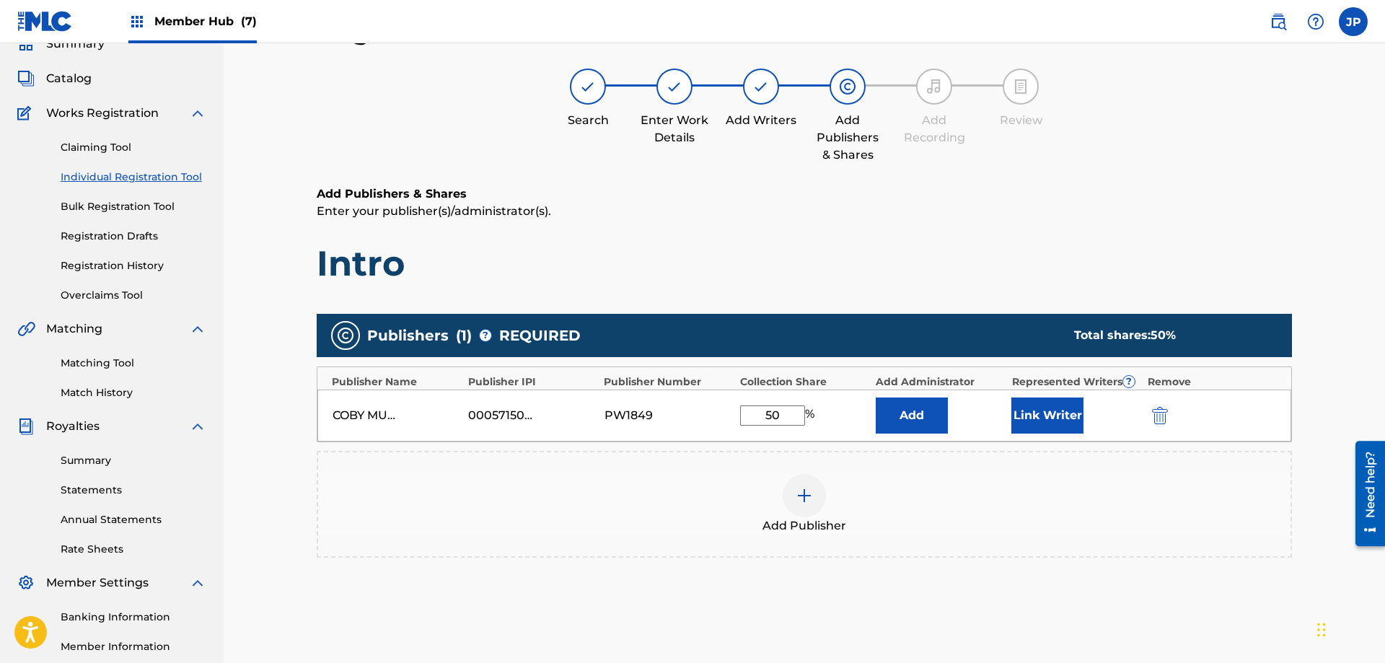
type input "50"
click at [930, 491] on div "Add Publisher" at bounding box center [804, 504] width 972 height 61
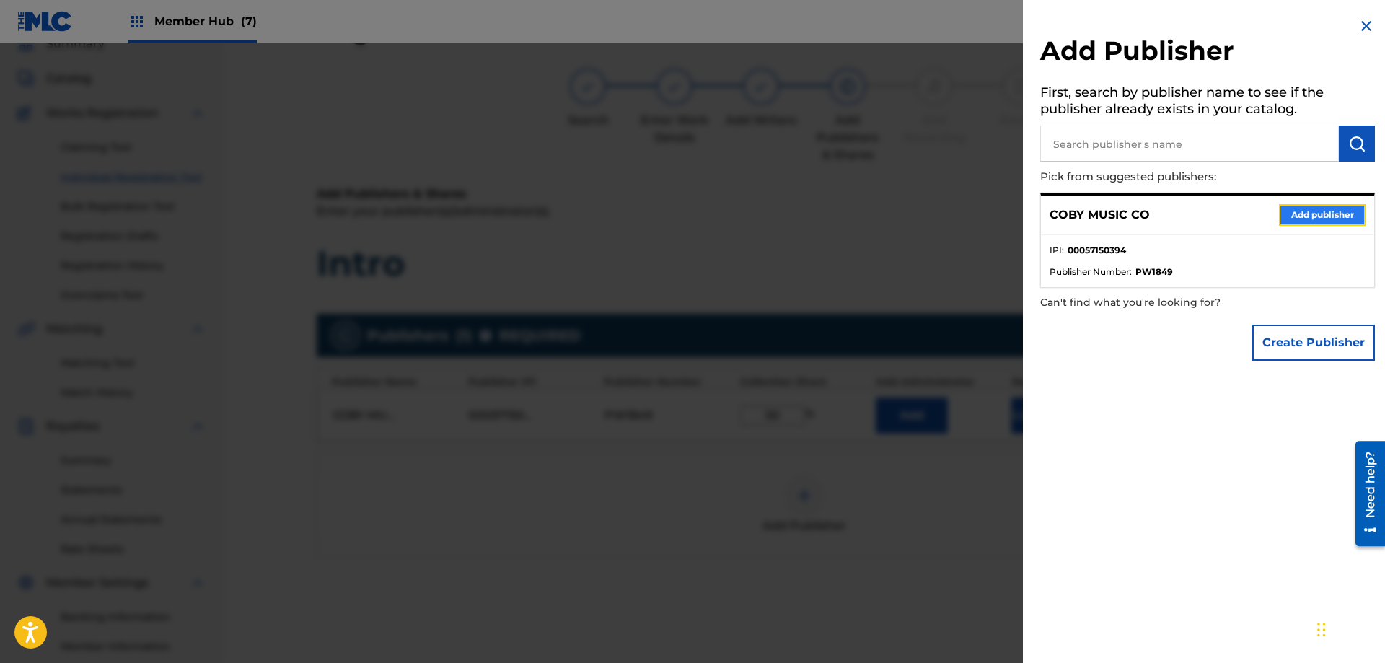
click at [1334, 214] on button "Add publisher" at bounding box center [1322, 215] width 87 height 22
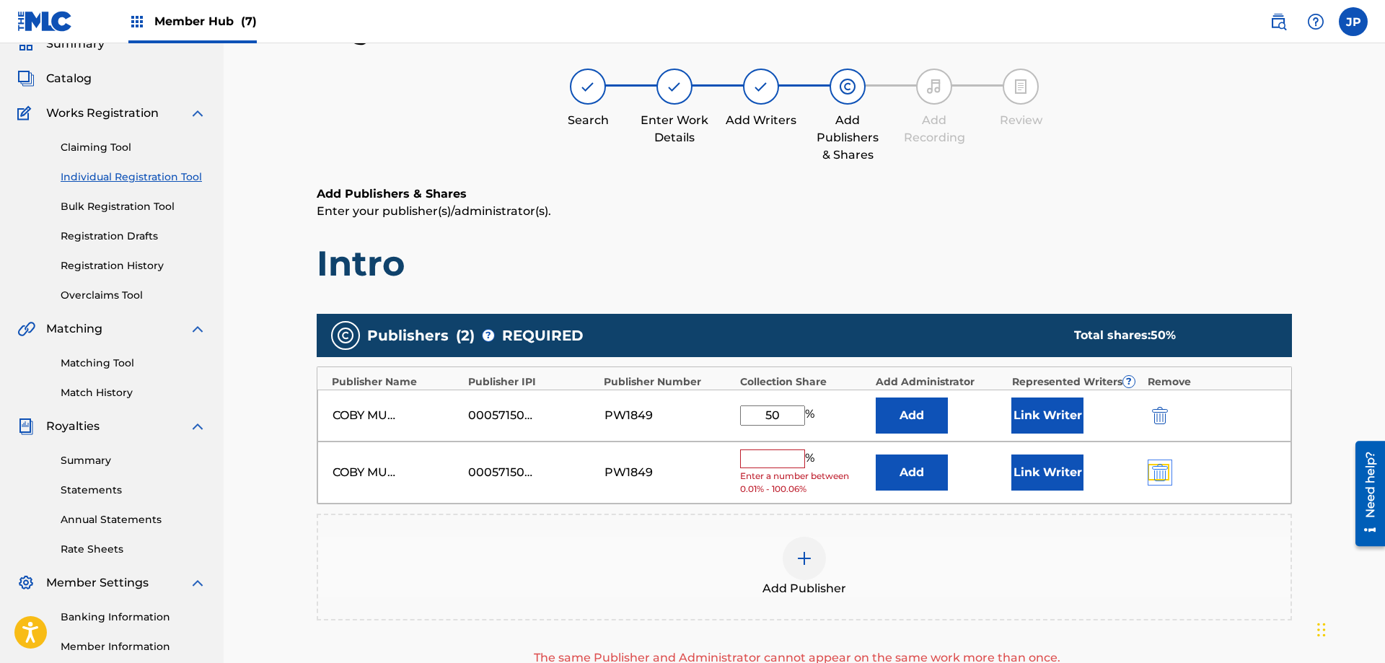
click at [1164, 473] on img "submit" at bounding box center [1160, 472] width 16 height 17
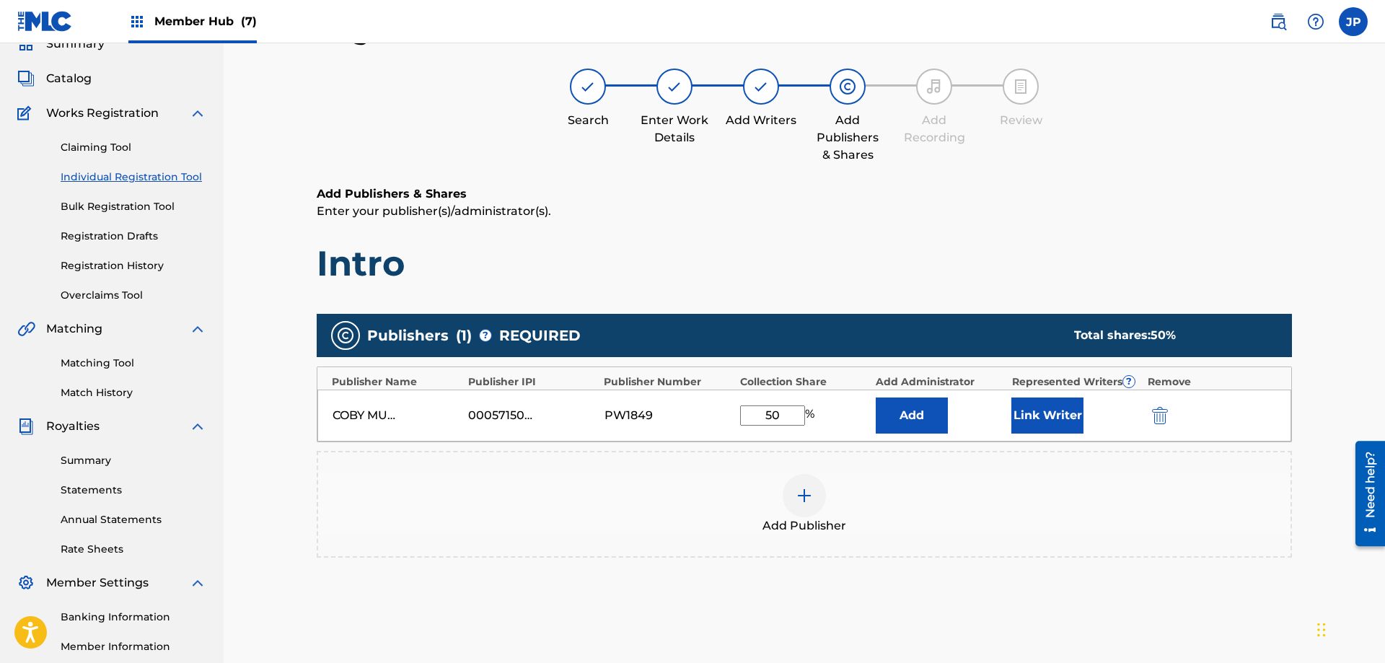
scroll to position [212, 0]
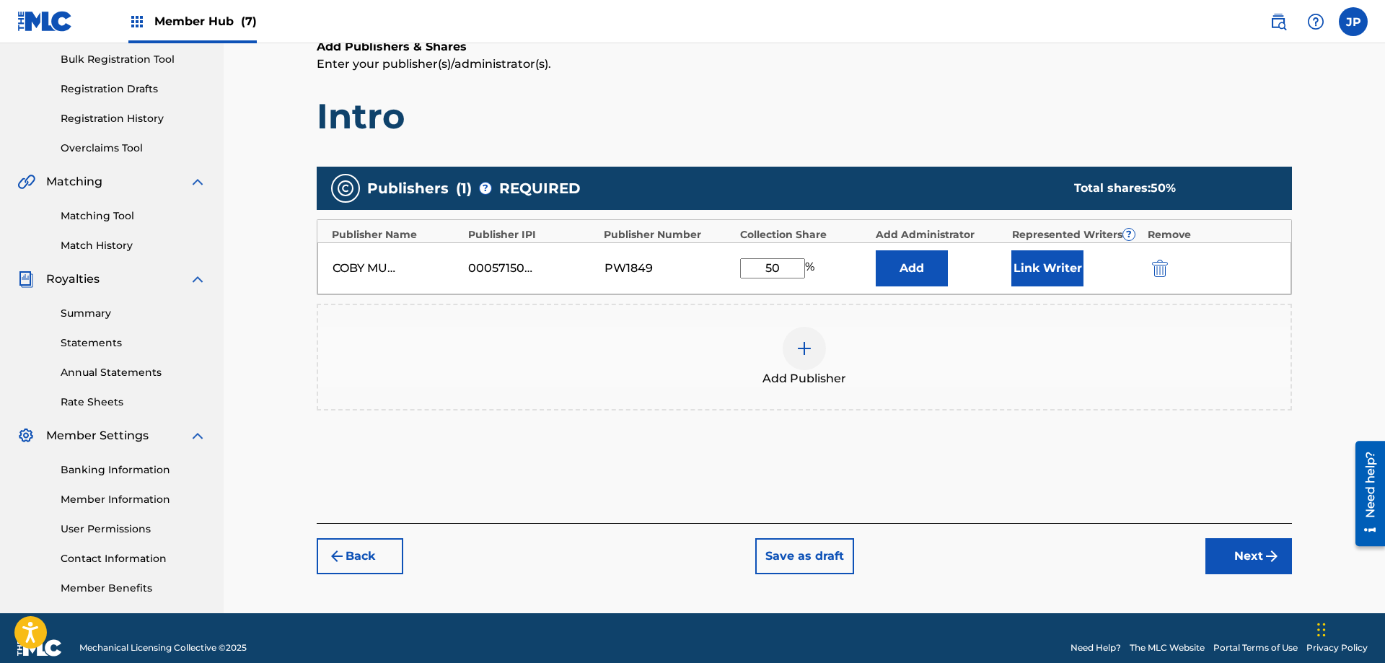
click at [510, 265] on div "00057150394" at bounding box center [500, 268] width 65 height 17
click at [1246, 567] on button "Next" at bounding box center [1248, 556] width 87 height 36
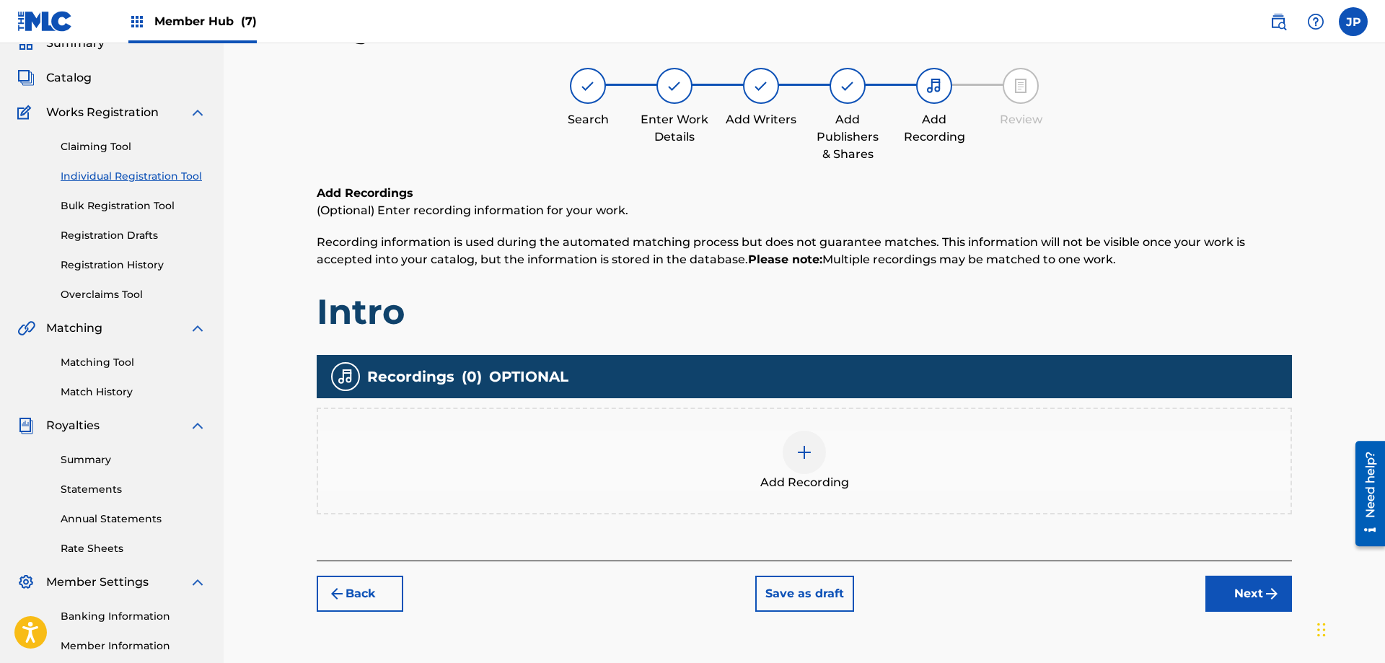
scroll to position [65, 0]
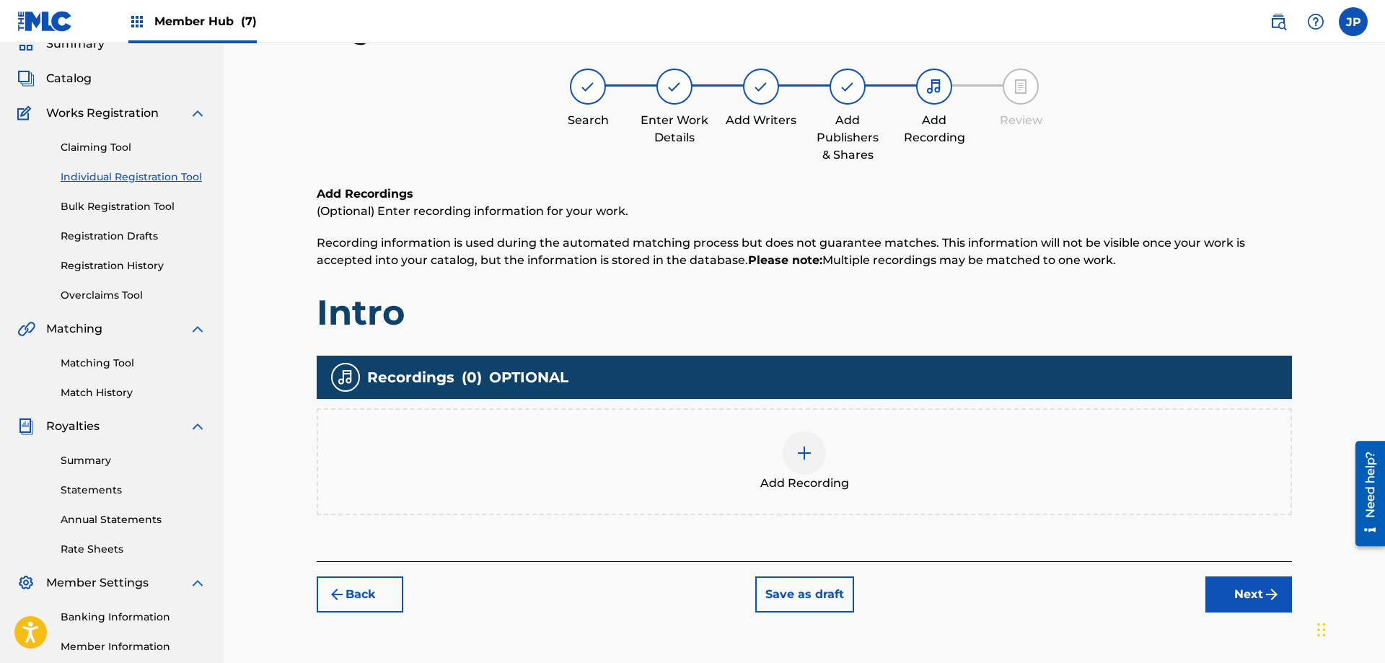
click at [801, 457] on img at bounding box center [804, 452] width 17 height 17
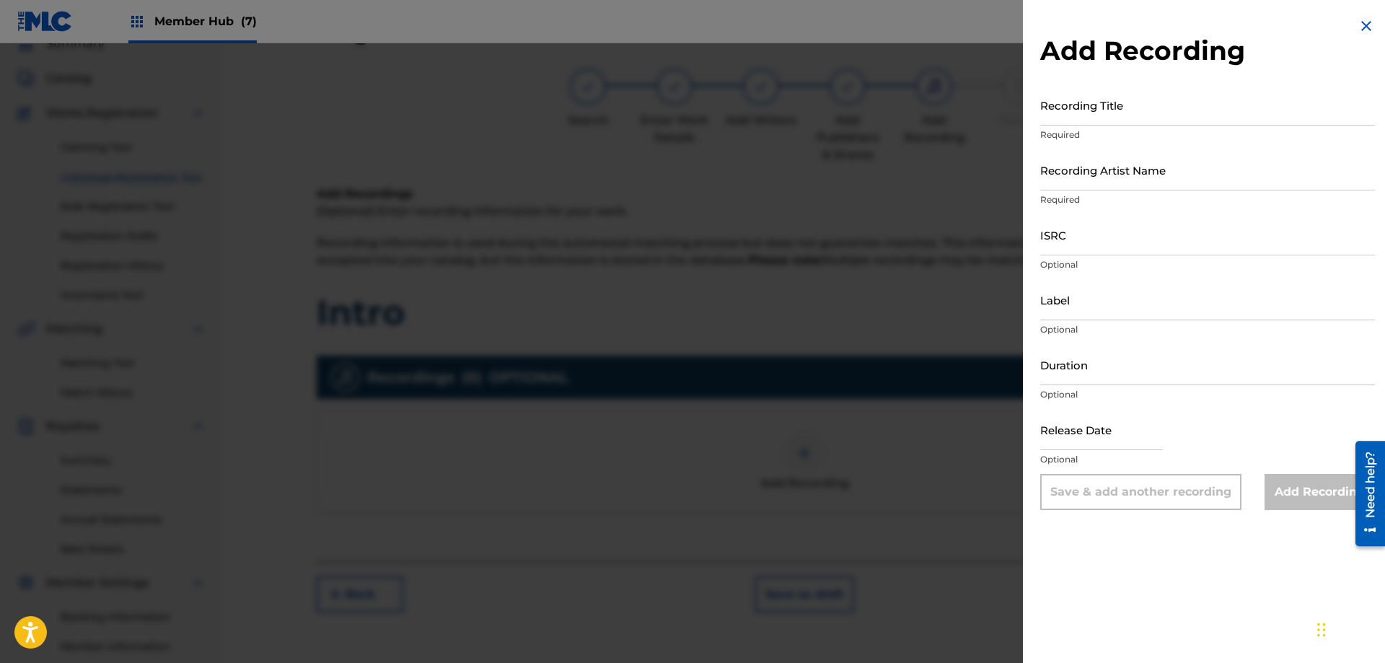
click at [1365, 24] on img at bounding box center [1366, 25] width 17 height 17
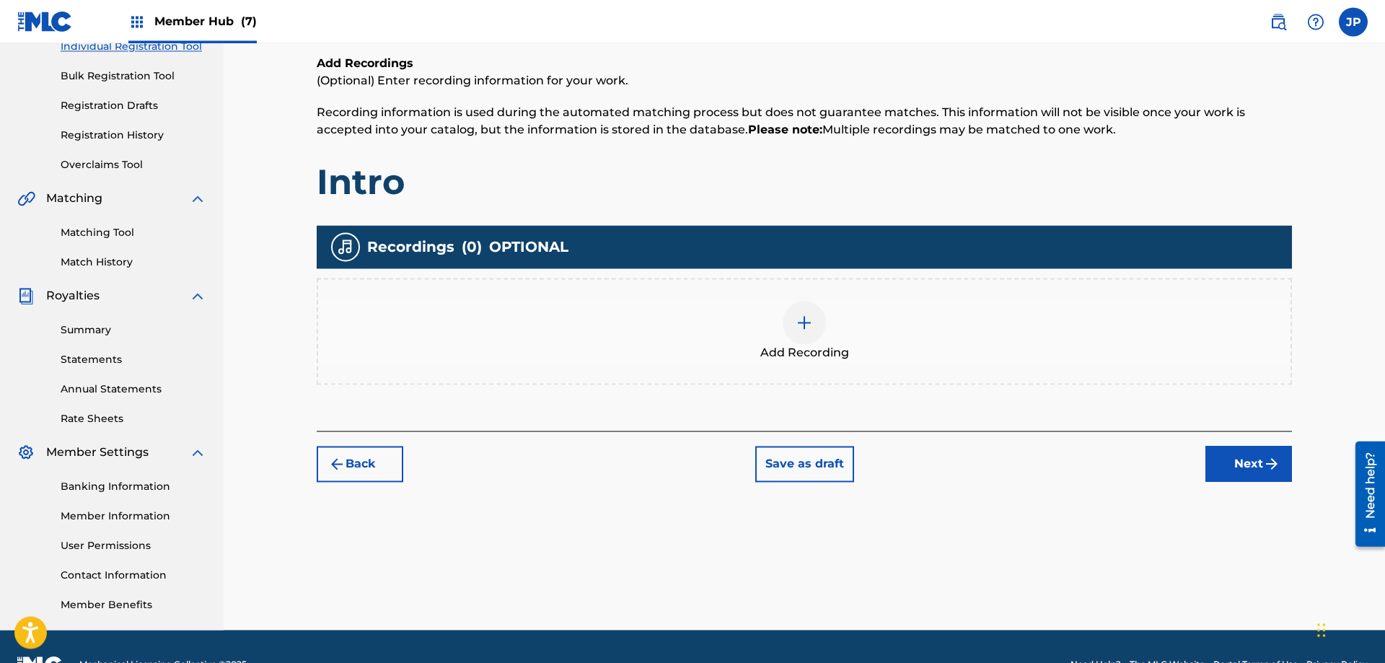
scroll to position [232, 0]
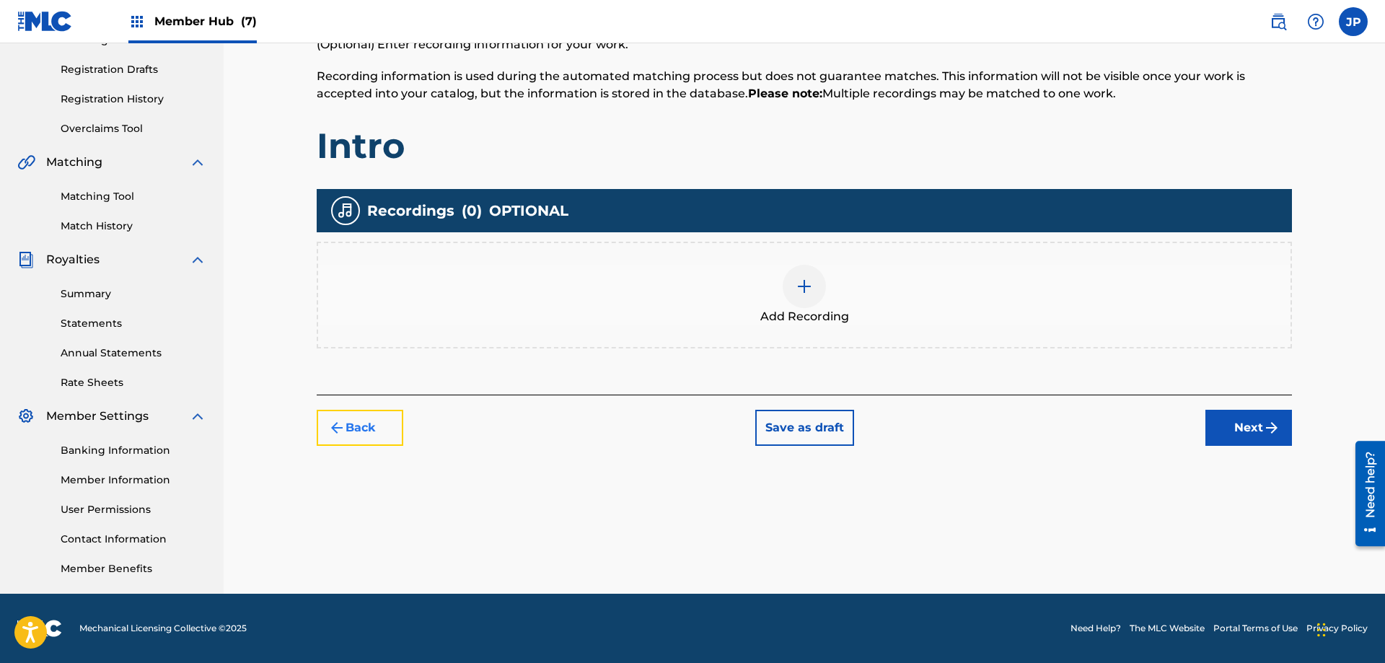
click at [361, 434] on button "Back" at bounding box center [360, 428] width 87 height 36
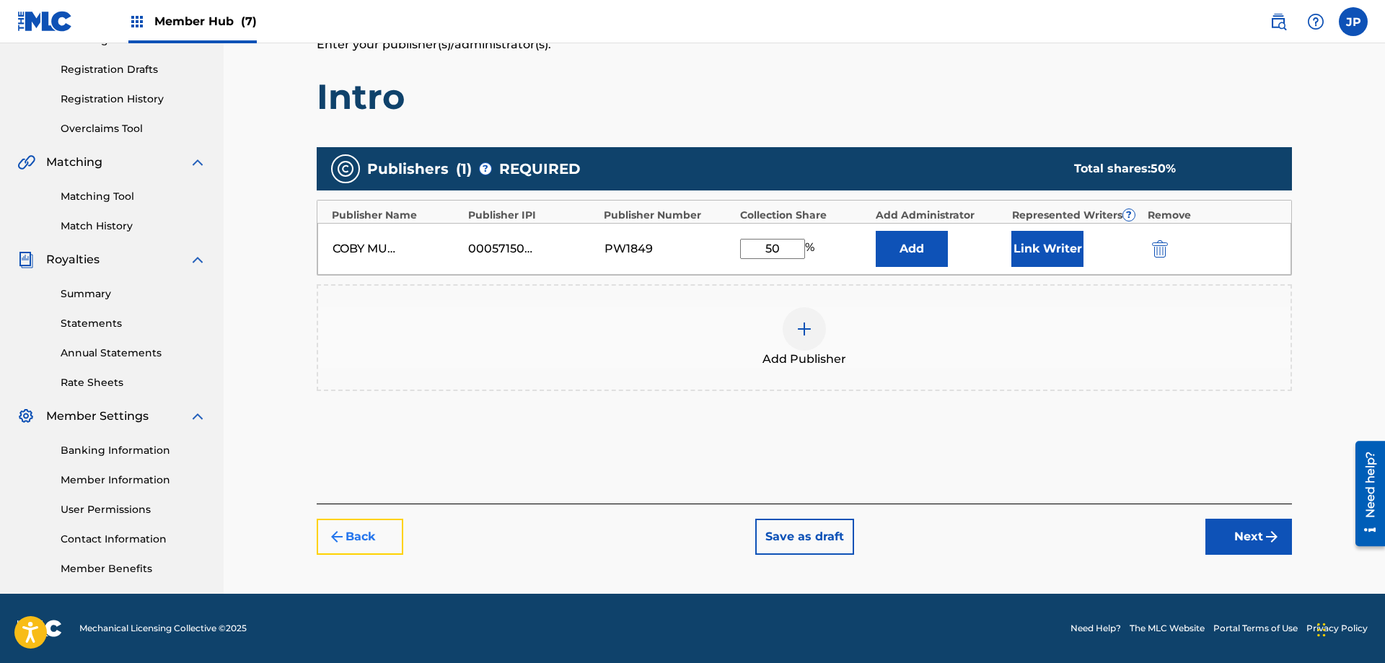
click at [346, 529] on button "Back" at bounding box center [360, 537] width 87 height 36
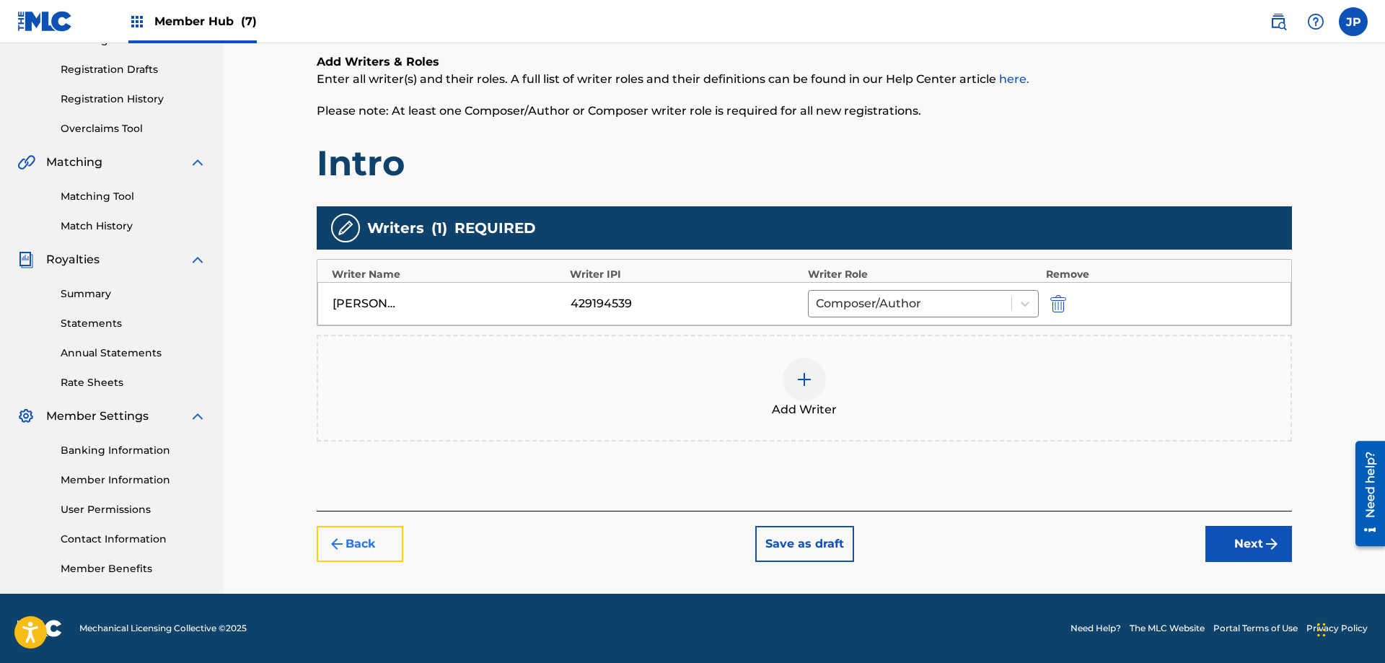
click at [351, 541] on button "Back" at bounding box center [360, 544] width 87 height 36
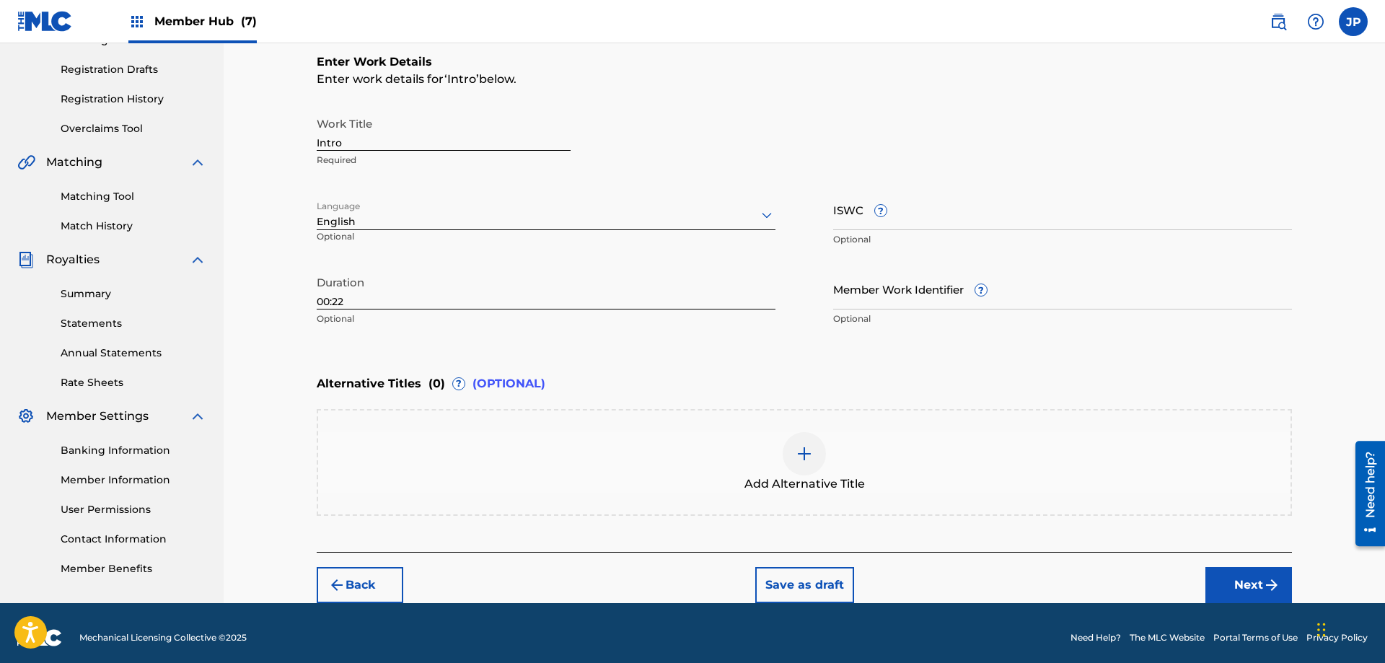
click at [359, 562] on div "Back Save as draft Next" at bounding box center [804, 577] width 975 height 51
click at [363, 573] on button "Back" at bounding box center [360, 585] width 87 height 36
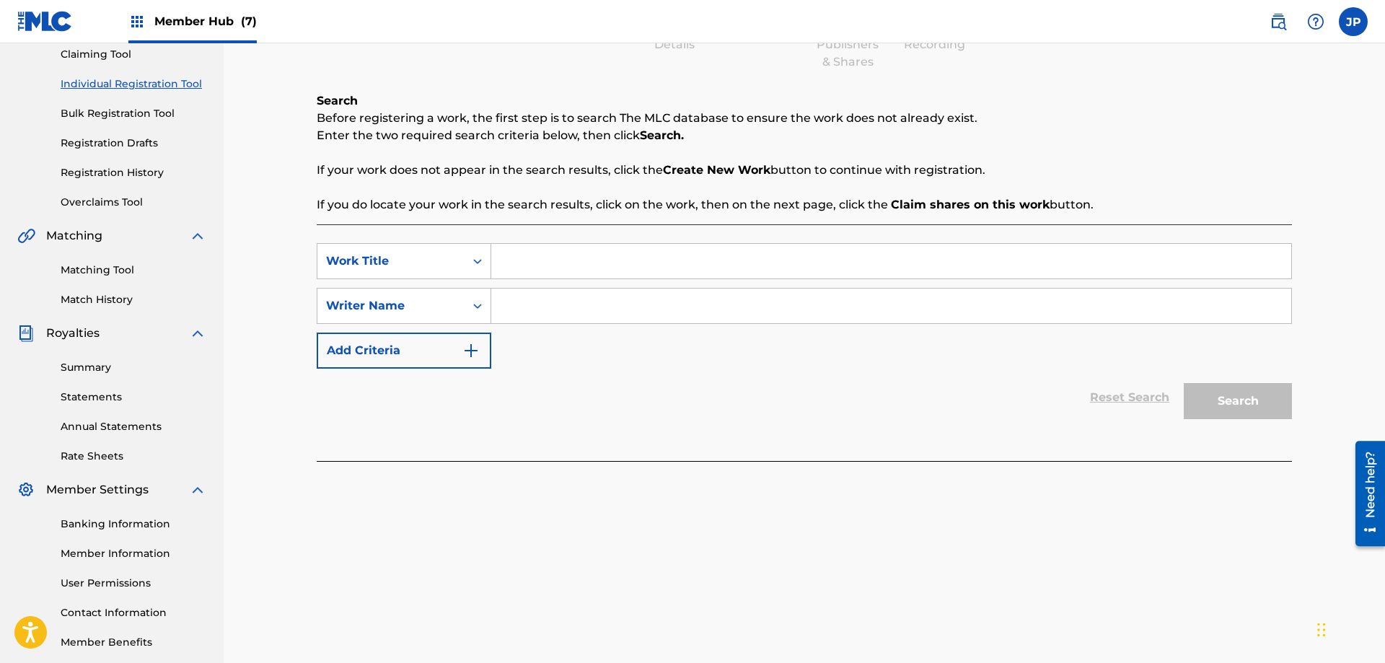
scroll to position [0, 0]
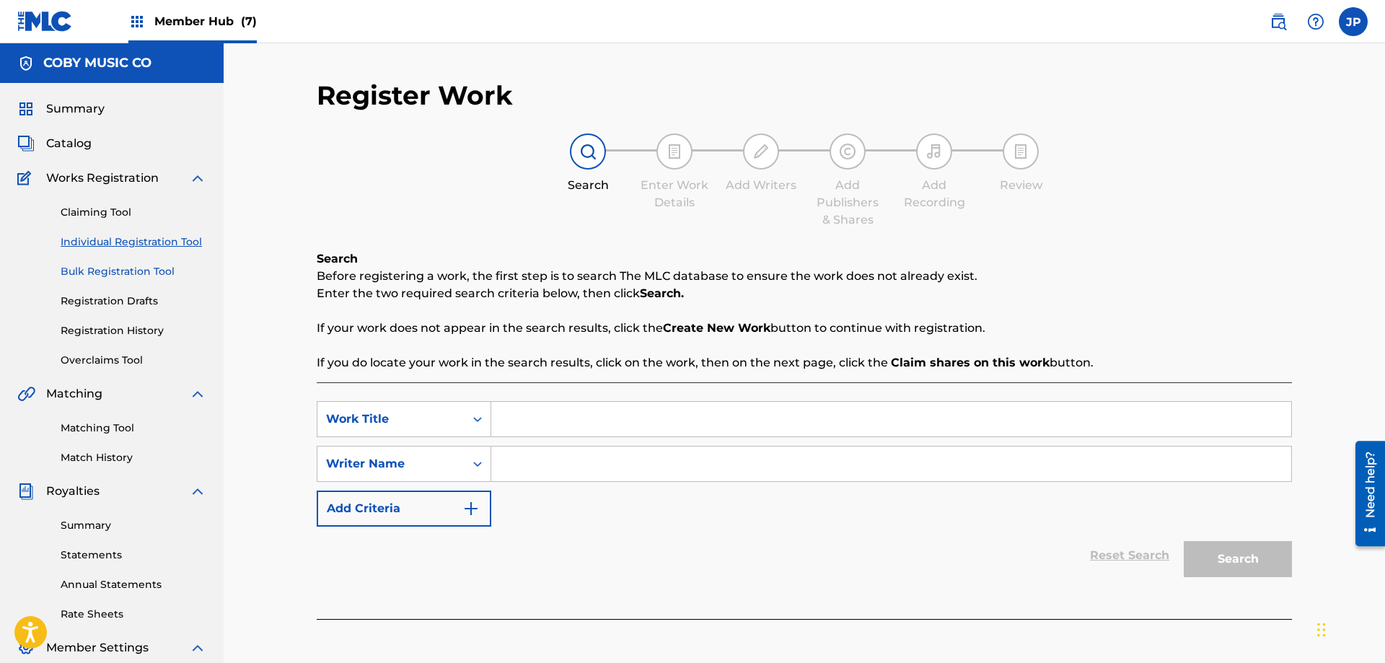
click at [138, 270] on link "Bulk Registration Tool" at bounding box center [134, 271] width 146 height 15
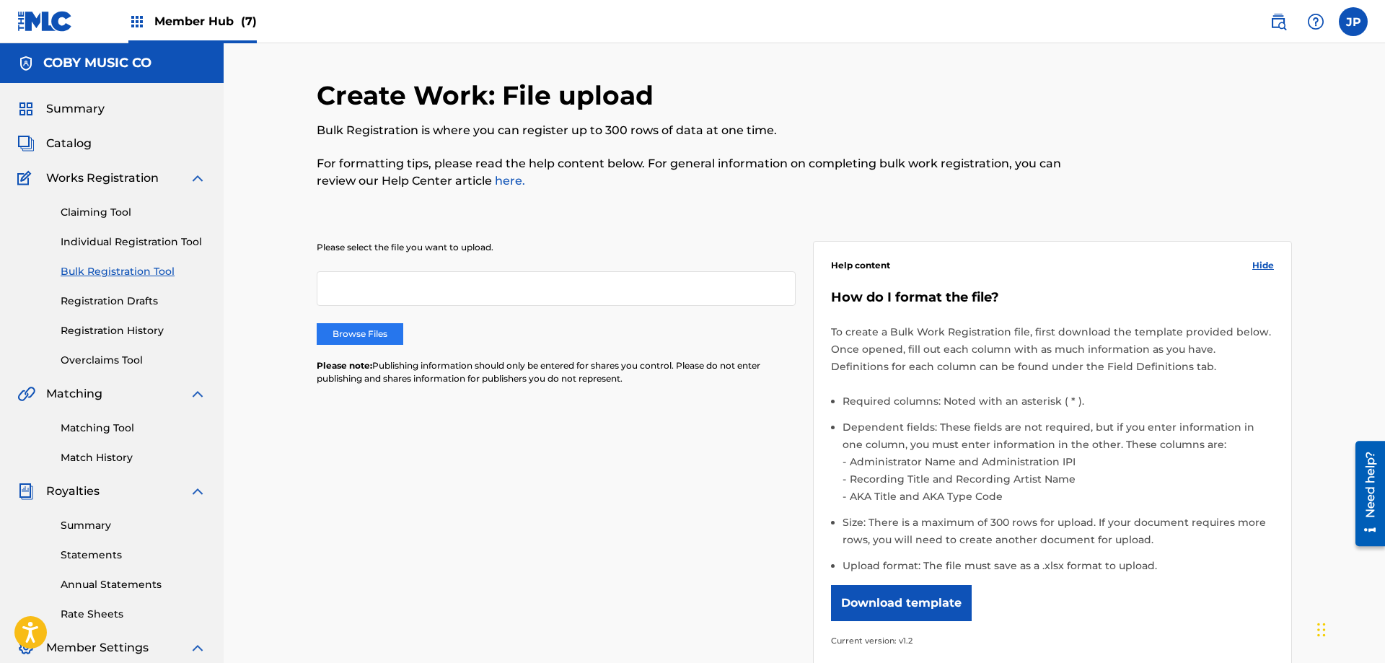
click at [361, 336] on label "Browse Files" at bounding box center [360, 334] width 87 height 22
click at [0, 0] on input "Browse Files" at bounding box center [0, 0] width 0 height 0
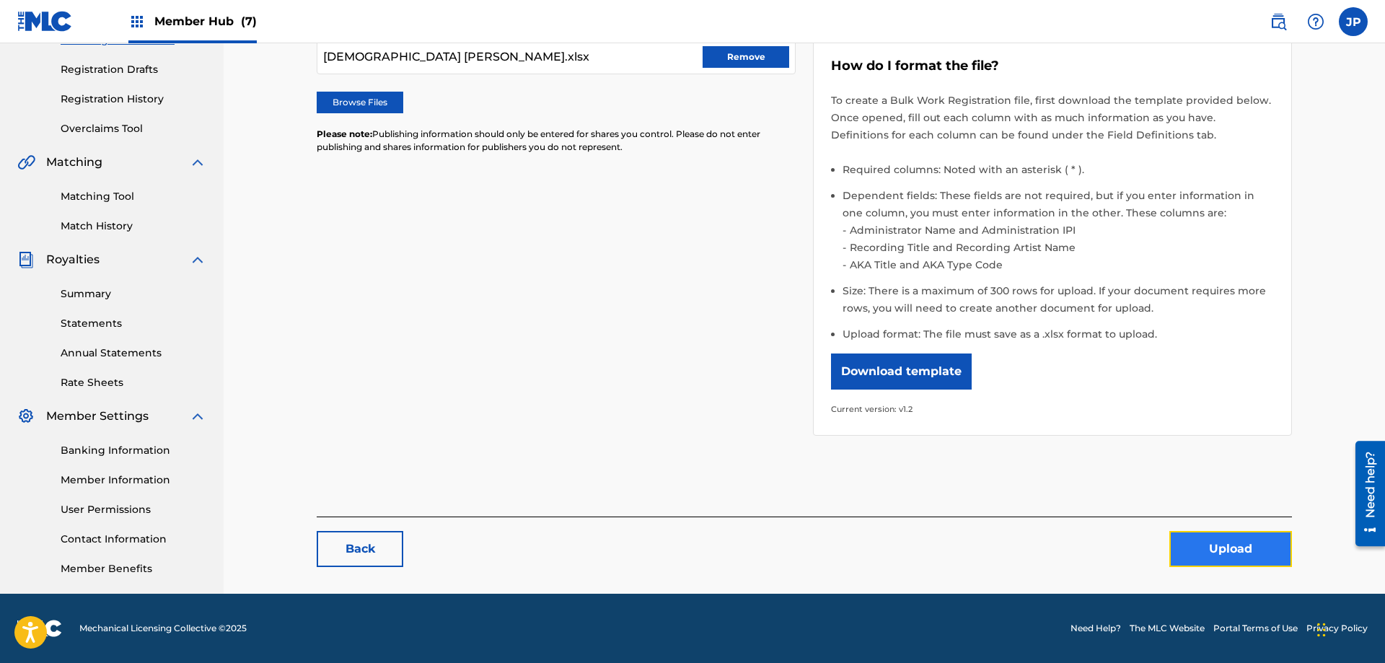
click at [1199, 540] on button "Upload" at bounding box center [1230, 549] width 123 height 36
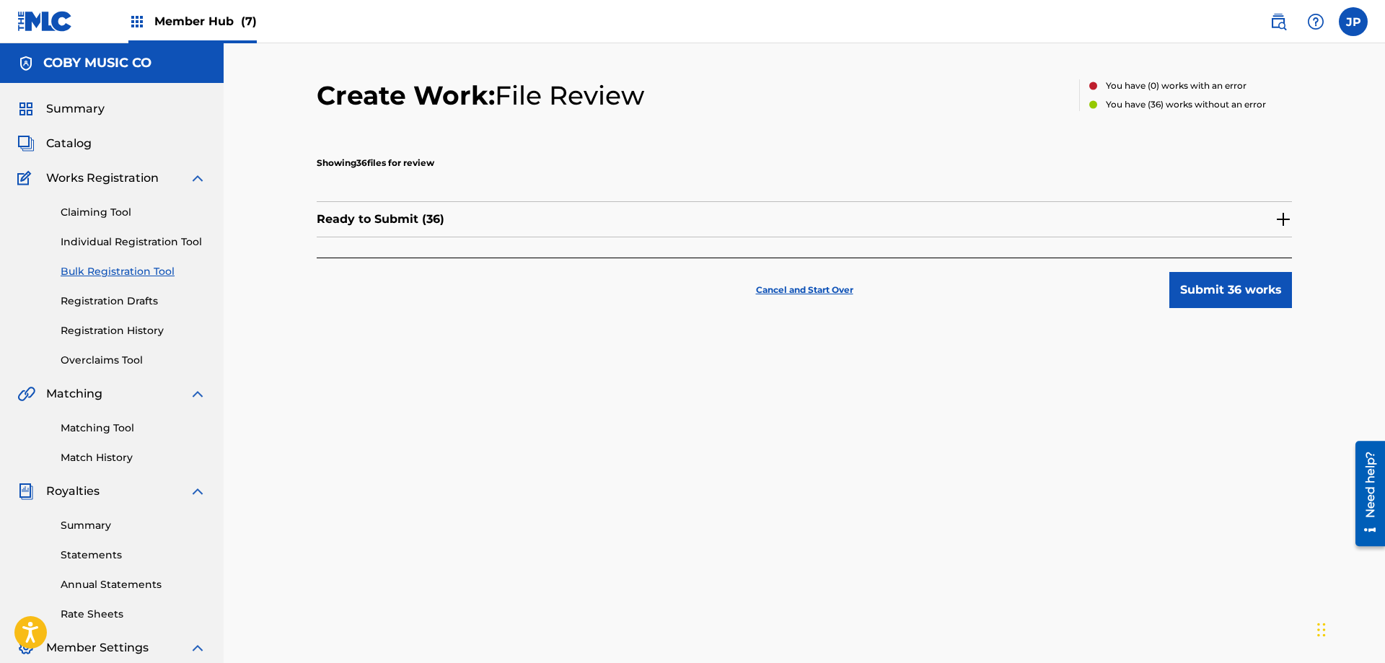
click at [1283, 221] on img at bounding box center [1283, 219] width 17 height 17
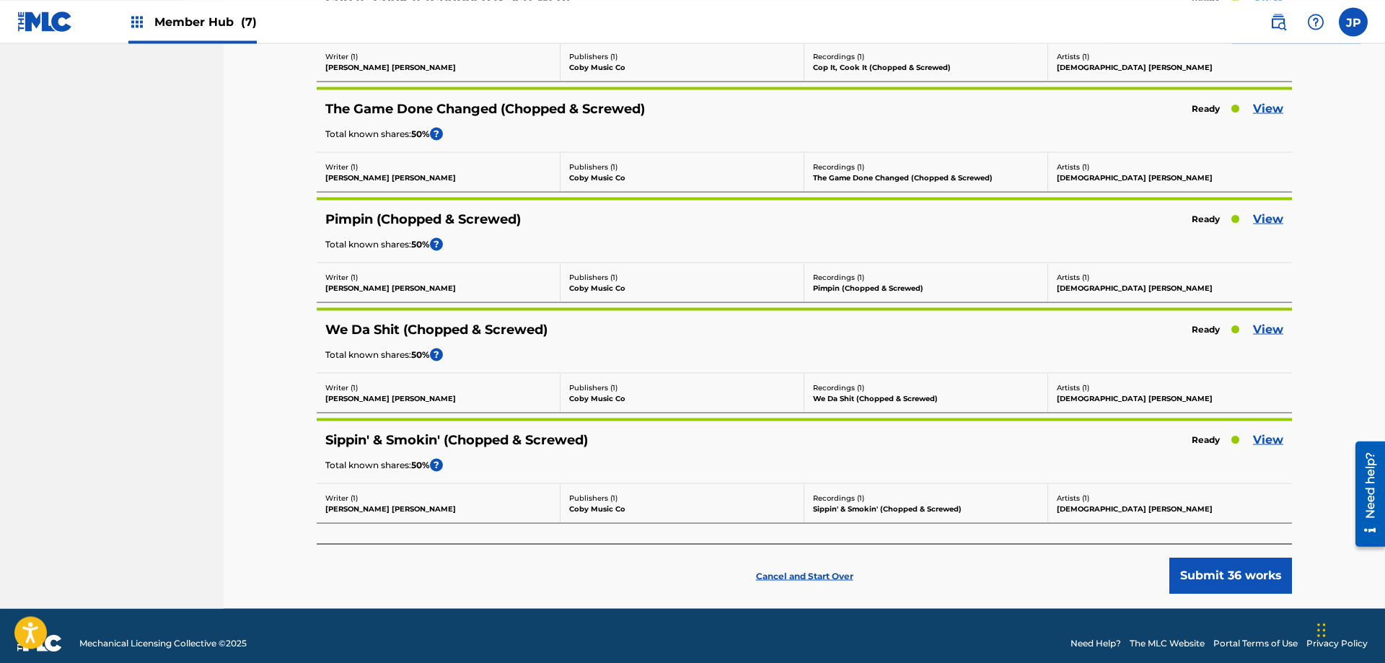
scroll to position [3702, 0]
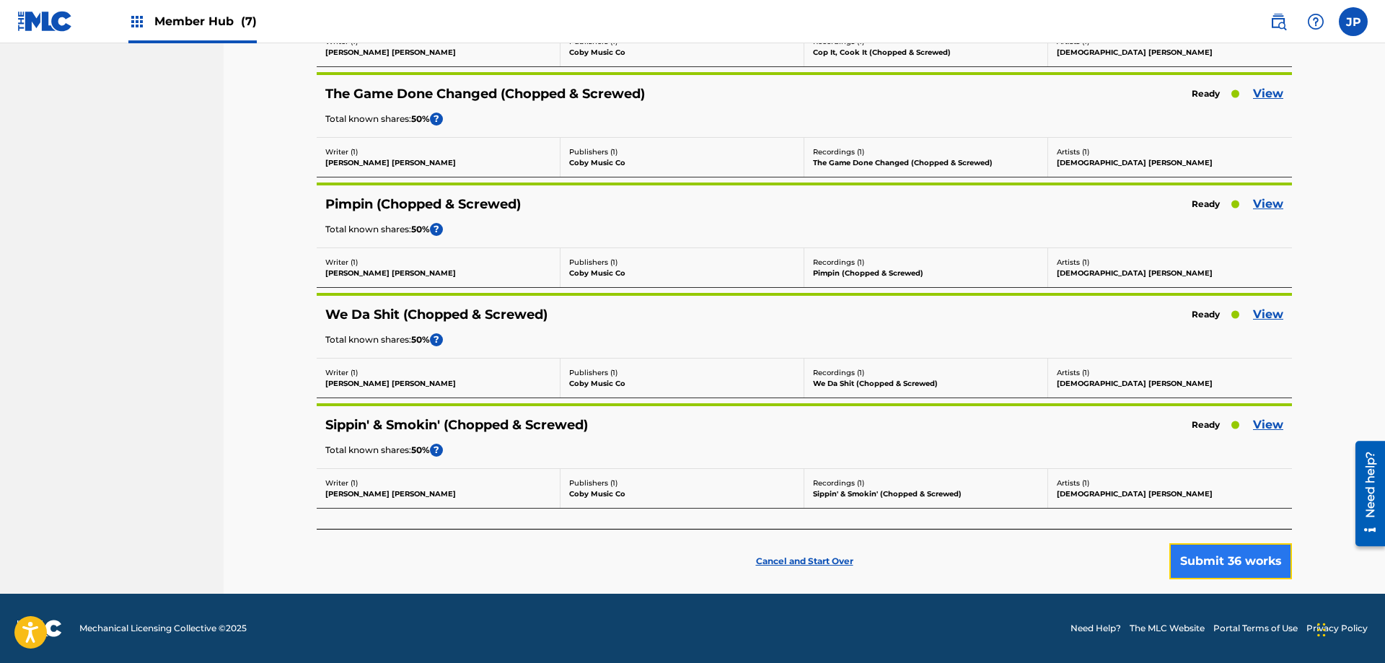
click at [1250, 551] on button "Submit 36 works" at bounding box center [1230, 561] width 123 height 36
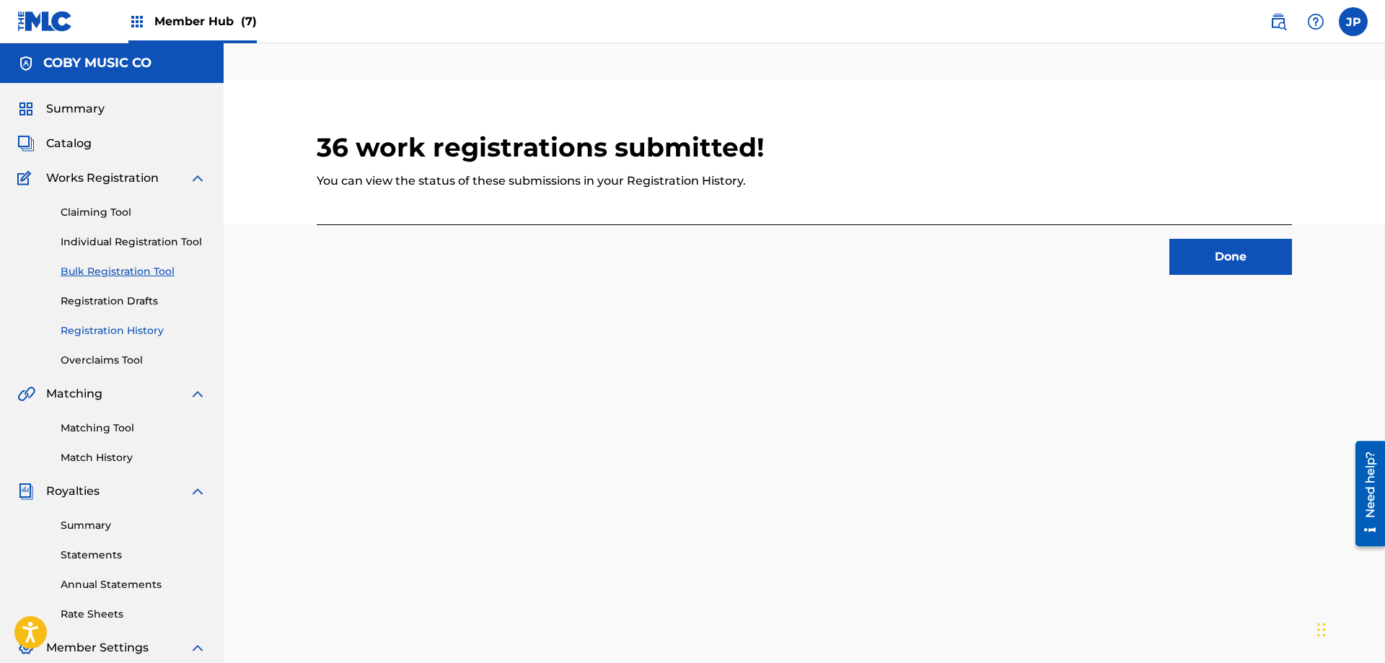
click at [103, 335] on link "Registration History" at bounding box center [134, 330] width 146 height 15
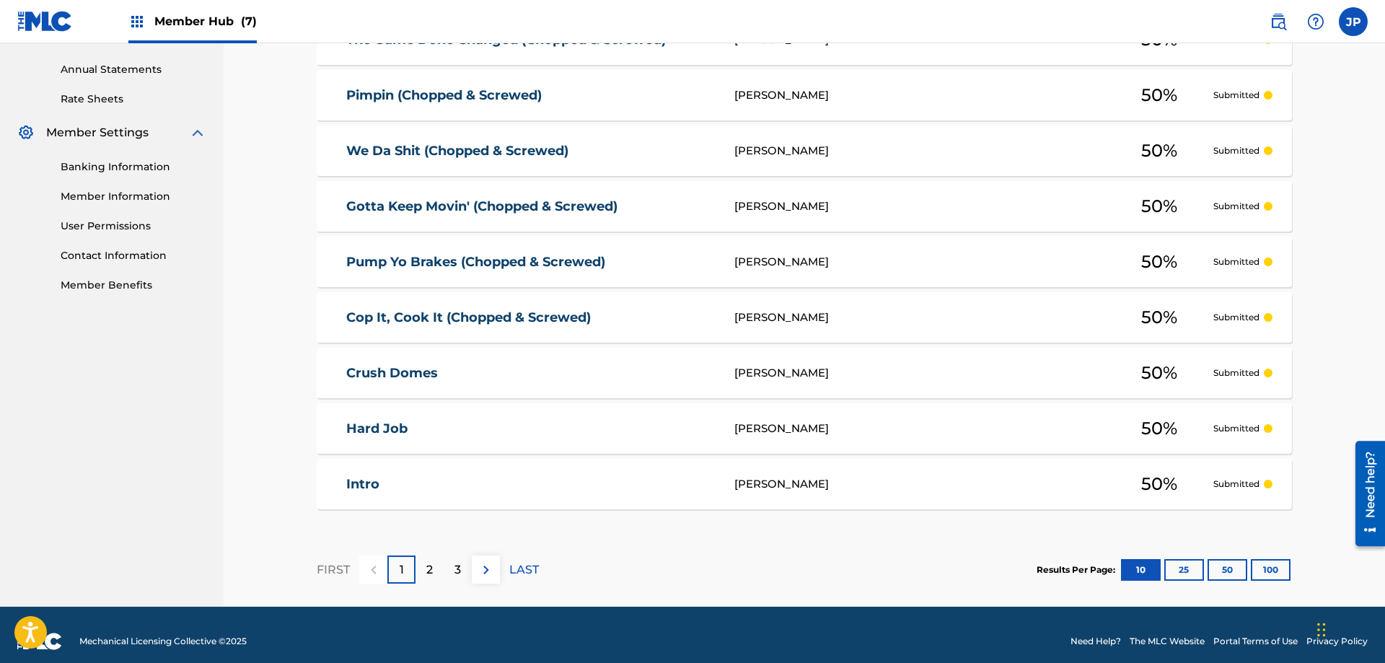
scroll to position [528, 0]
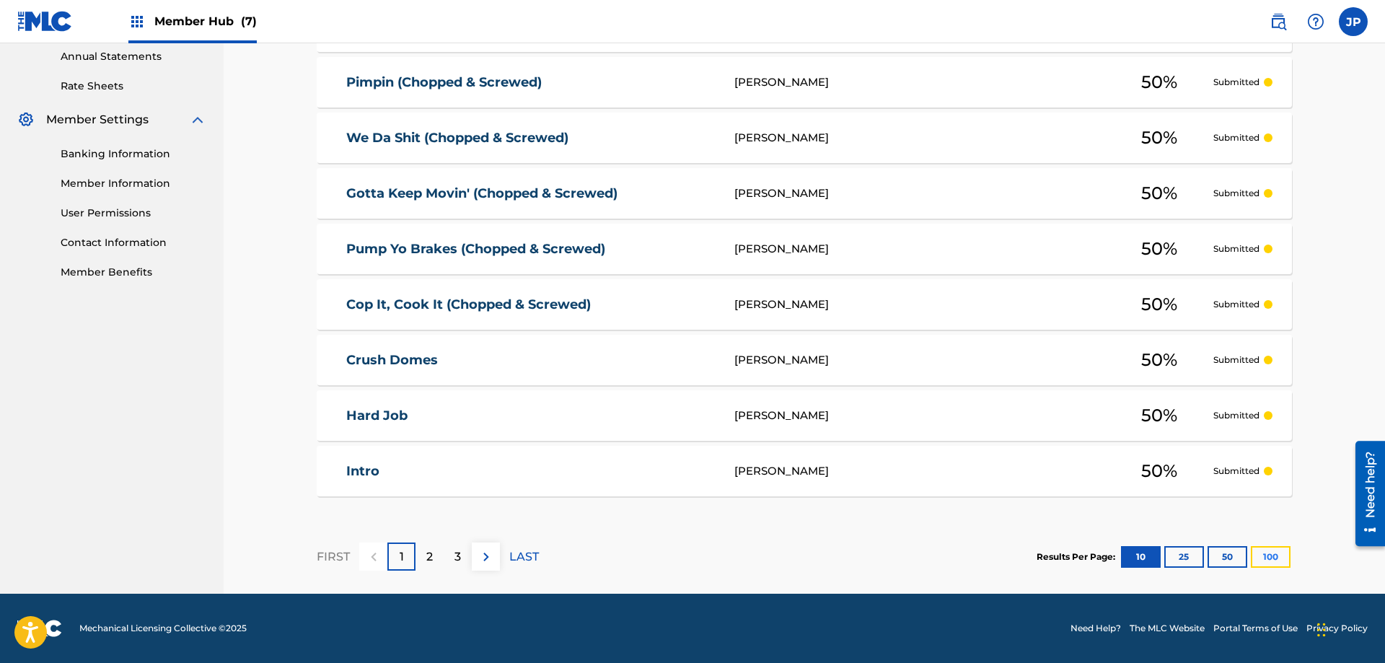
click at [1267, 555] on button "100" at bounding box center [1271, 557] width 40 height 22
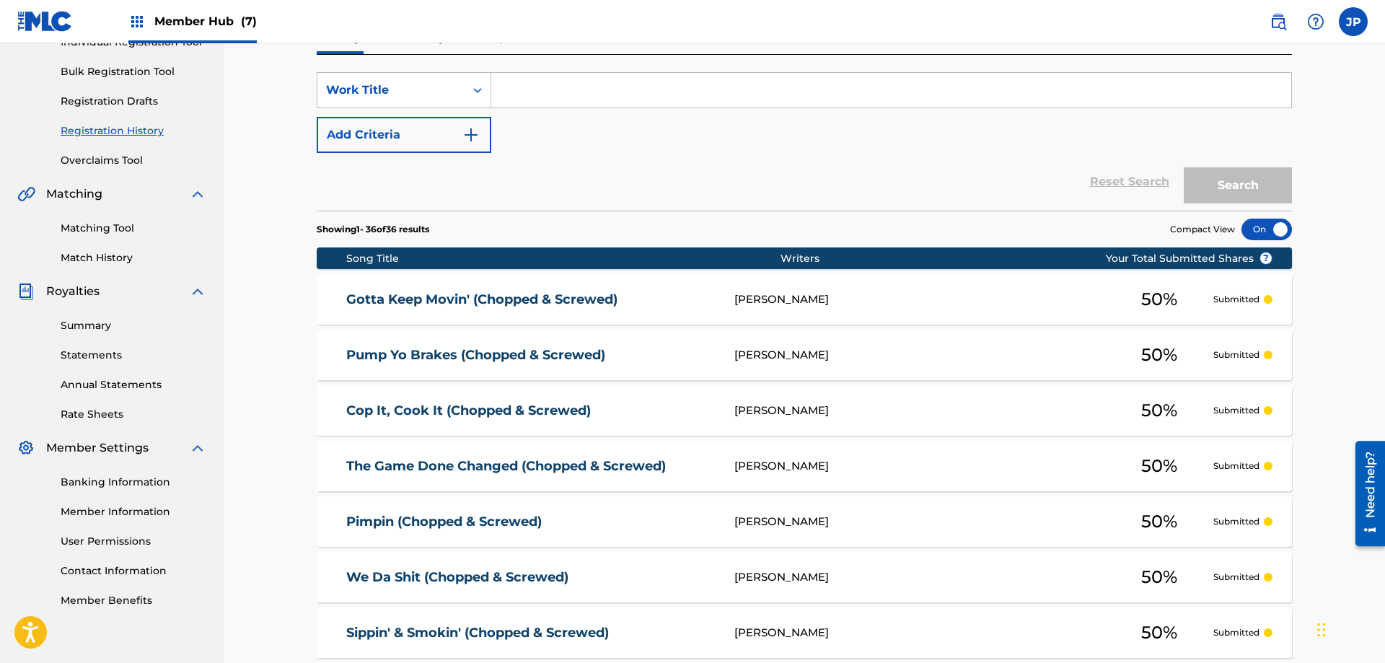
scroll to position [0, 0]
